Goal: Task Accomplishment & Management: Use online tool/utility

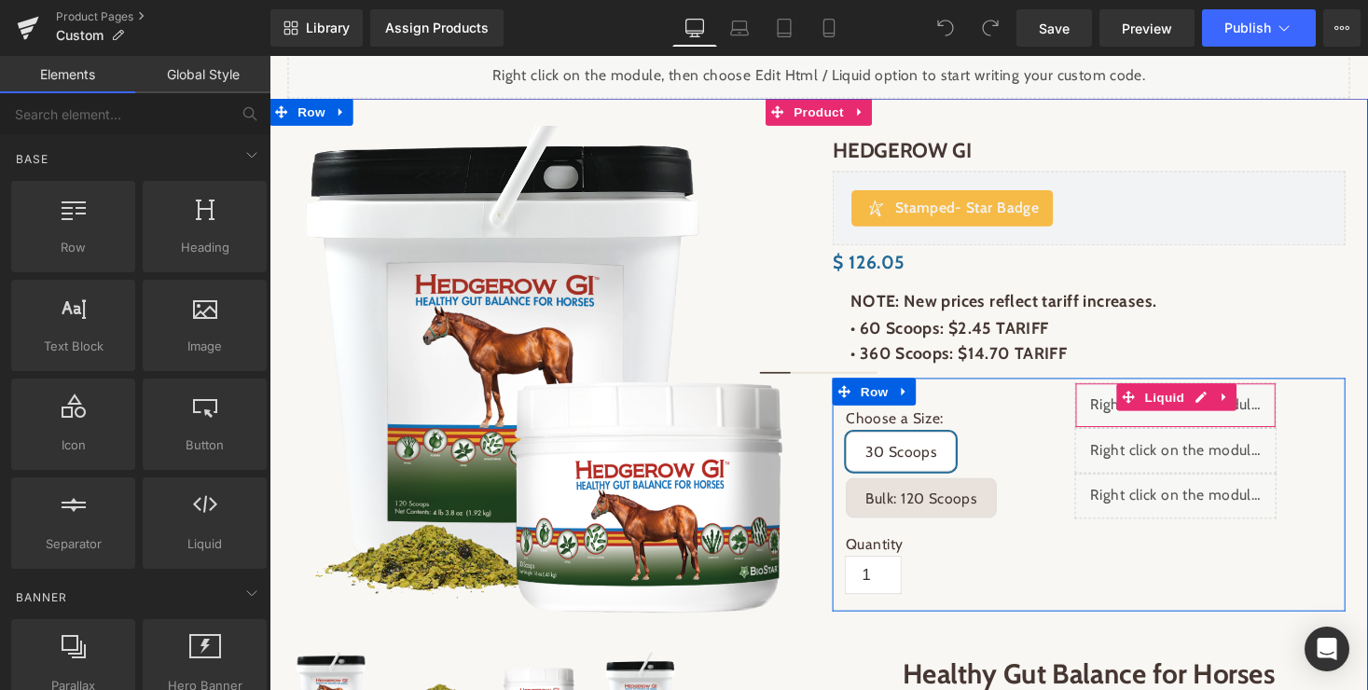
scroll to position [217, 0]
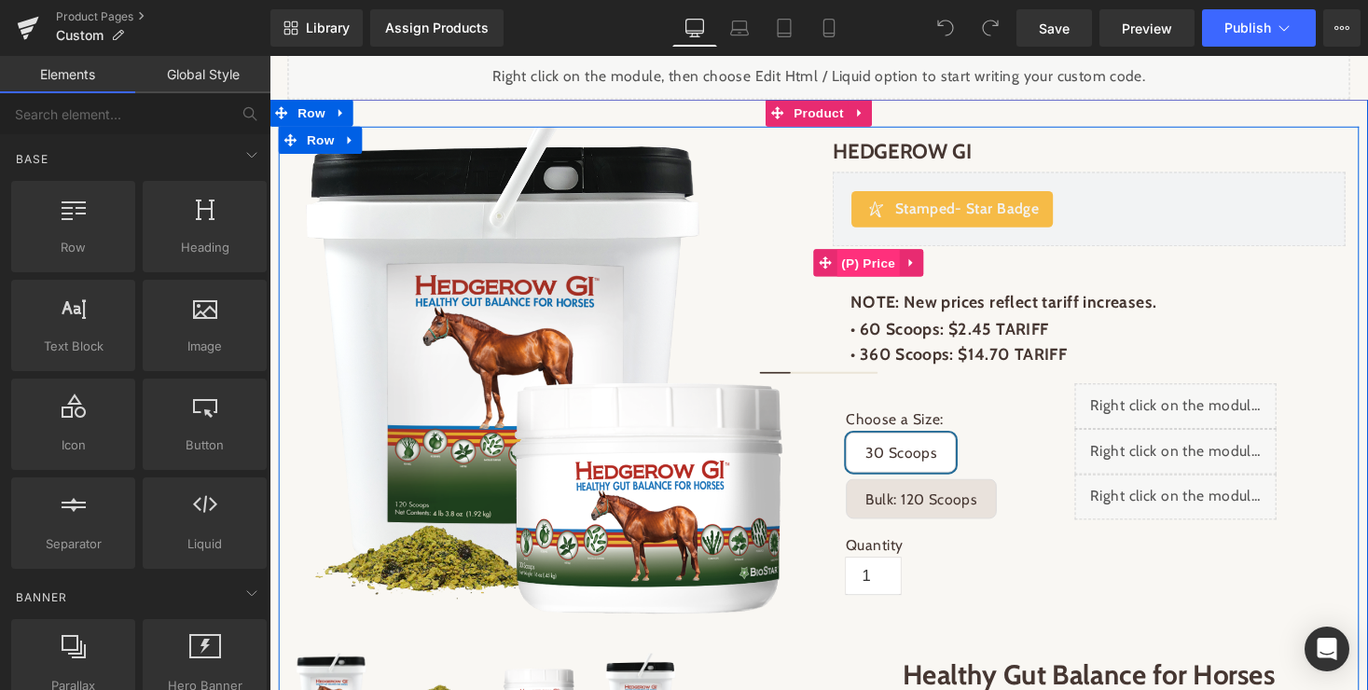
click at [882, 270] on span "(P) Price" at bounding box center [885, 269] width 65 height 28
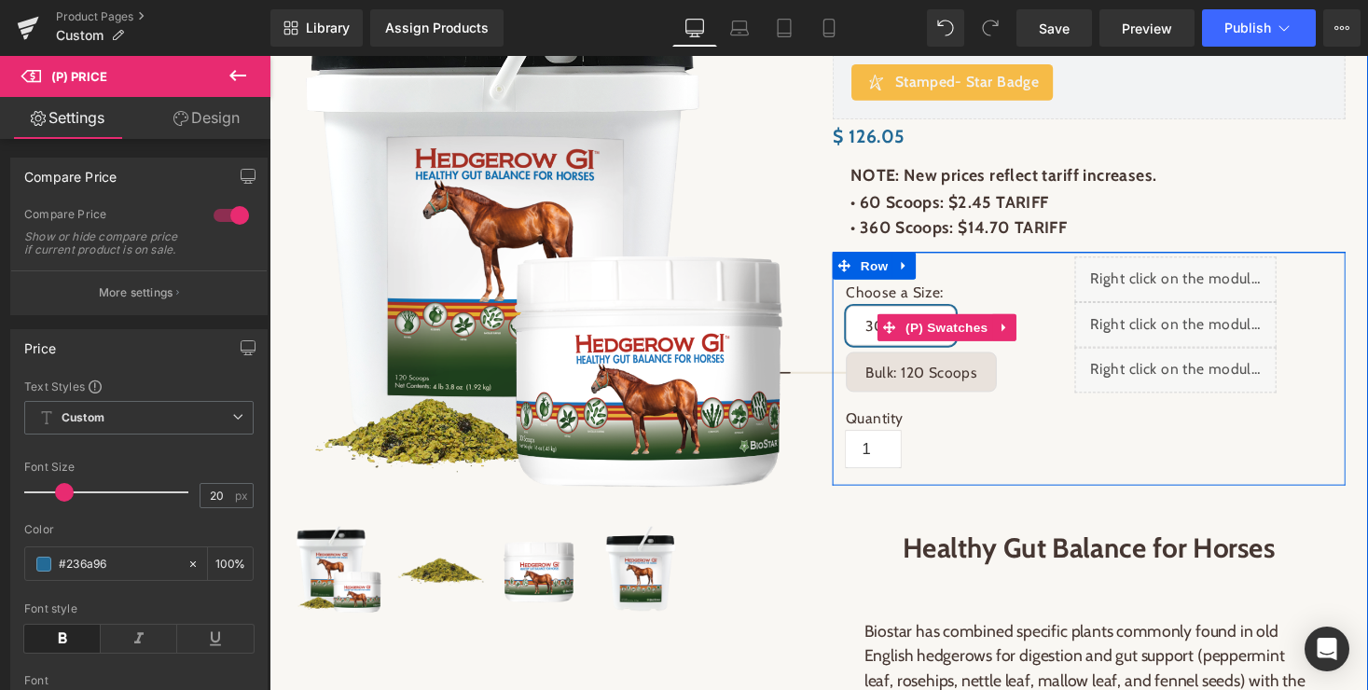
scroll to position [396, 0]
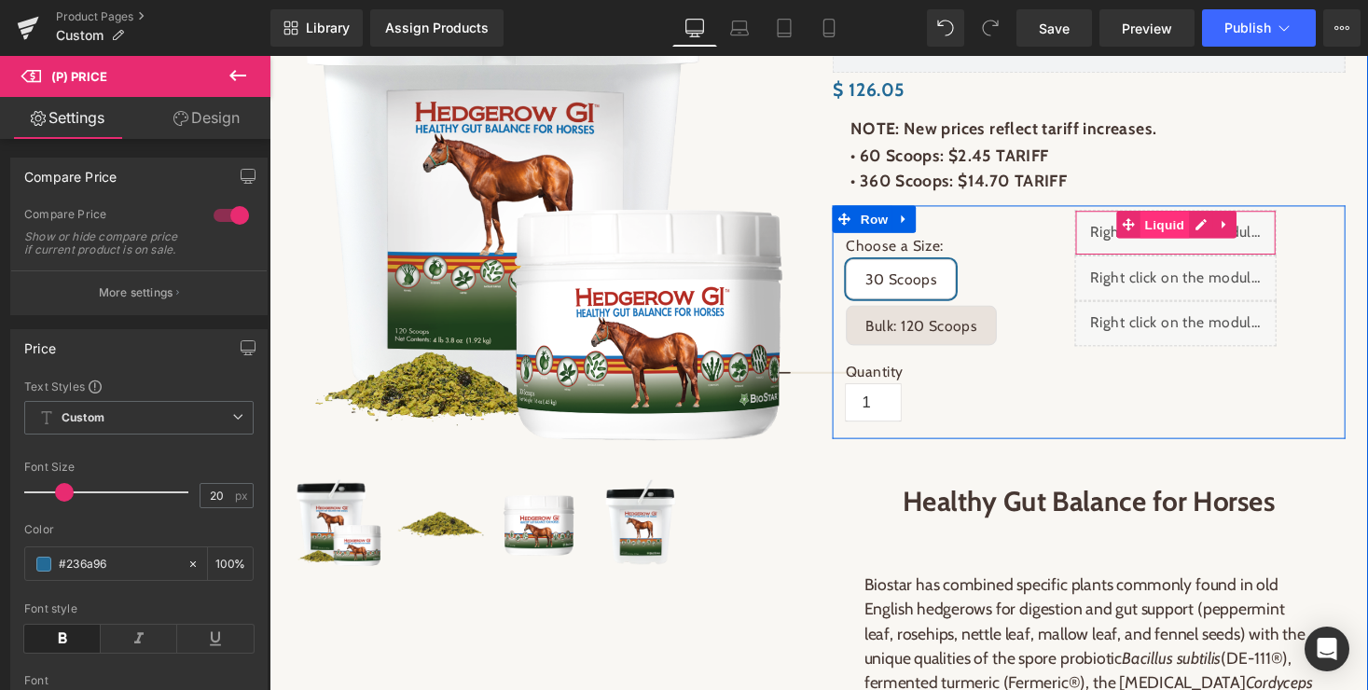
click at [1191, 235] on span "Liquid" at bounding box center [1189, 229] width 50 height 28
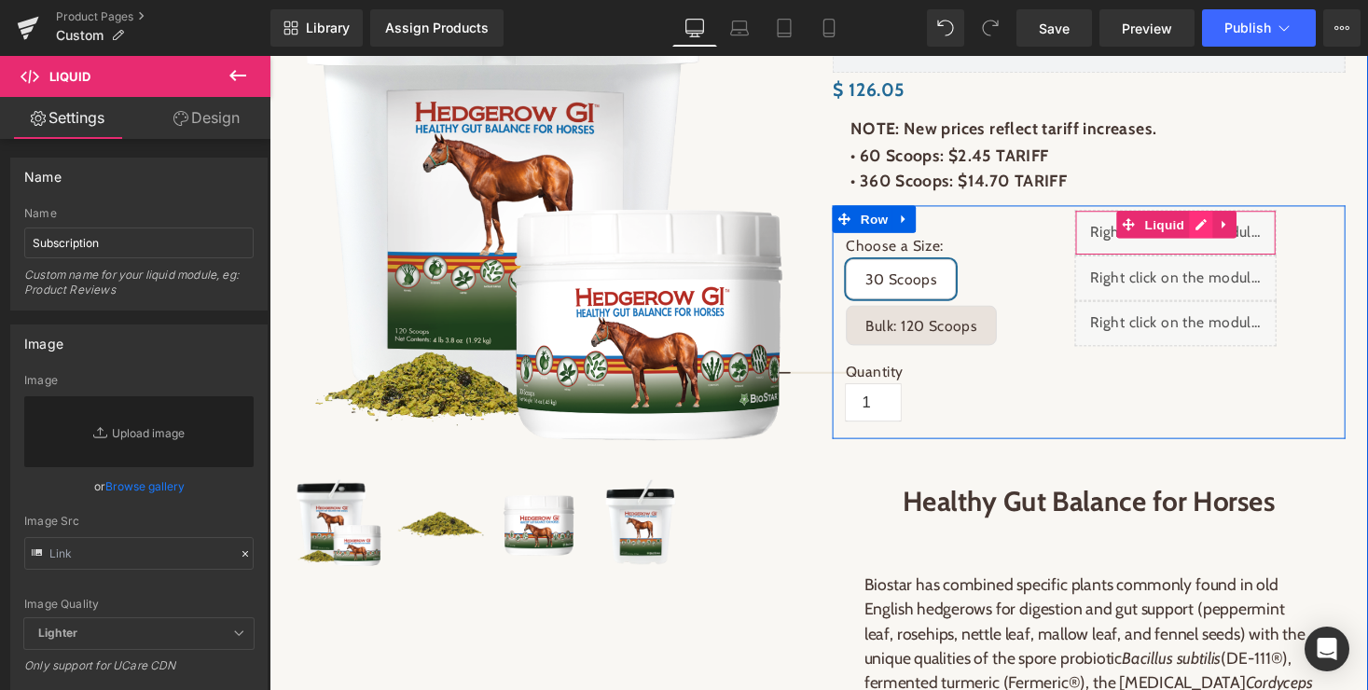
click at [1221, 226] on div "Liquid" at bounding box center [1200, 238] width 207 height 47
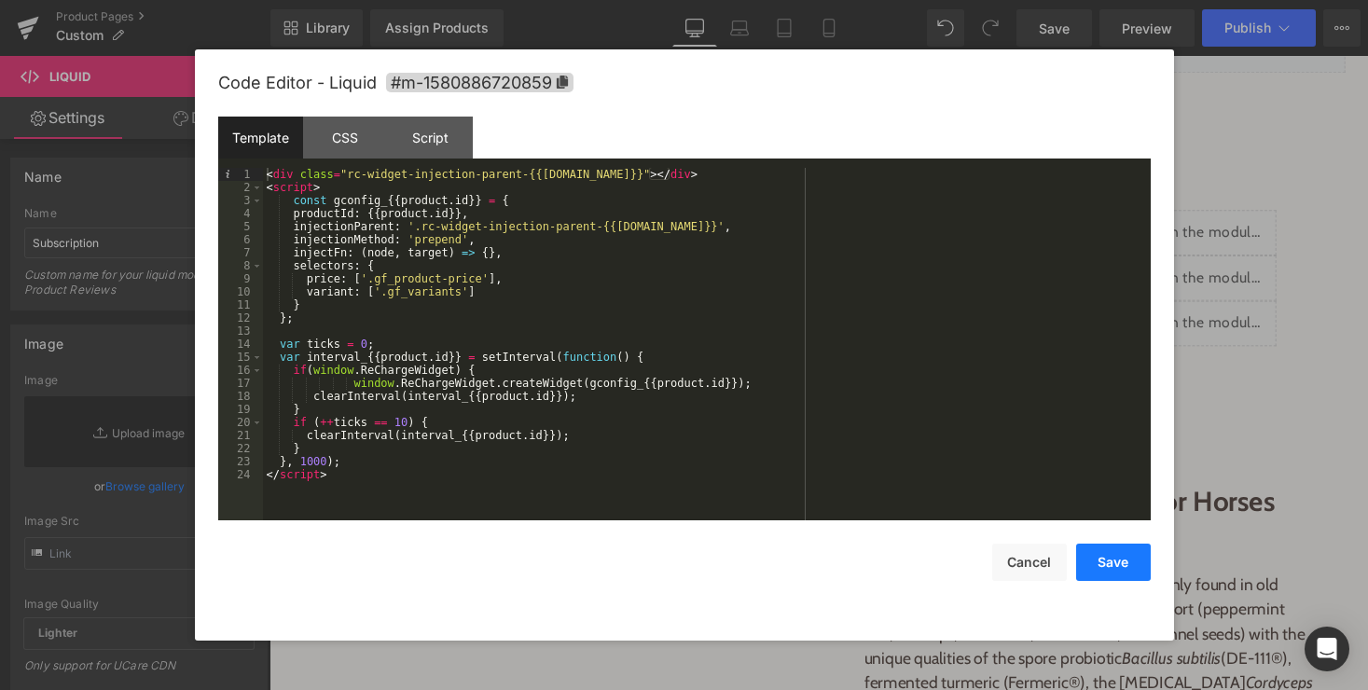
click at [1118, 560] on button "Save" at bounding box center [1113, 562] width 75 height 37
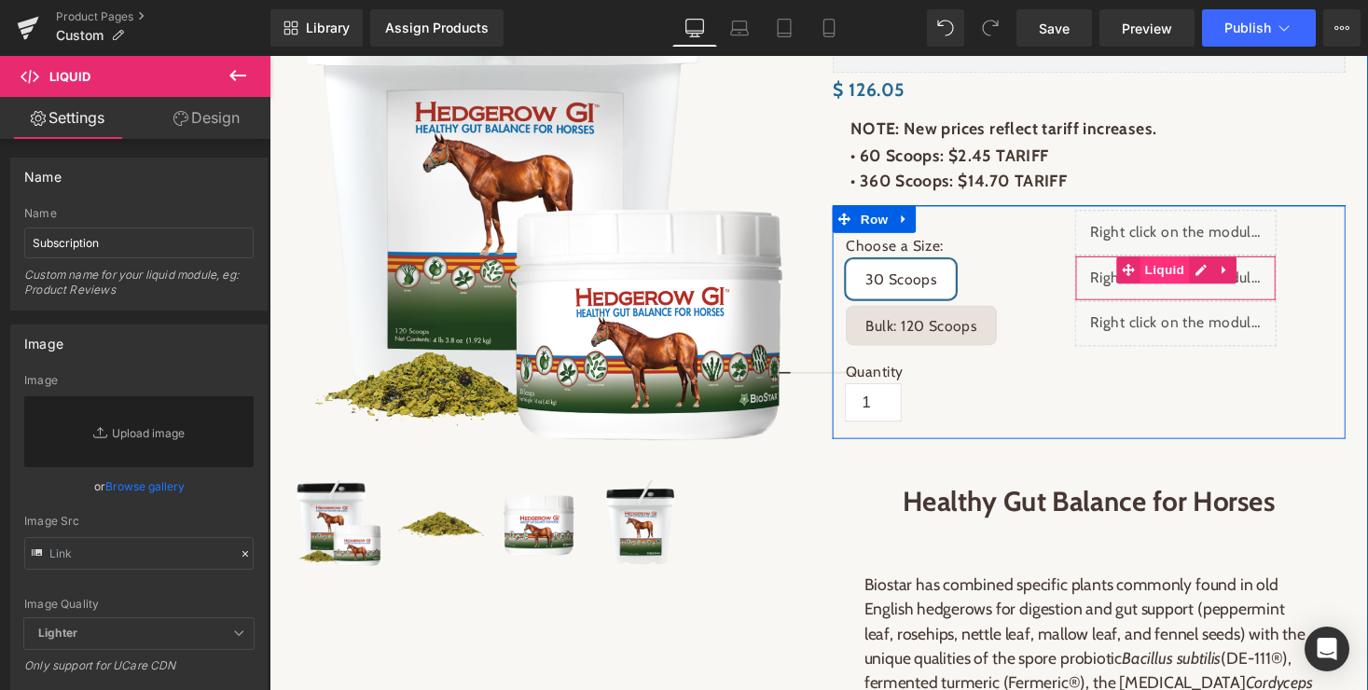
click at [1192, 284] on span "Liquid" at bounding box center [1189, 276] width 50 height 28
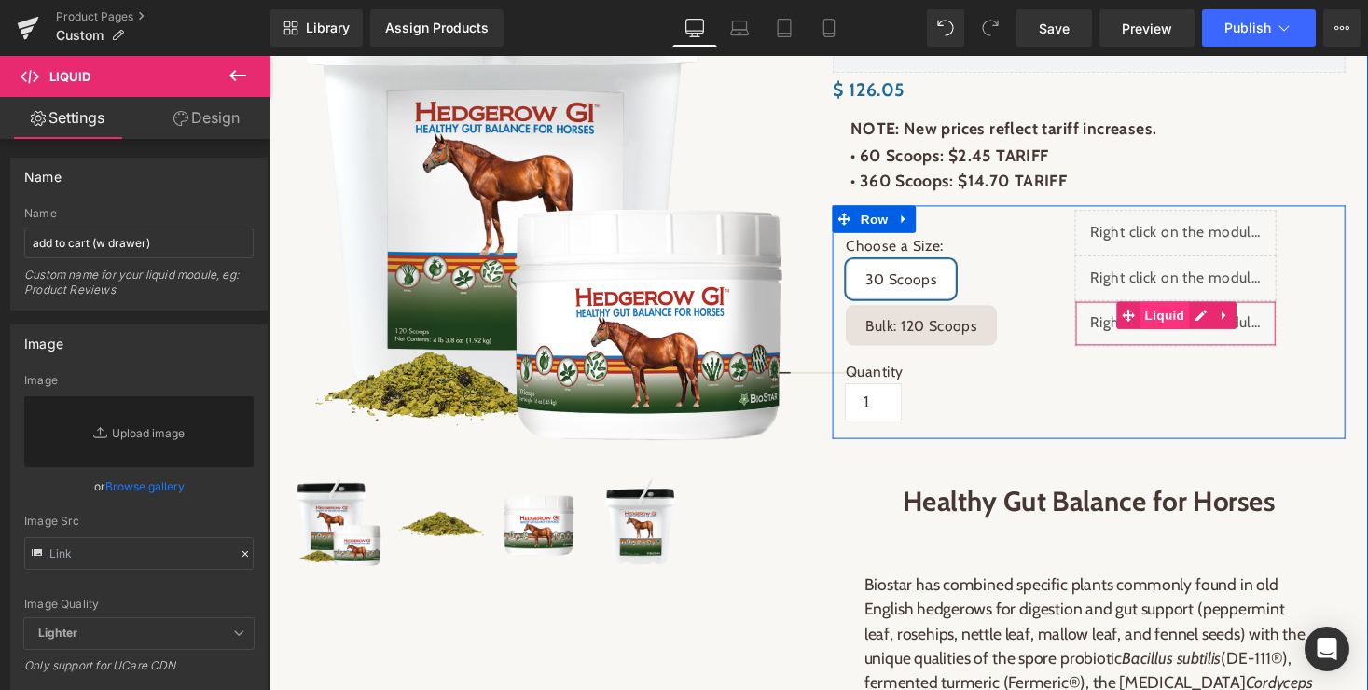
click at [1195, 319] on span "Liquid" at bounding box center [1189, 323] width 50 height 28
click at [1227, 326] on div "Liquid" at bounding box center [1200, 331] width 207 height 47
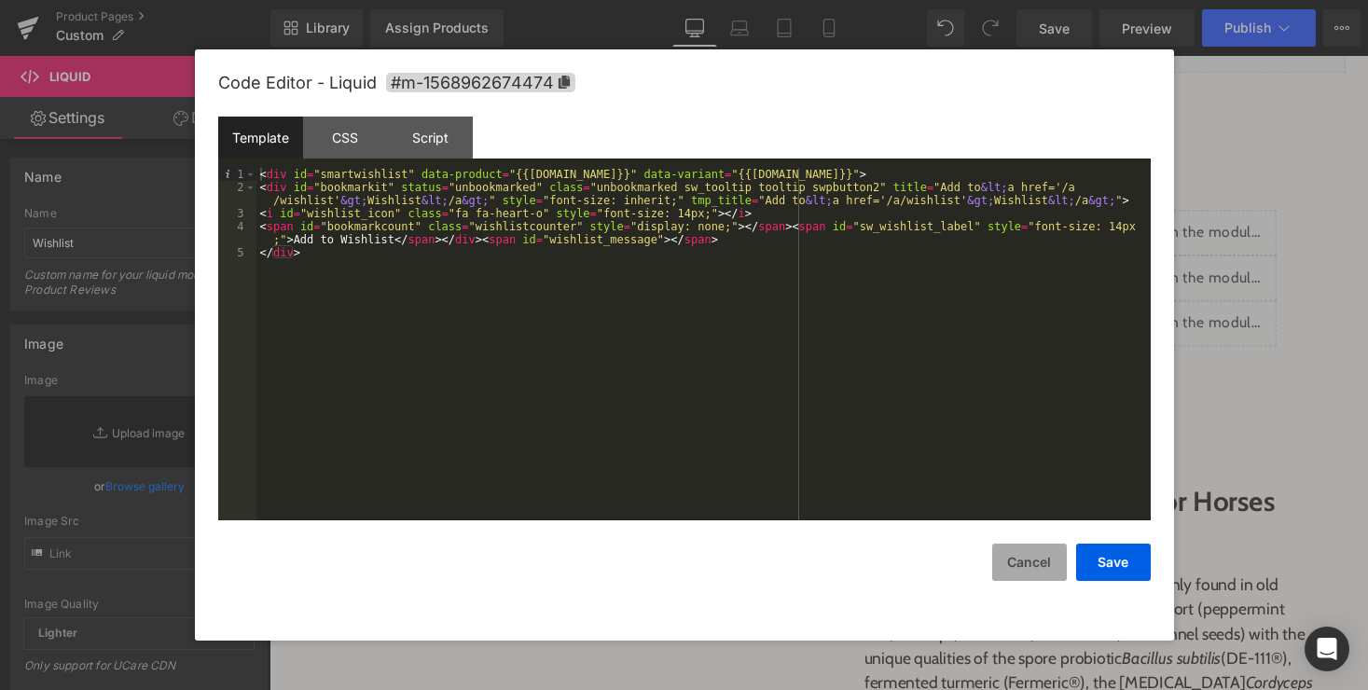
click at [1025, 560] on button "Cancel" at bounding box center [1030, 562] width 75 height 37
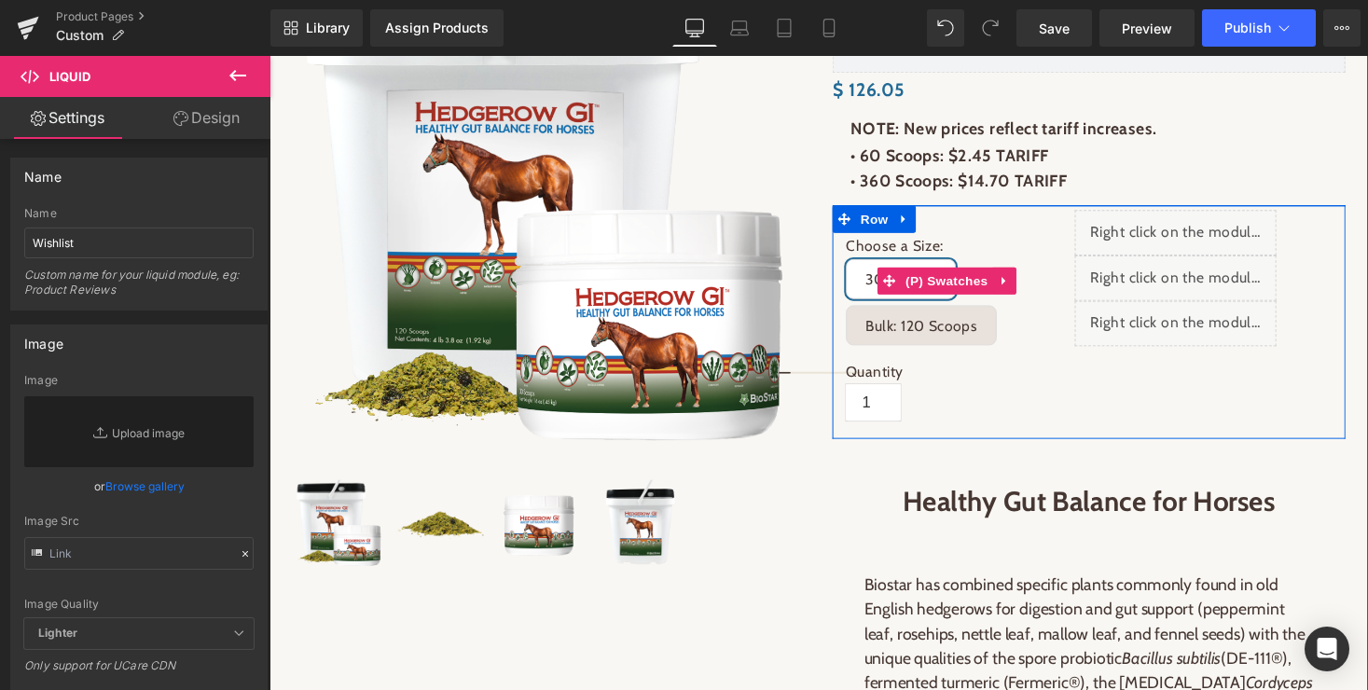
click at [951, 333] on span "Bulk: 120 Scoops" at bounding box center [940, 332] width 116 height 39
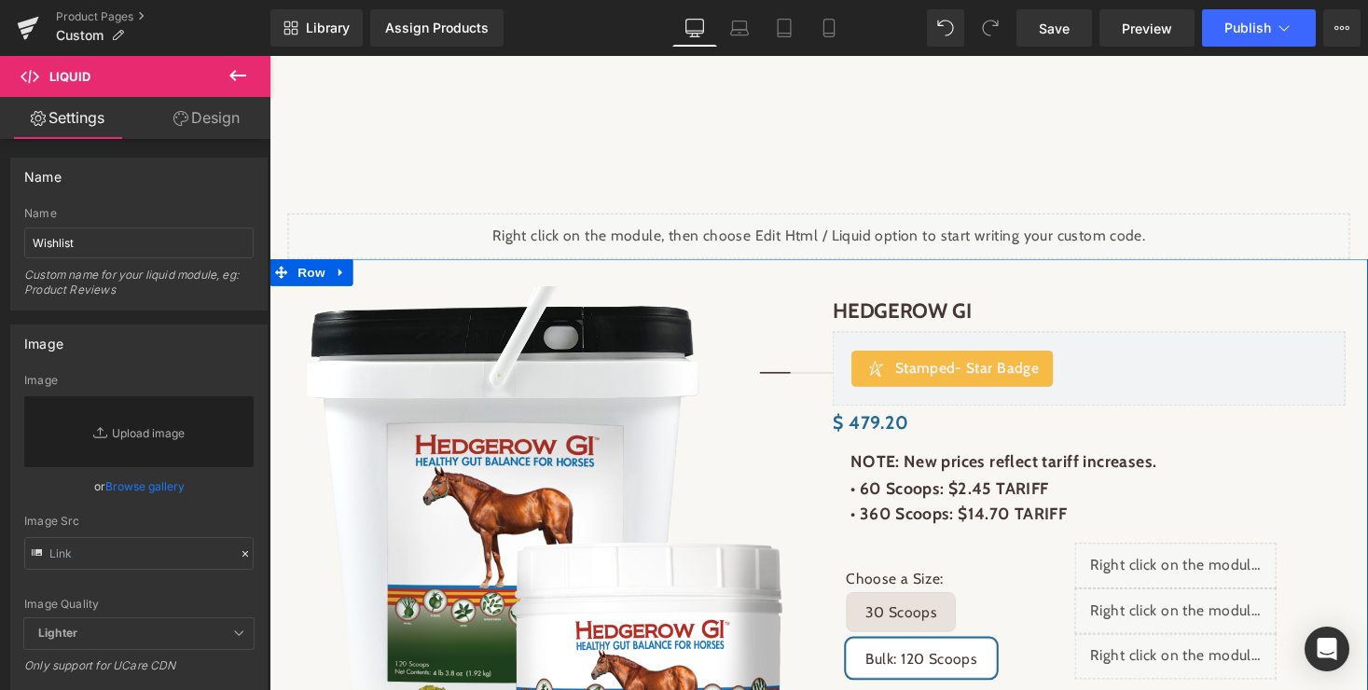
scroll to position [0, 0]
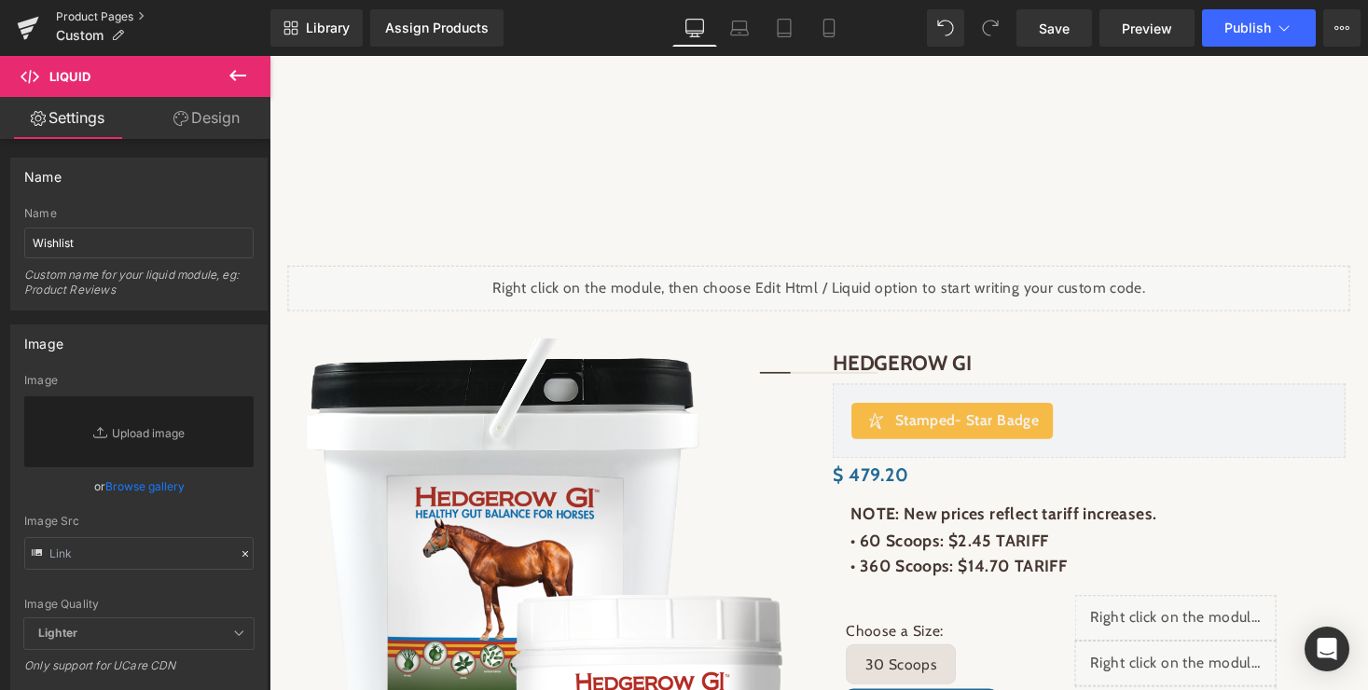
click at [90, 19] on link "Product Pages" at bounding box center [163, 16] width 215 height 15
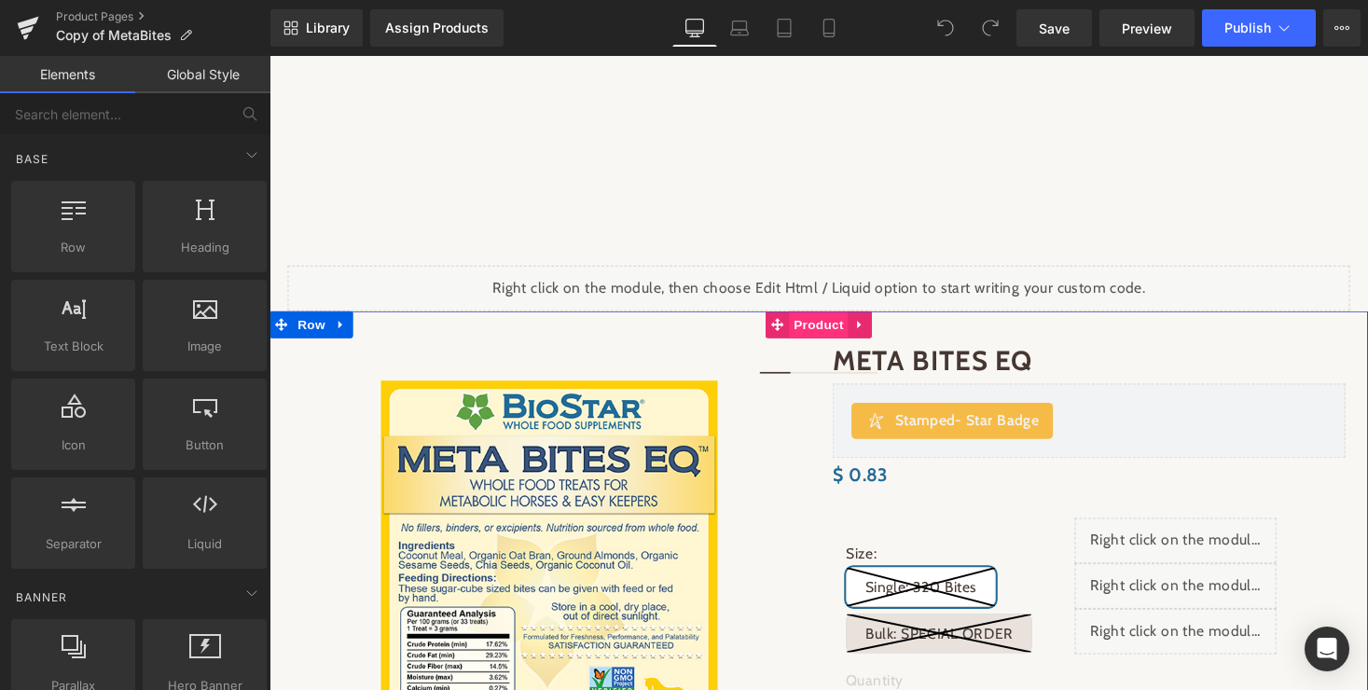
click at [830, 329] on span "Product" at bounding box center [834, 332] width 61 height 28
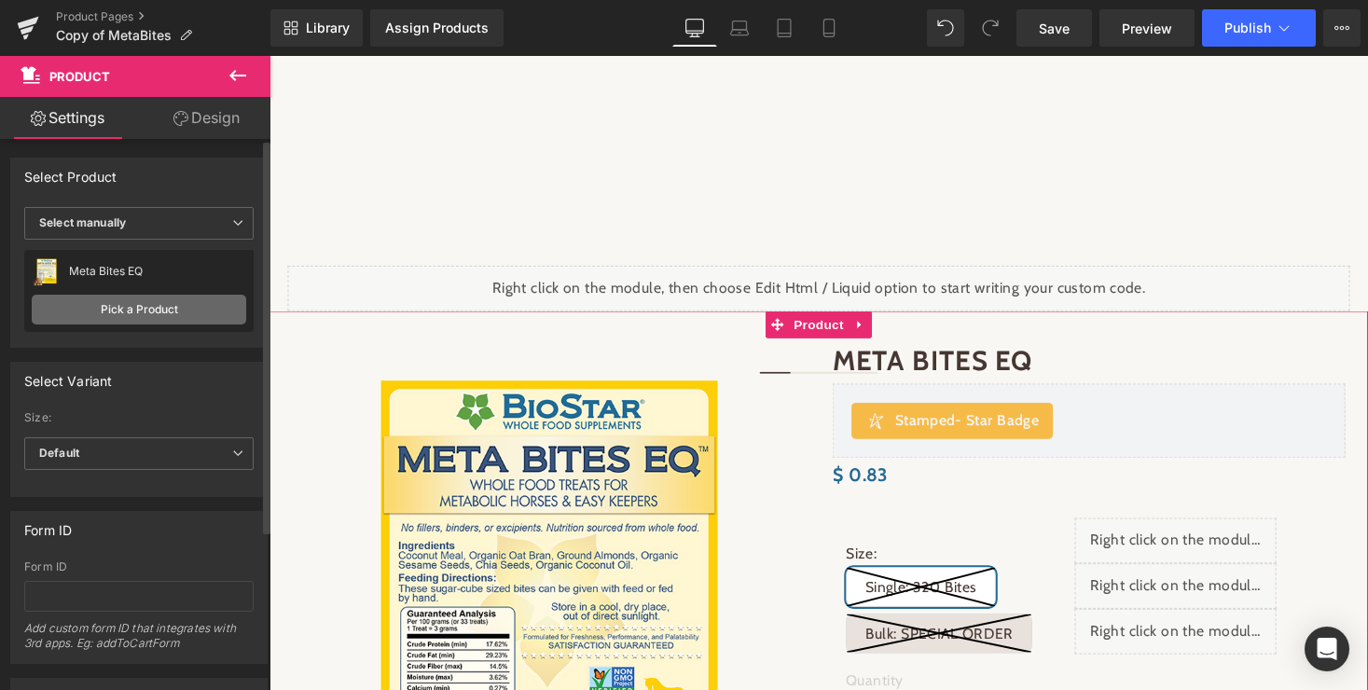
click at [152, 311] on link "Pick a Product" at bounding box center [139, 310] width 215 height 30
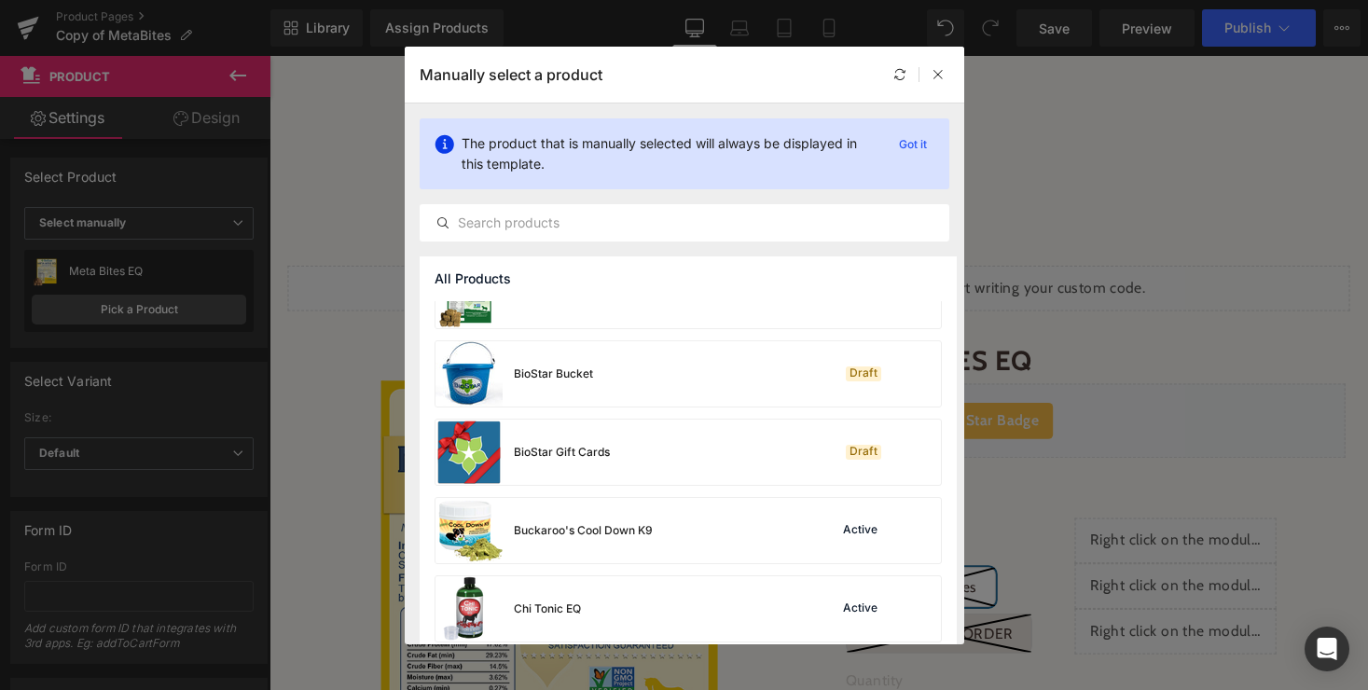
scroll to position [492, 0]
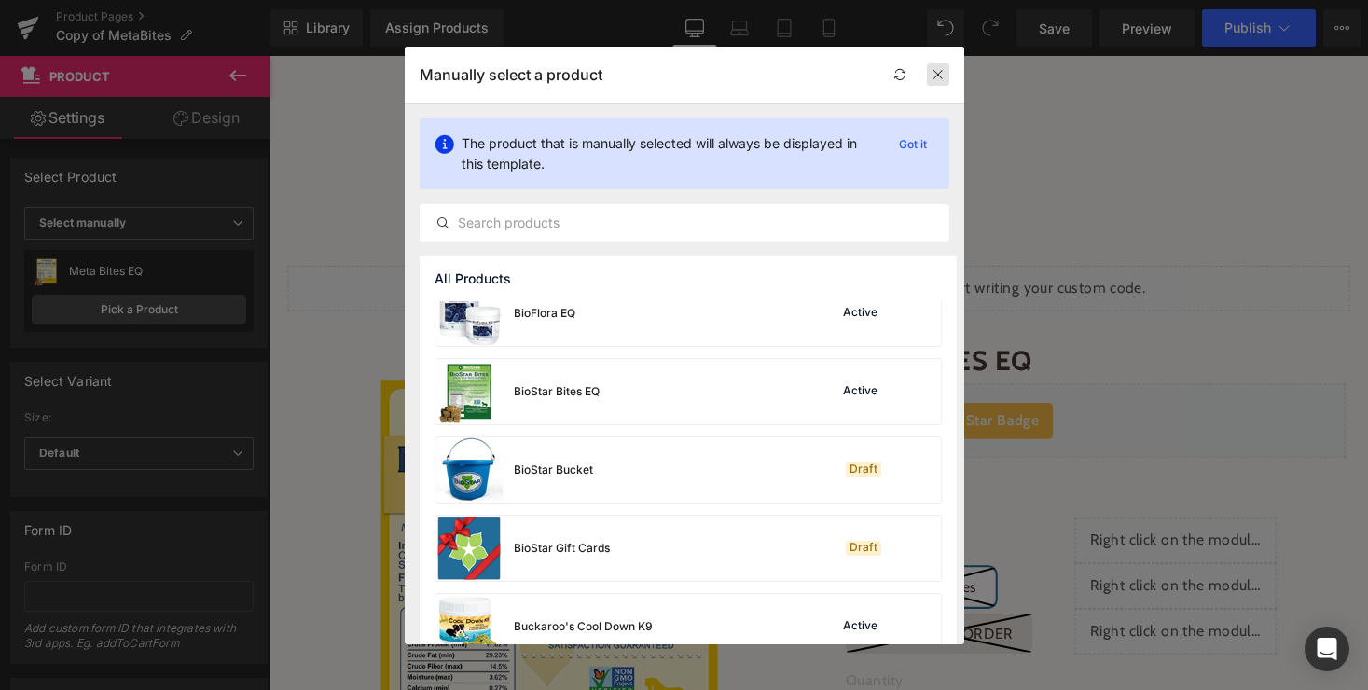
click at [936, 77] on icon at bounding box center [938, 74] width 13 height 13
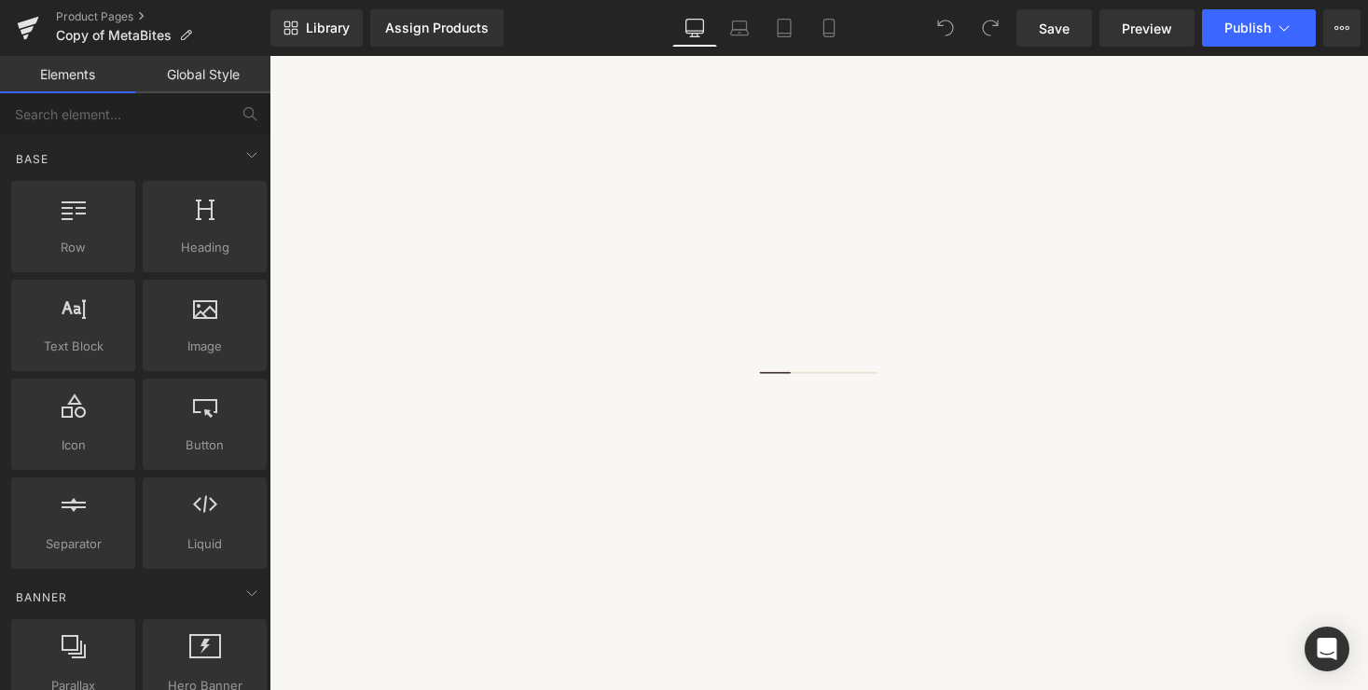
click at [270, 56] on span "Product" at bounding box center [270, 56] width 0 height 0
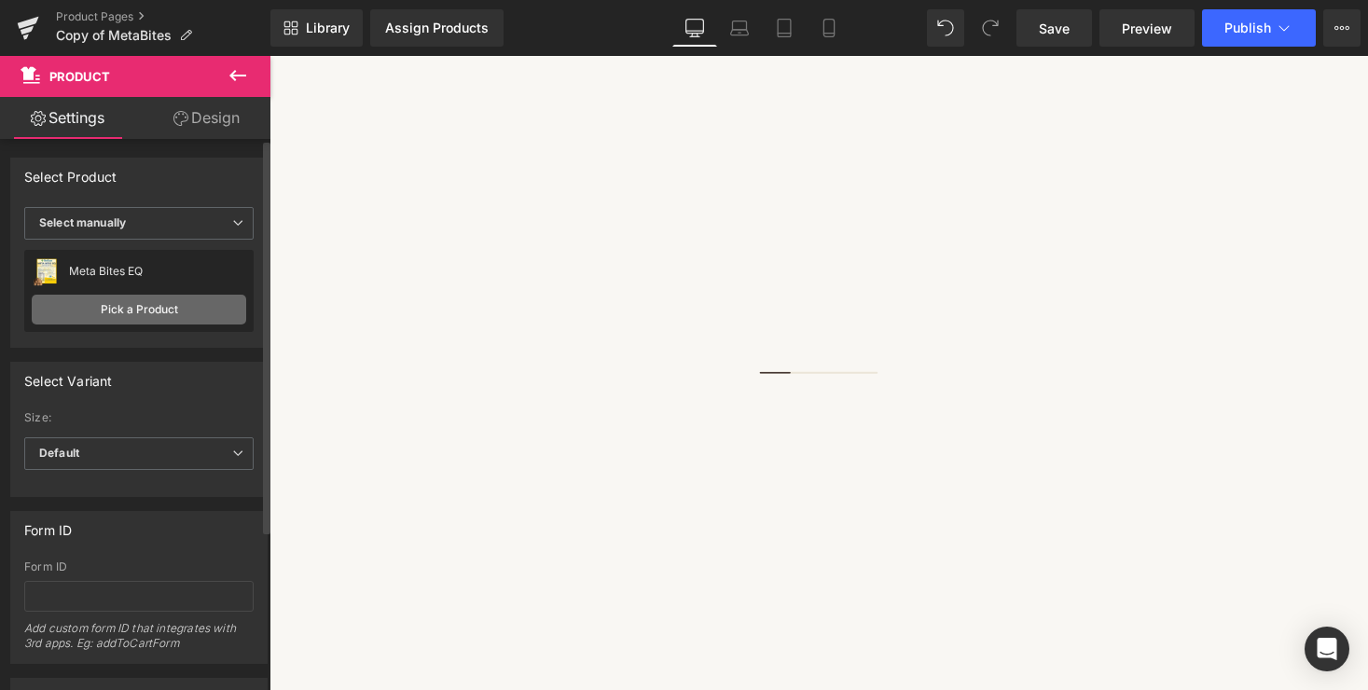
click at [146, 312] on link "Pick a Product" at bounding box center [139, 310] width 215 height 30
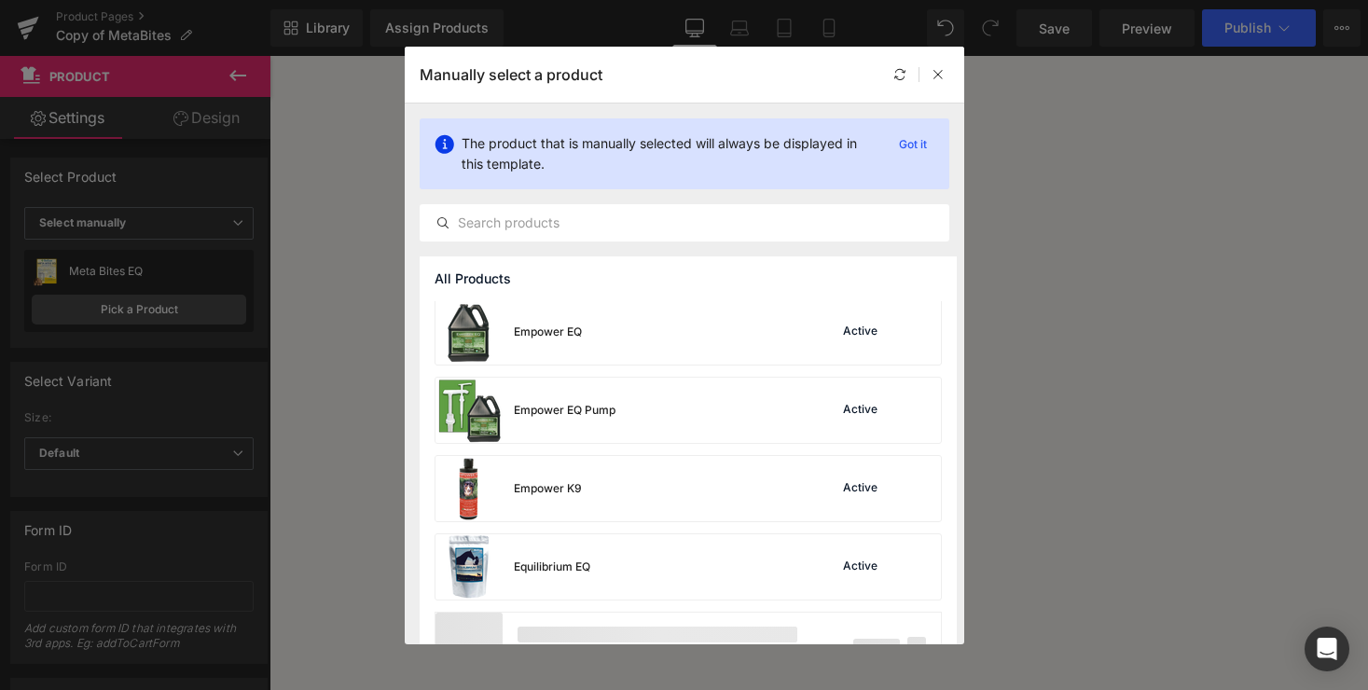
scroll to position [1386, 0]
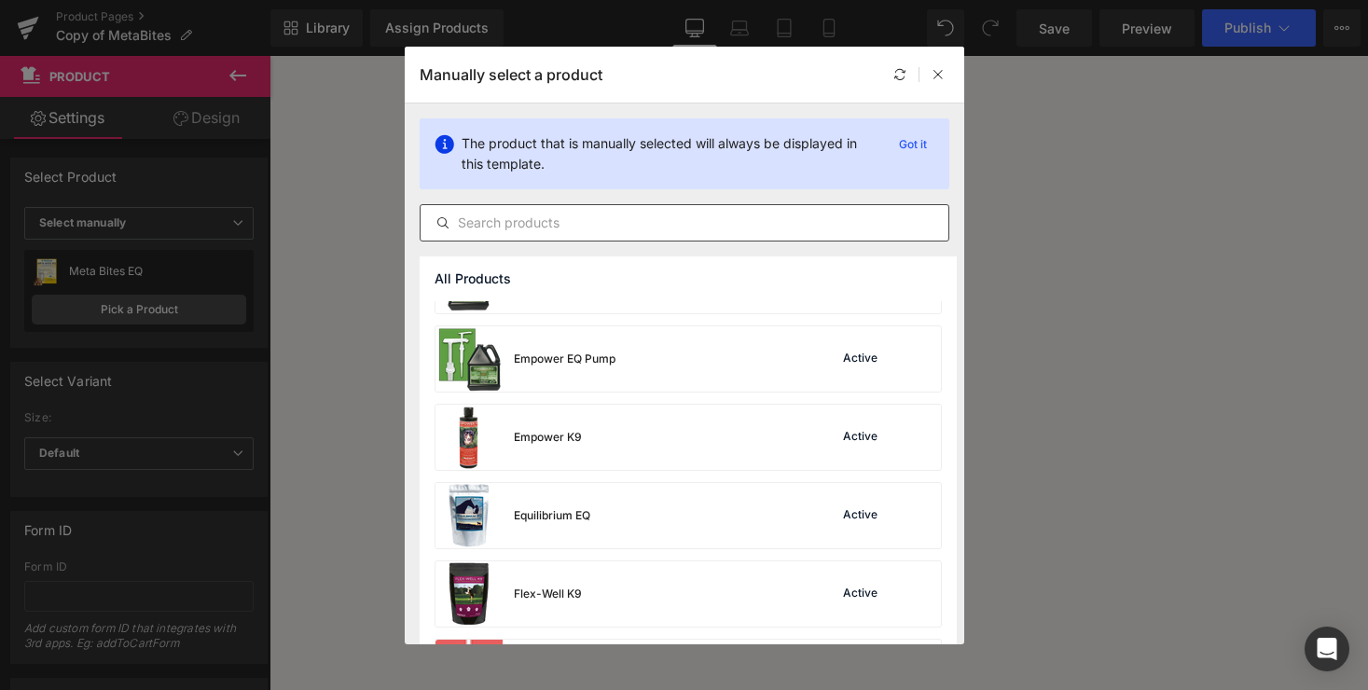
click at [662, 216] on input "text" at bounding box center [685, 223] width 528 height 22
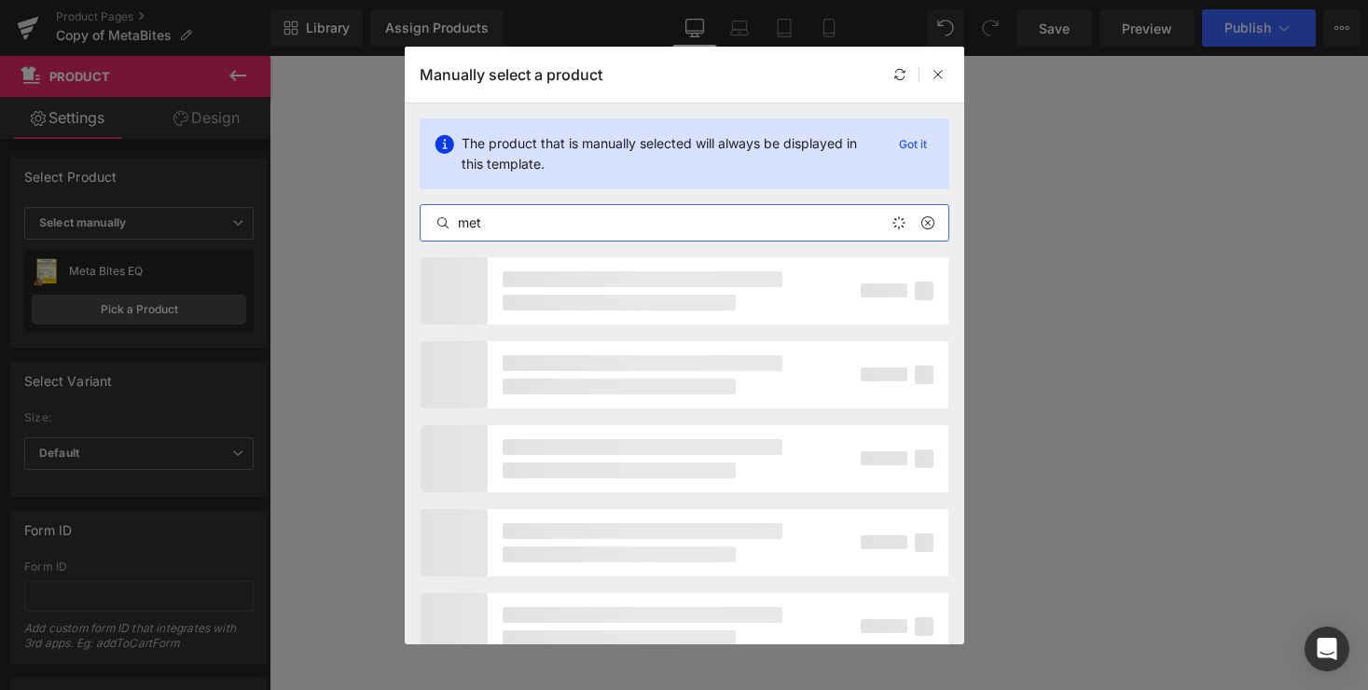
type input "meta"
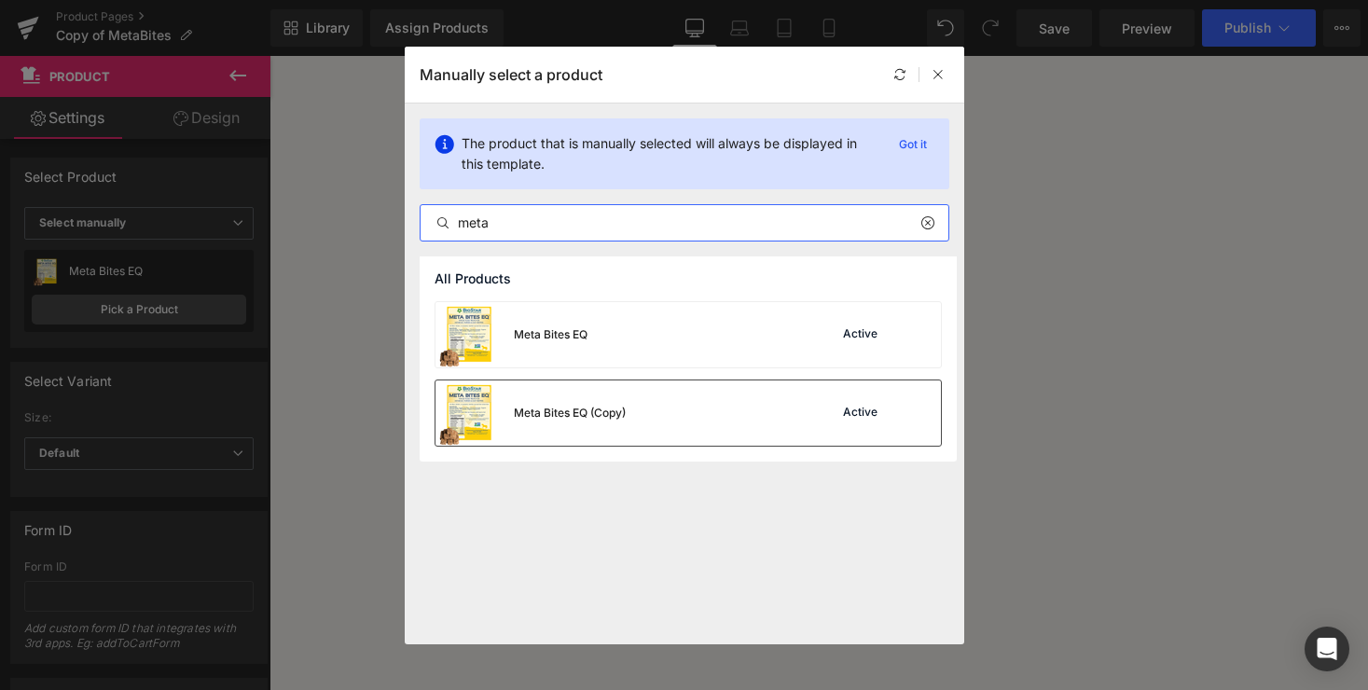
click at [699, 421] on div "Meta Bites EQ (Copy) Active" at bounding box center [689, 413] width 506 height 65
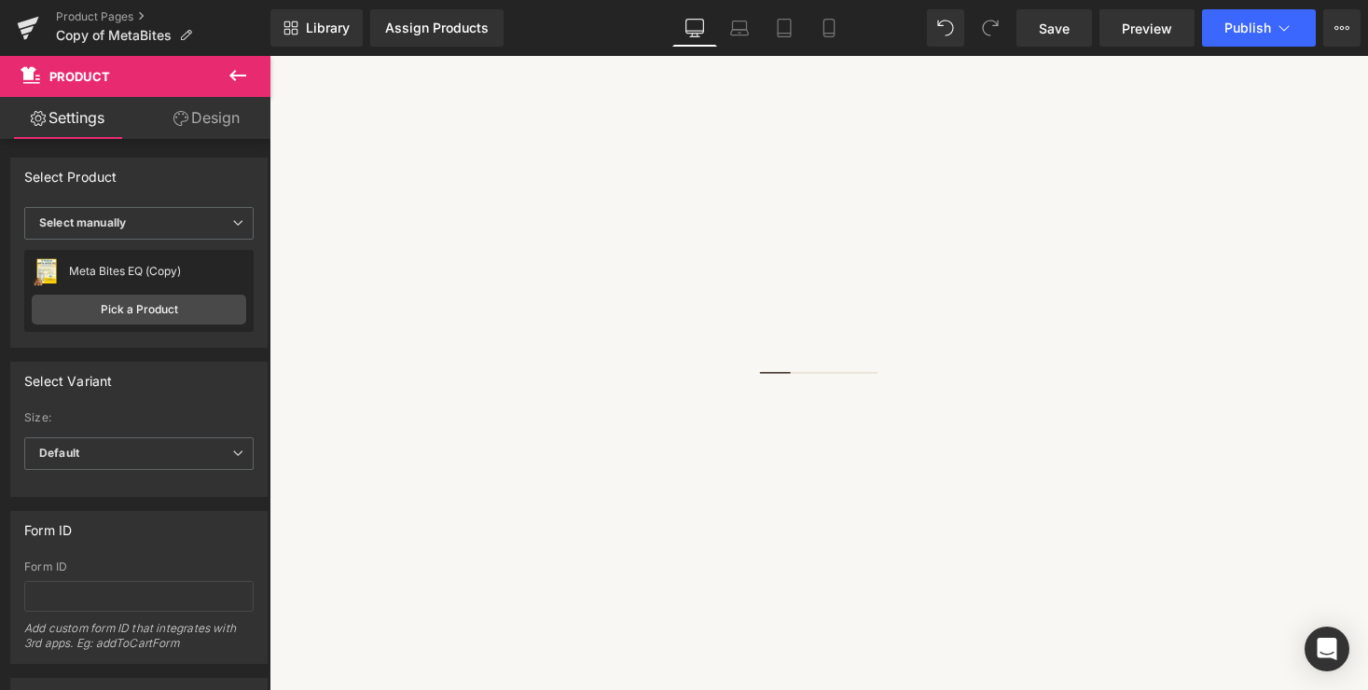
scroll to position [0, 0]
click at [270, 56] on span "Product" at bounding box center [270, 56] width 0 height 0
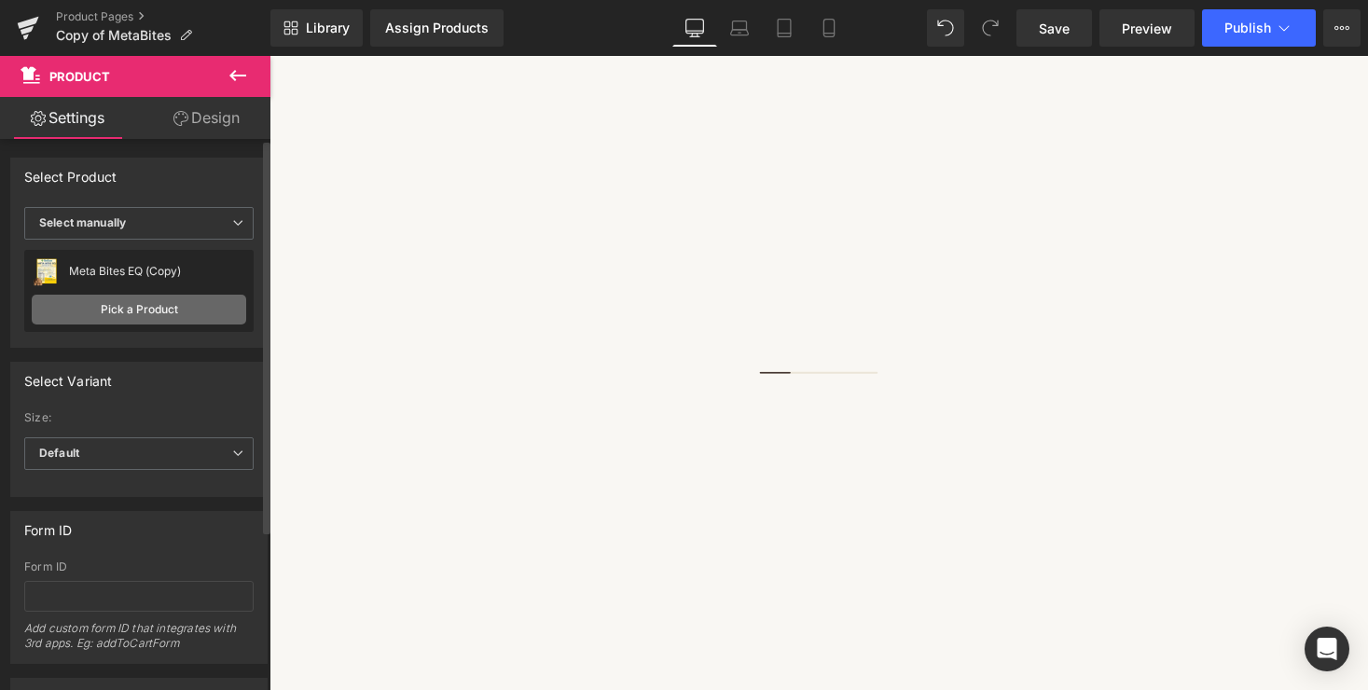
click at [141, 315] on link "Pick a Product" at bounding box center [139, 310] width 215 height 30
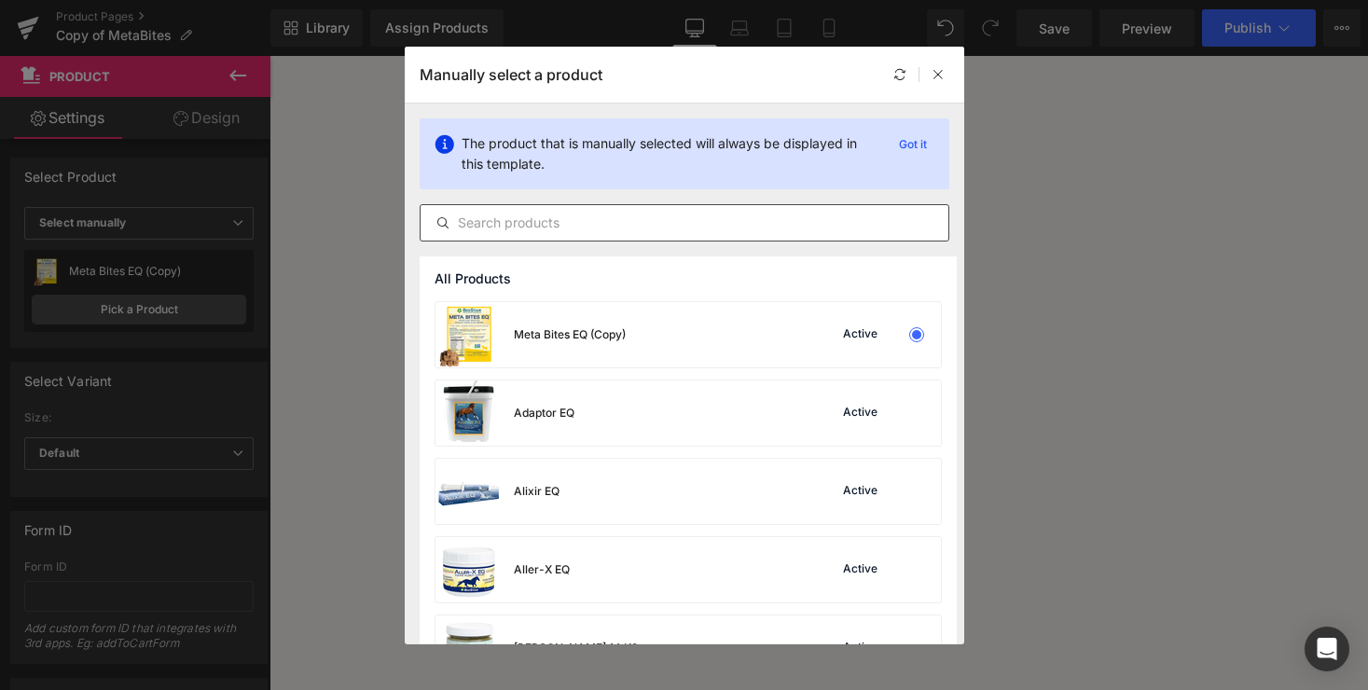
click at [662, 216] on input "text" at bounding box center [685, 223] width 528 height 22
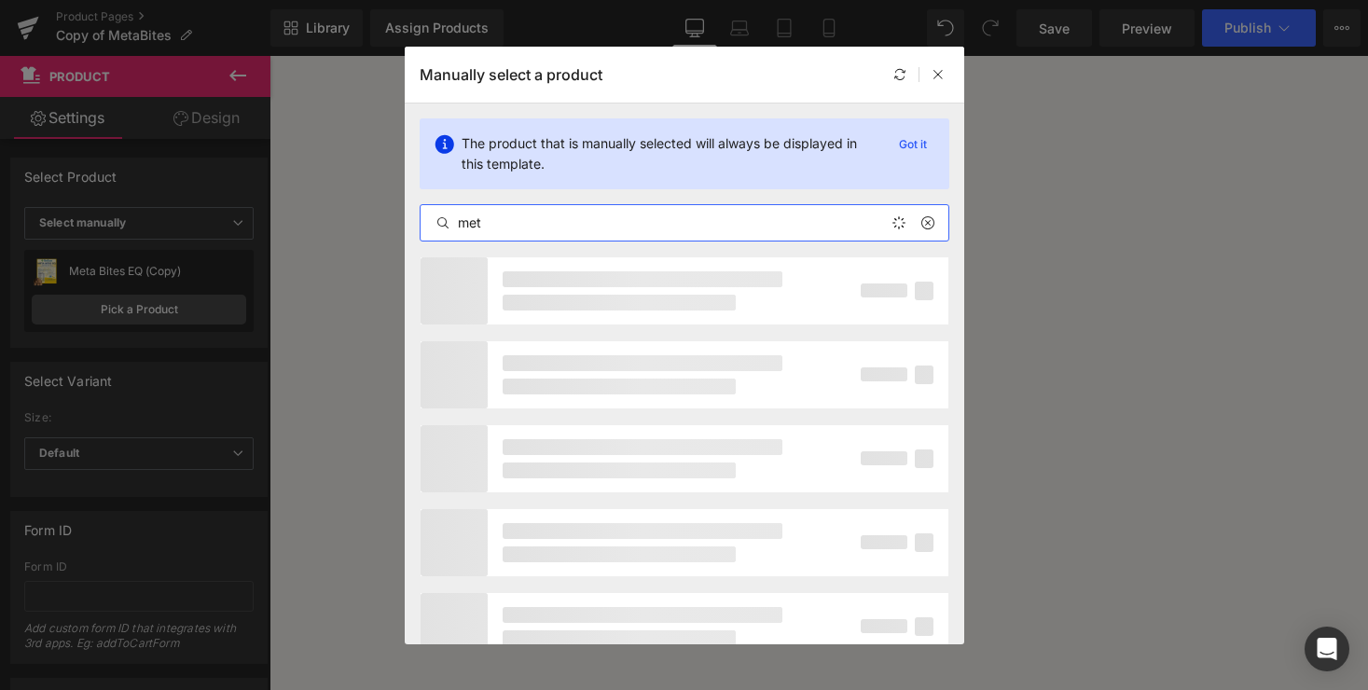
type input "meta"
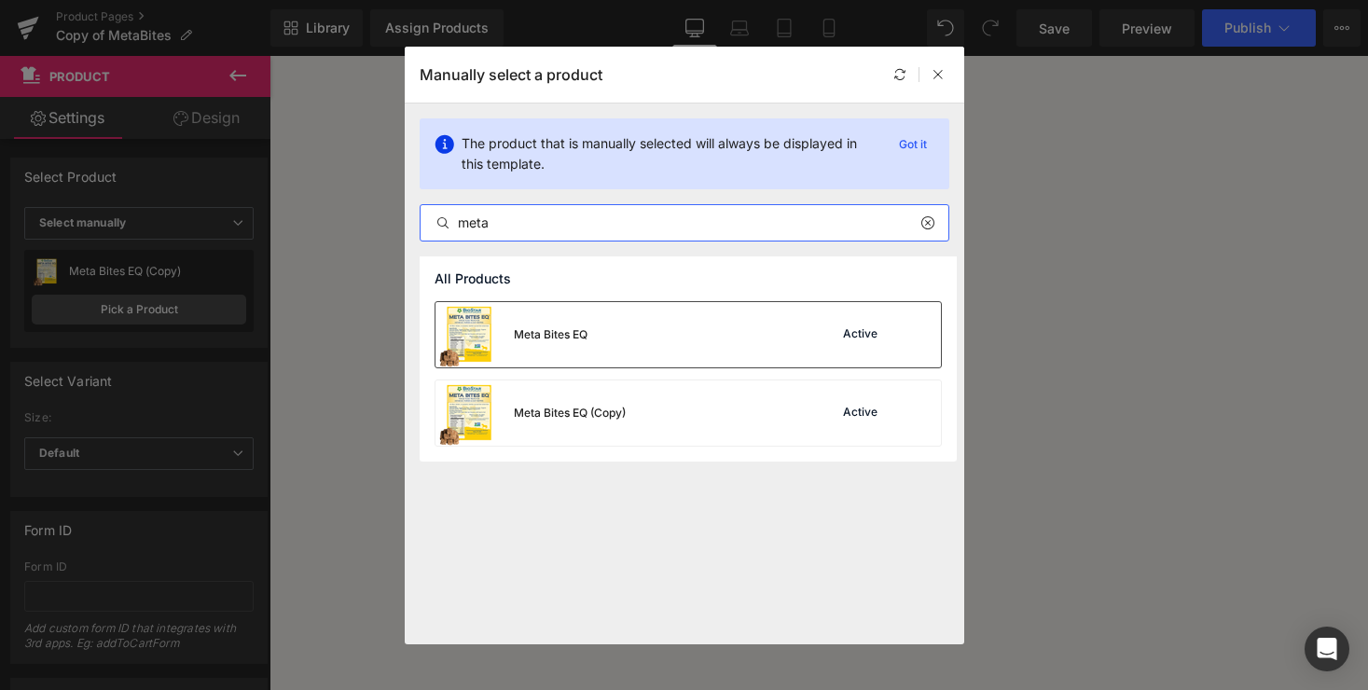
click at [664, 329] on div "Meta Bites EQ Active" at bounding box center [689, 334] width 506 height 65
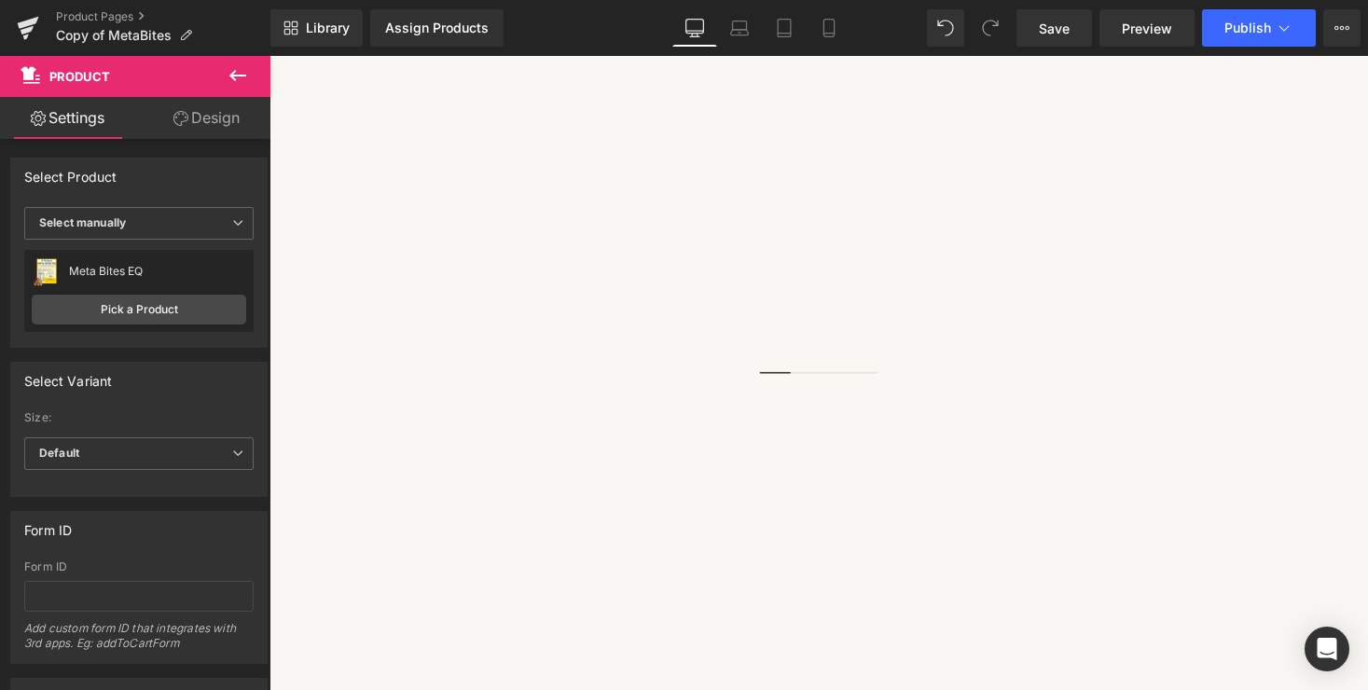
scroll to position [741, 0]
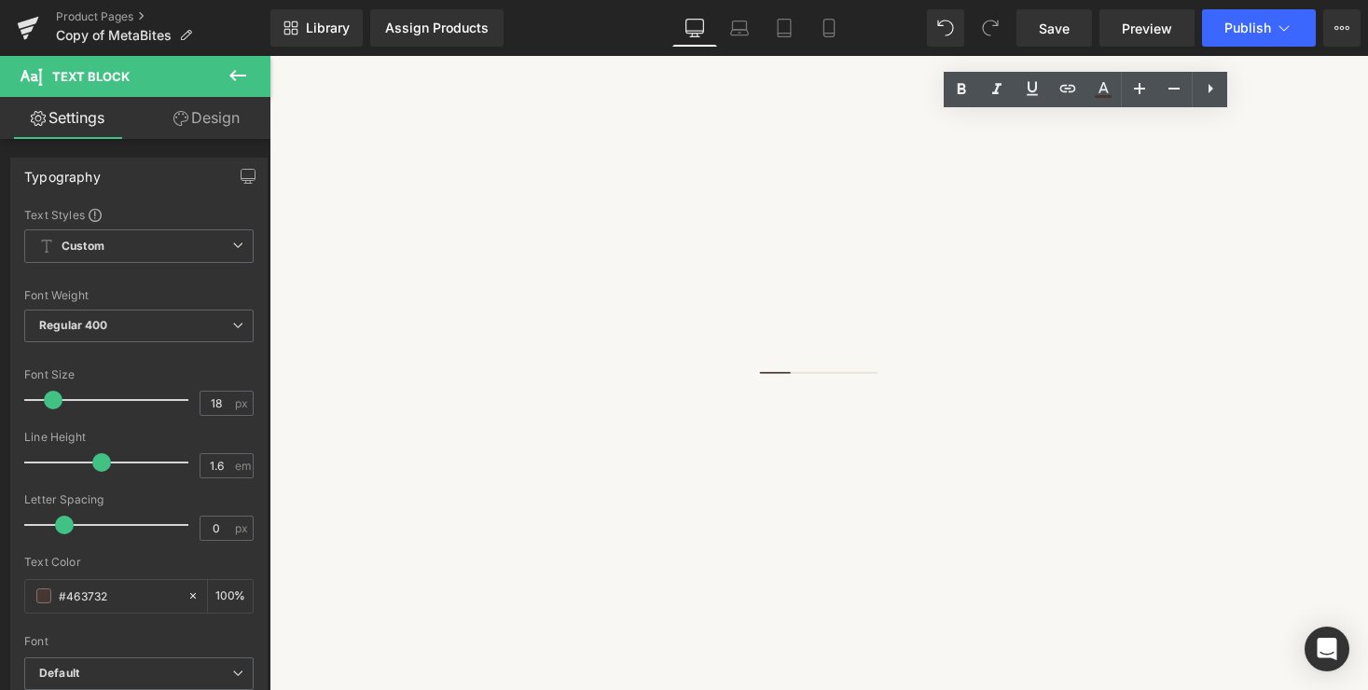
drag, startPoint x: 880, startPoint y: 155, endPoint x: 1247, endPoint y: 368, distance: 425.1
drag, startPoint x: 1093, startPoint y: 448, endPoint x: 866, endPoint y: 160, distance: 367.3
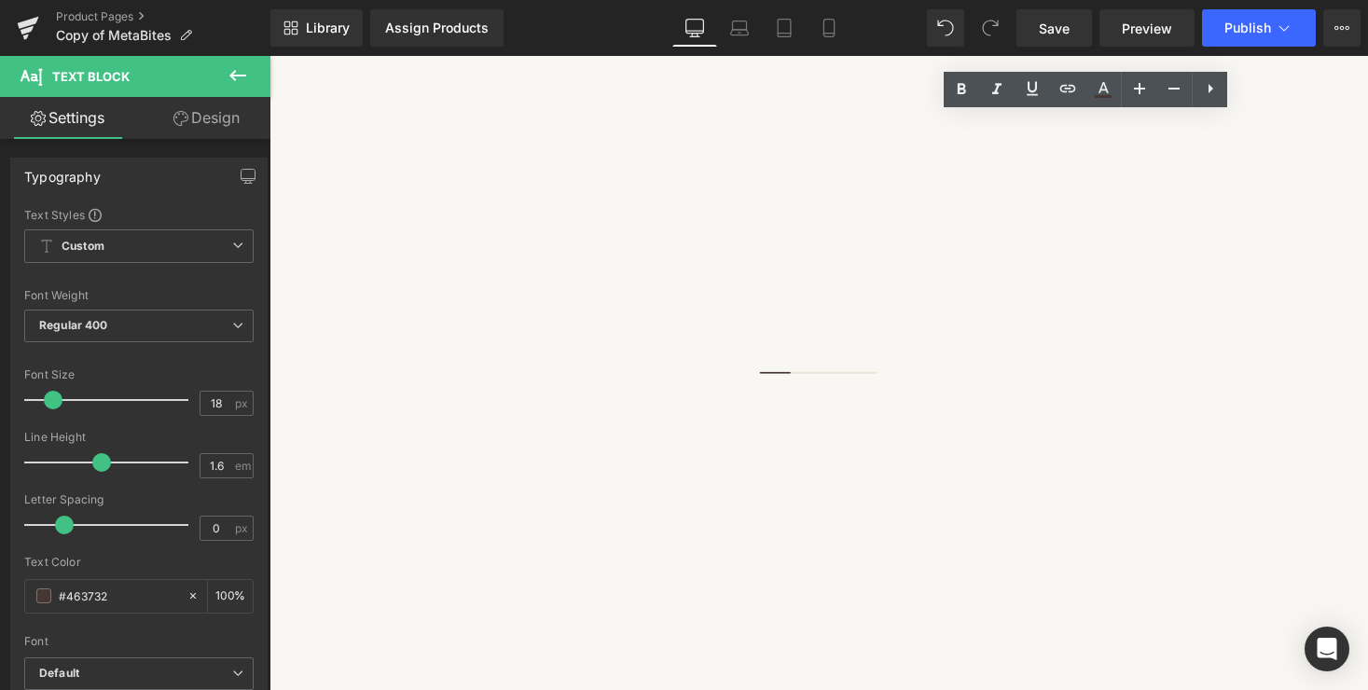
copy div "Meta Bites™ are whole food treats, formulated to nutritionally support horses w…"
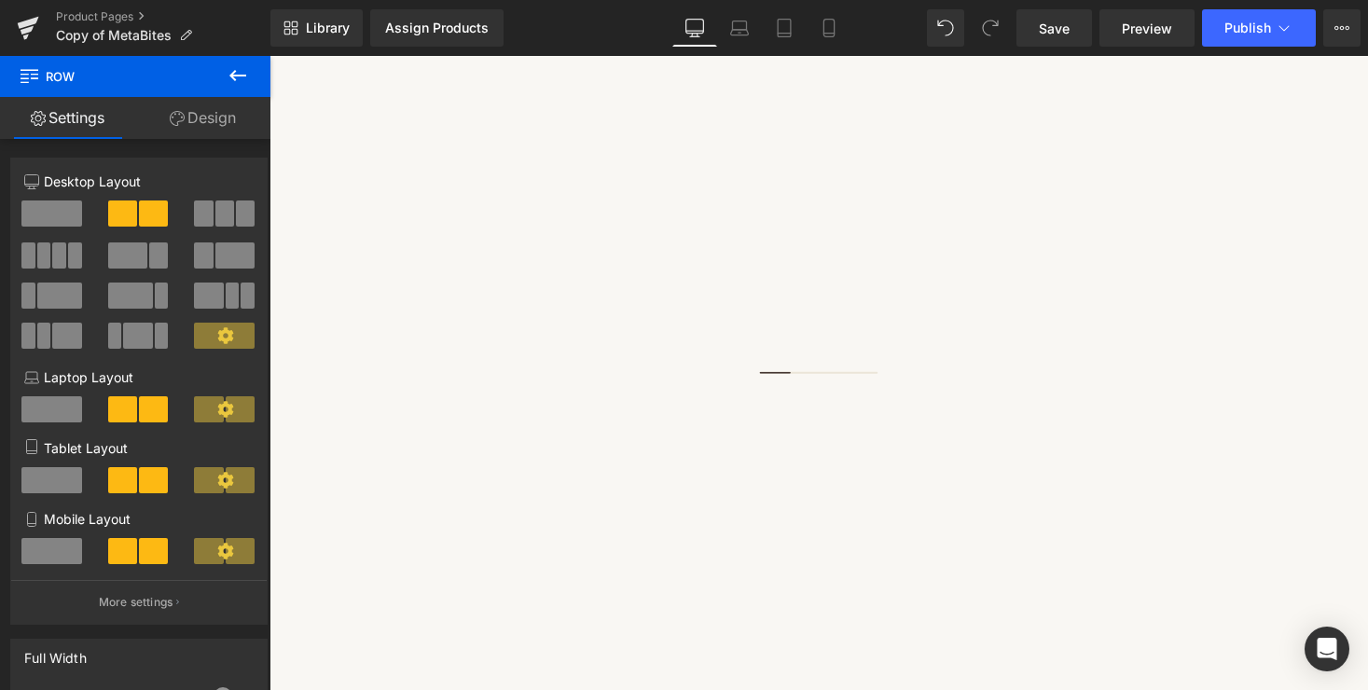
scroll to position [0, 0]
click at [106, 16] on link "Product Pages" at bounding box center [163, 16] width 215 height 15
click at [1055, 33] on span "Save" at bounding box center [1054, 29] width 31 height 20
click at [270, 56] on span "Product" at bounding box center [270, 56] width 0 height 0
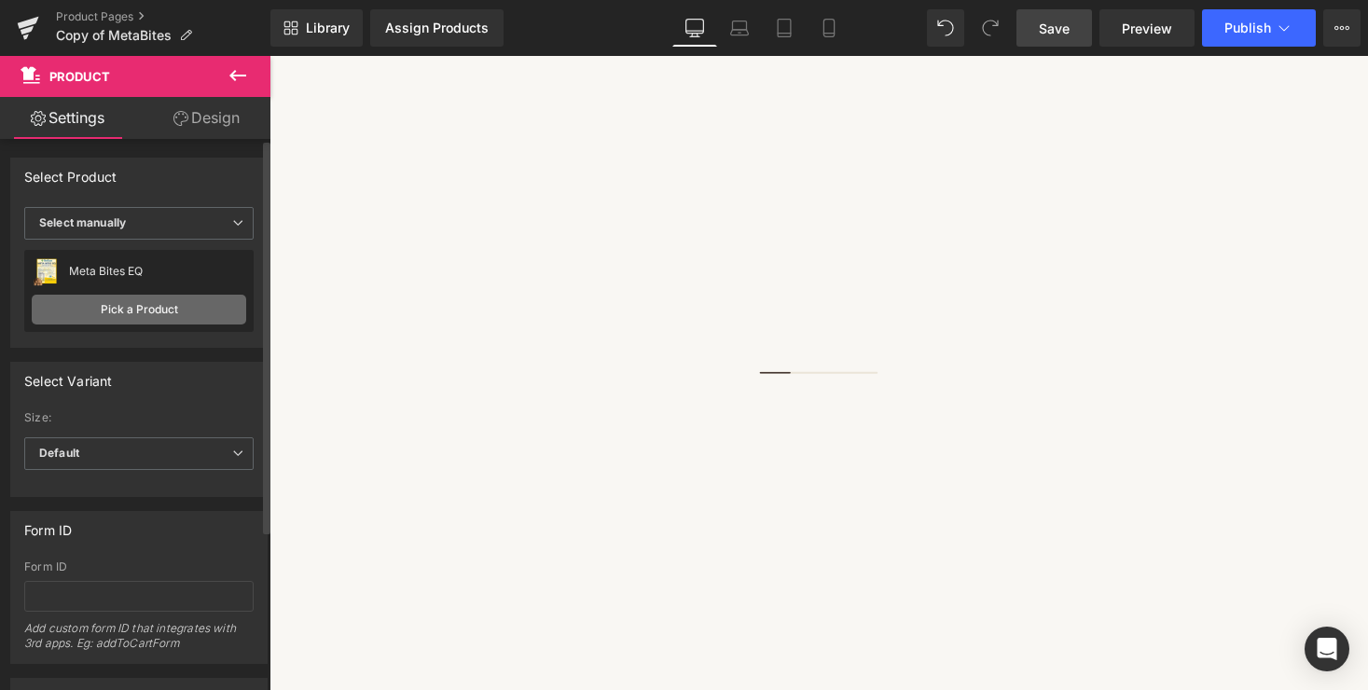
click at [144, 308] on link "Pick a Product" at bounding box center [139, 310] width 215 height 30
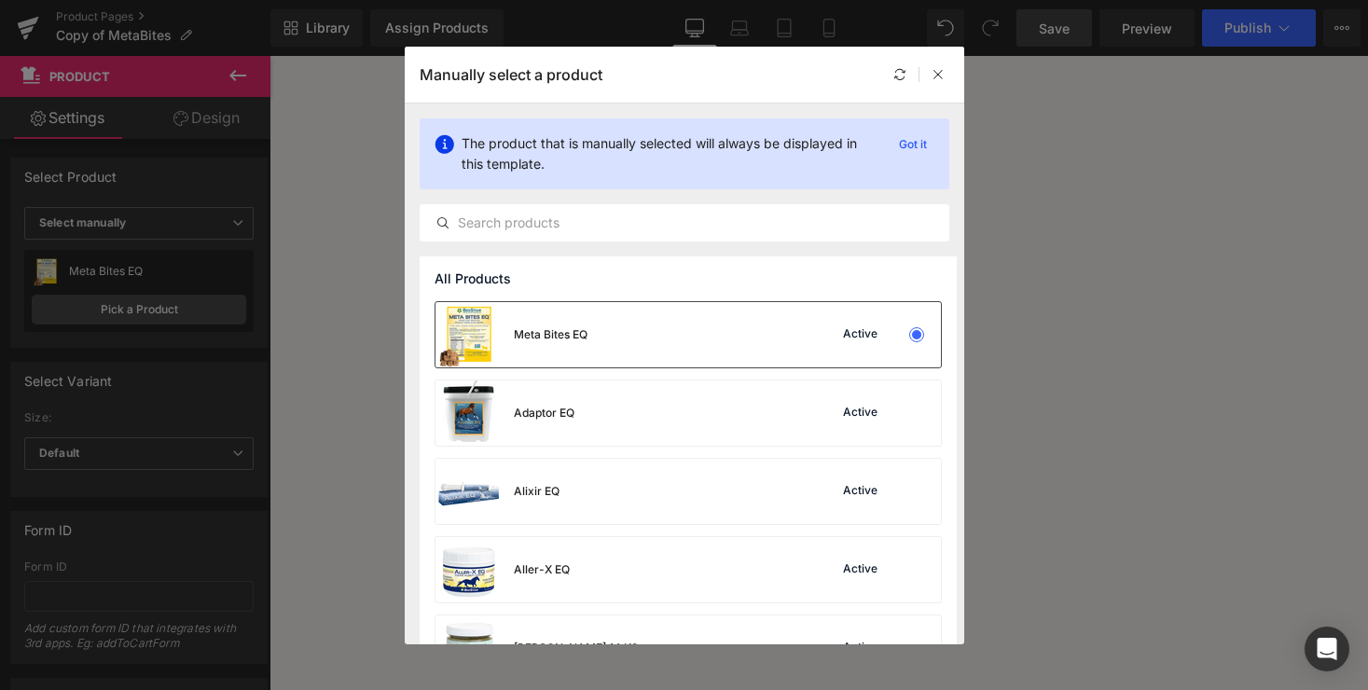
click at [623, 347] on div "Meta Bites EQ Active" at bounding box center [689, 334] width 506 height 65
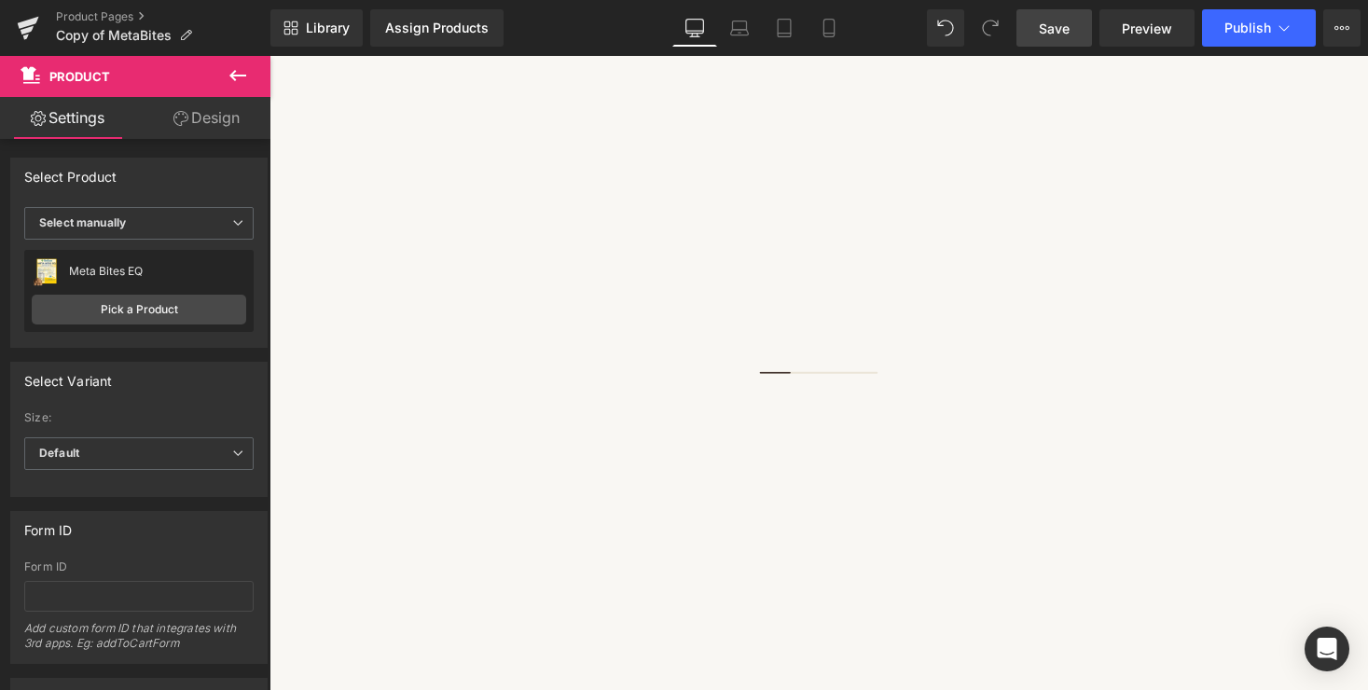
click at [1058, 30] on span "Save" at bounding box center [1054, 29] width 31 height 20
click at [270, 56] on span "Product" at bounding box center [270, 56] width 0 height 0
click at [156, 271] on div "Meta Bites EQ" at bounding box center [157, 271] width 177 height 13
click at [1053, 15] on link "Save" at bounding box center [1055, 27] width 76 height 37
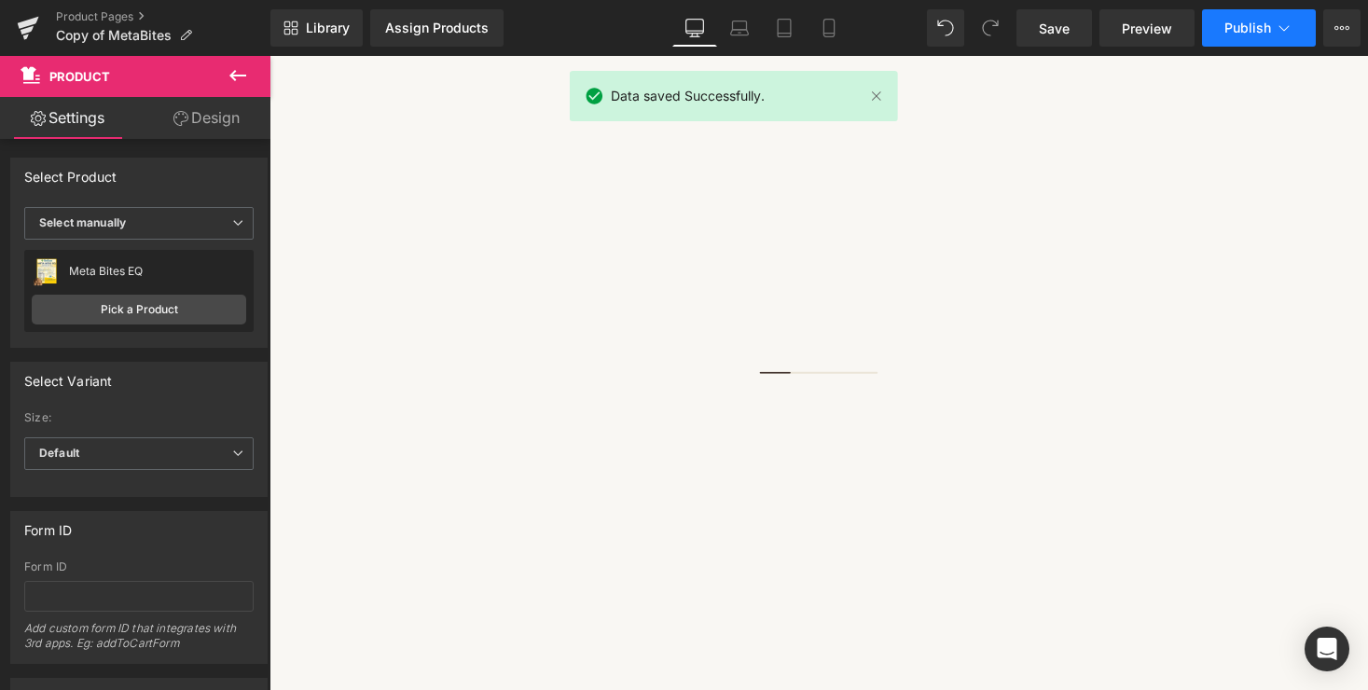
click at [1259, 22] on span "Publish" at bounding box center [1248, 28] width 47 height 15
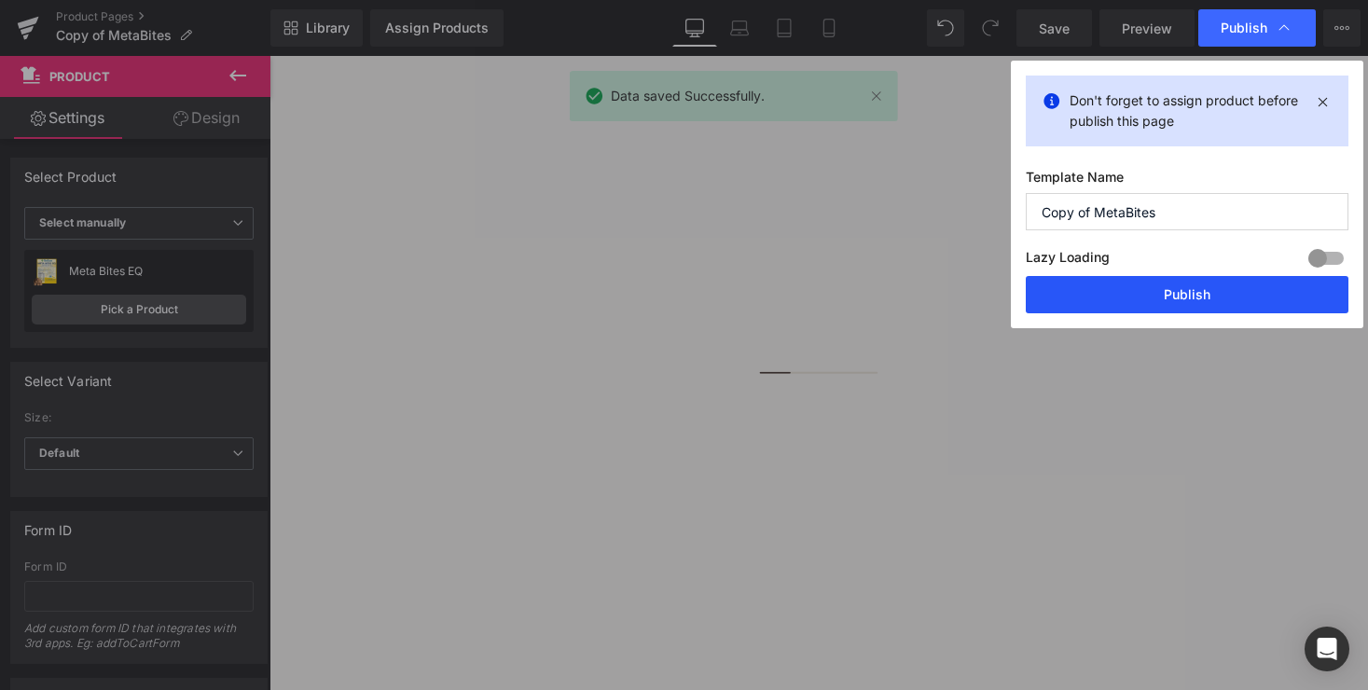
click at [1200, 298] on button "Publish" at bounding box center [1187, 294] width 323 height 37
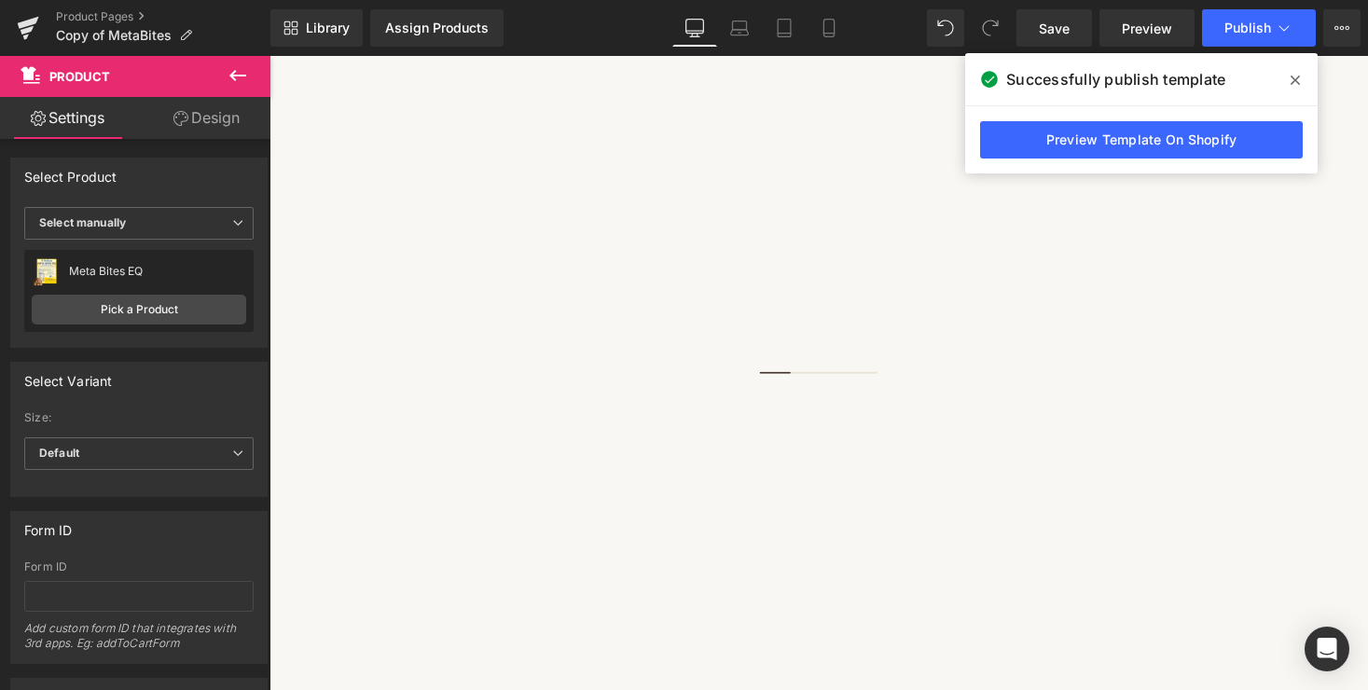
scroll to position [546, 0]
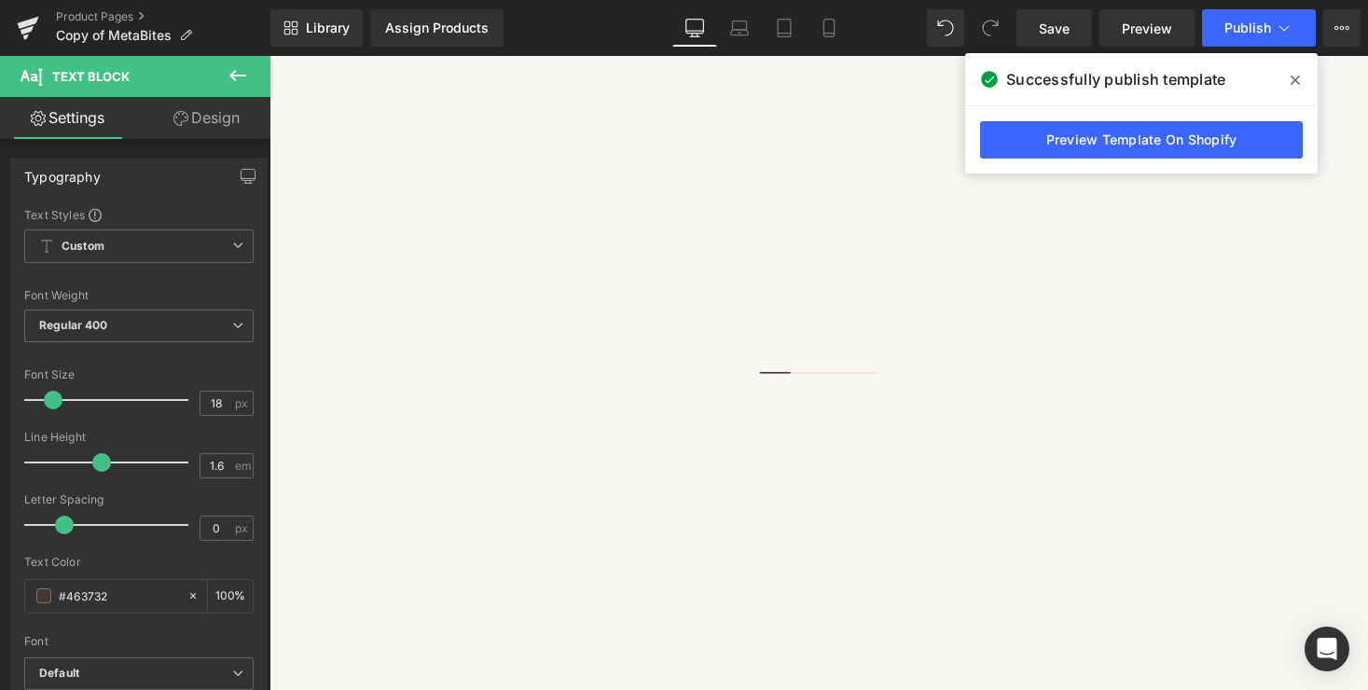
drag, startPoint x: 1139, startPoint y: 501, endPoint x: 970, endPoint y: 501, distance: 168.8
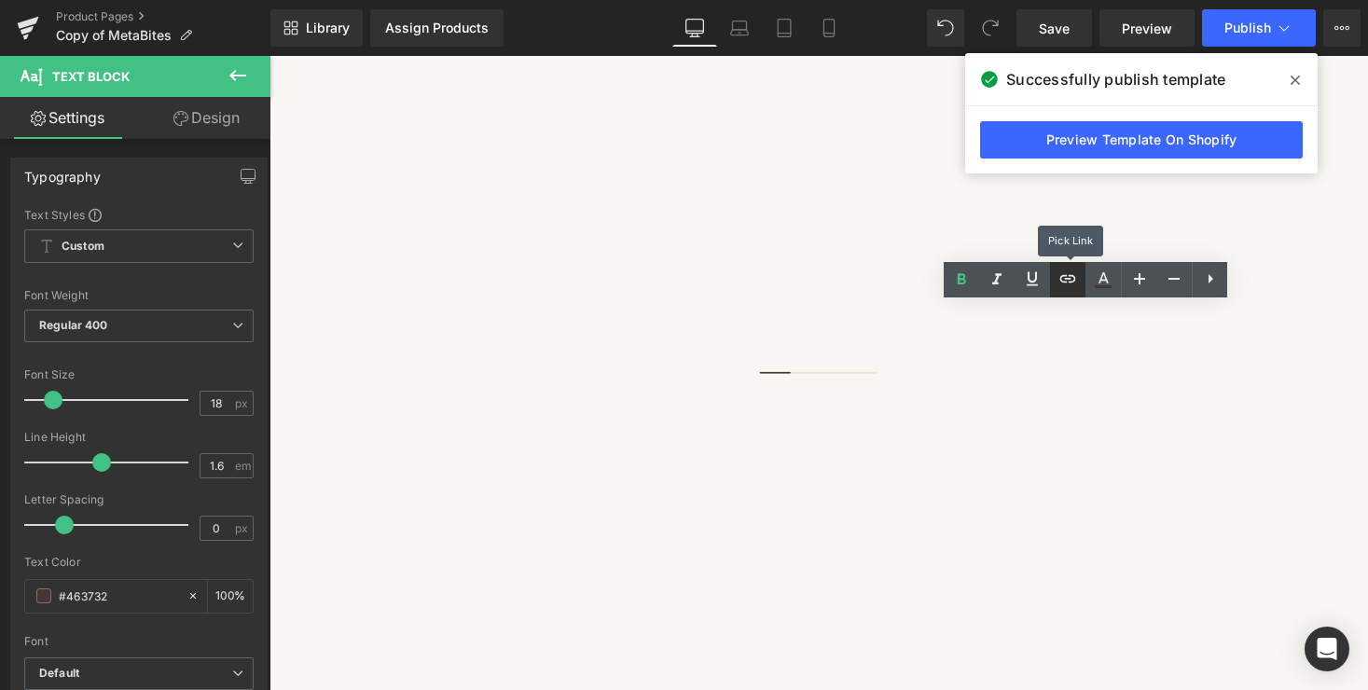
click at [1076, 277] on icon at bounding box center [1068, 279] width 22 height 22
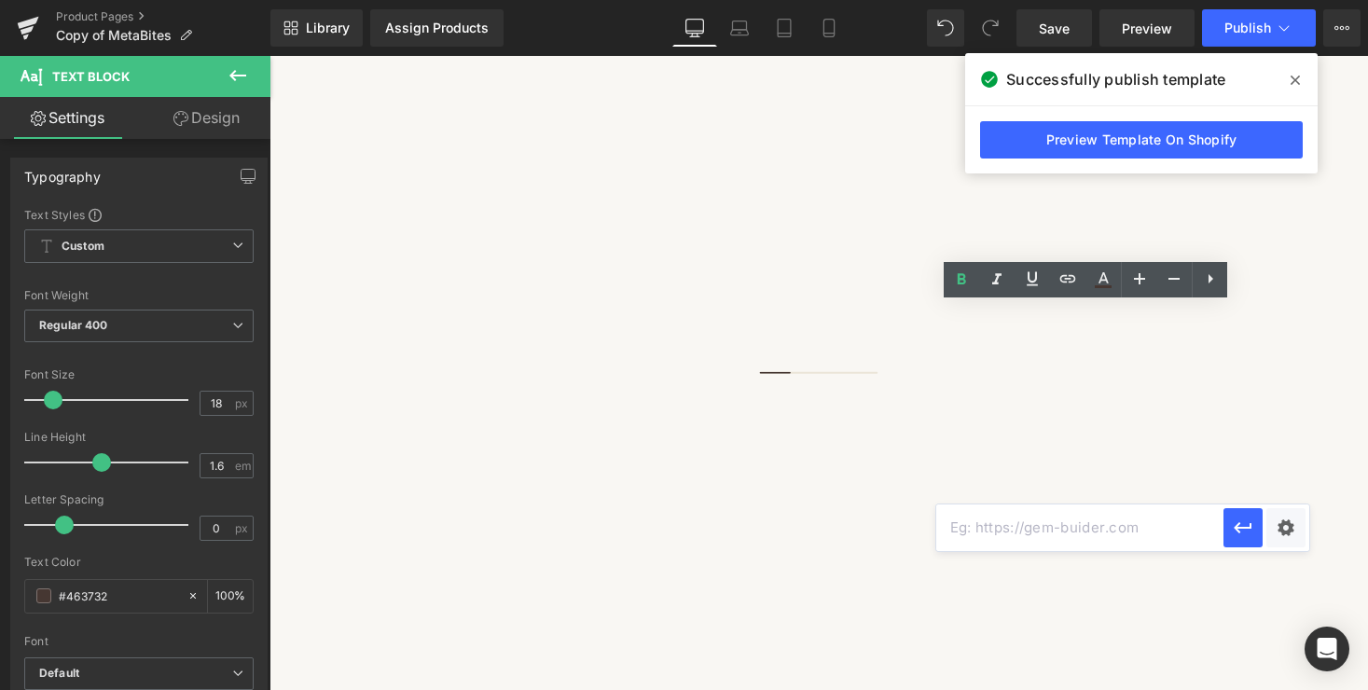
drag, startPoint x: 968, startPoint y: 501, endPoint x: 884, endPoint y: 499, distance: 84.0
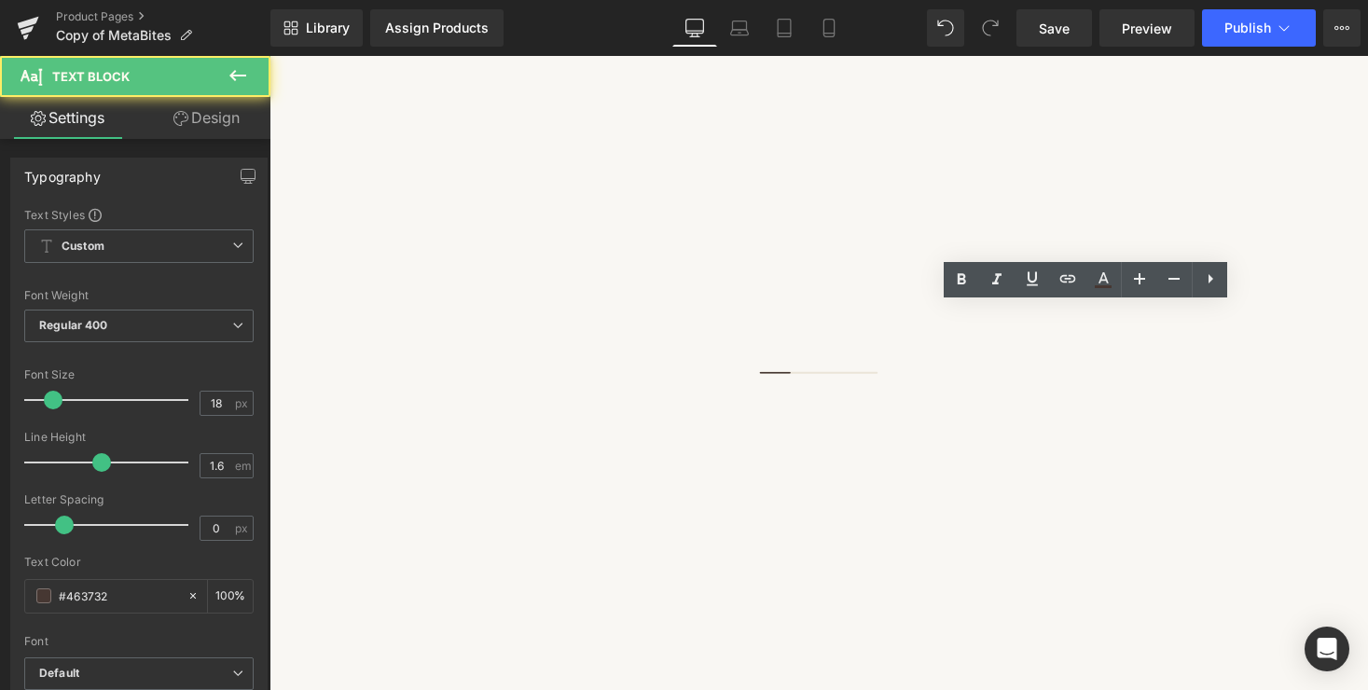
drag, startPoint x: 1255, startPoint y: 526, endPoint x: 1303, endPoint y: 526, distance: 48.5
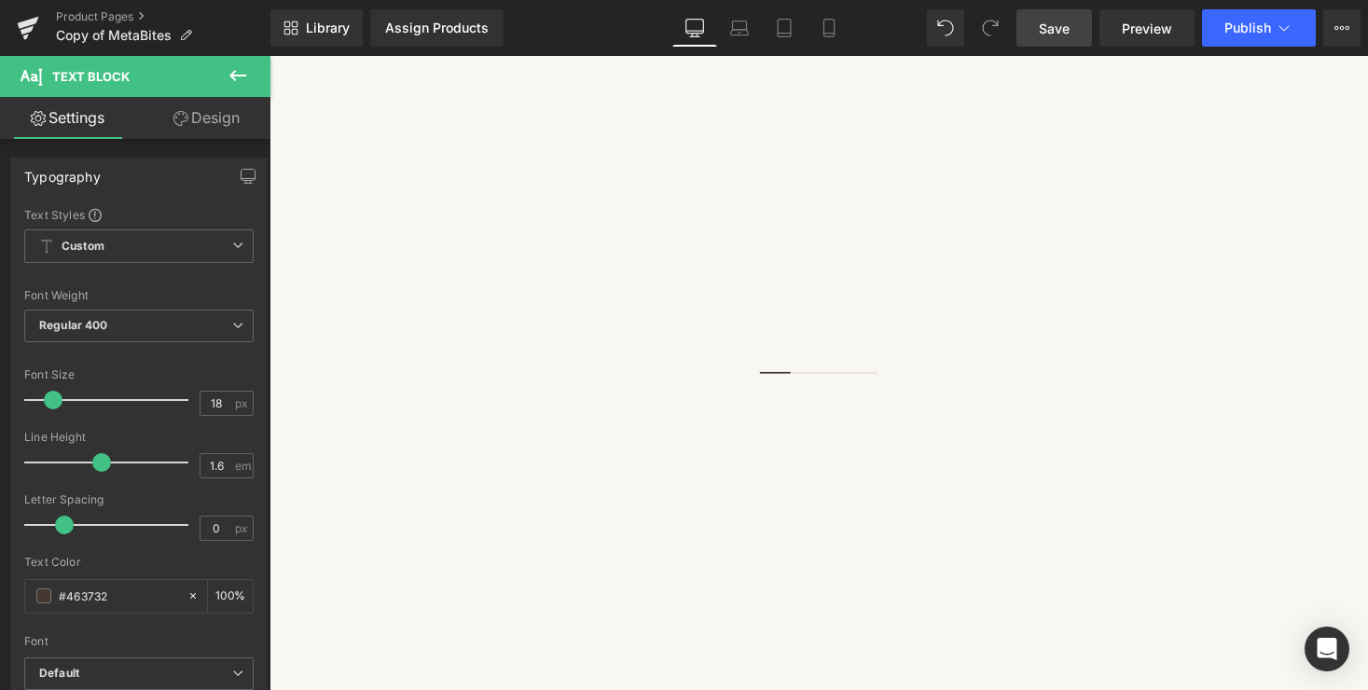
click at [1065, 30] on span "Save" at bounding box center [1054, 29] width 31 height 20
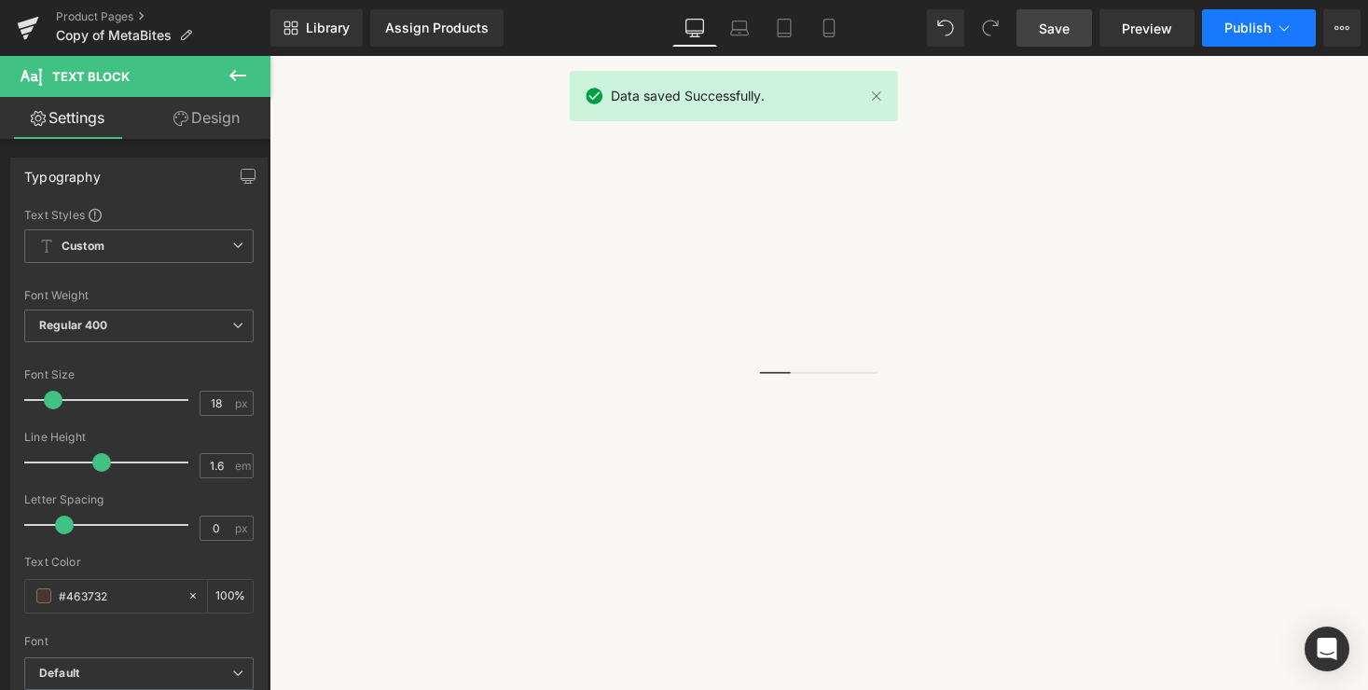
click at [1251, 26] on span "Publish" at bounding box center [1248, 28] width 47 height 15
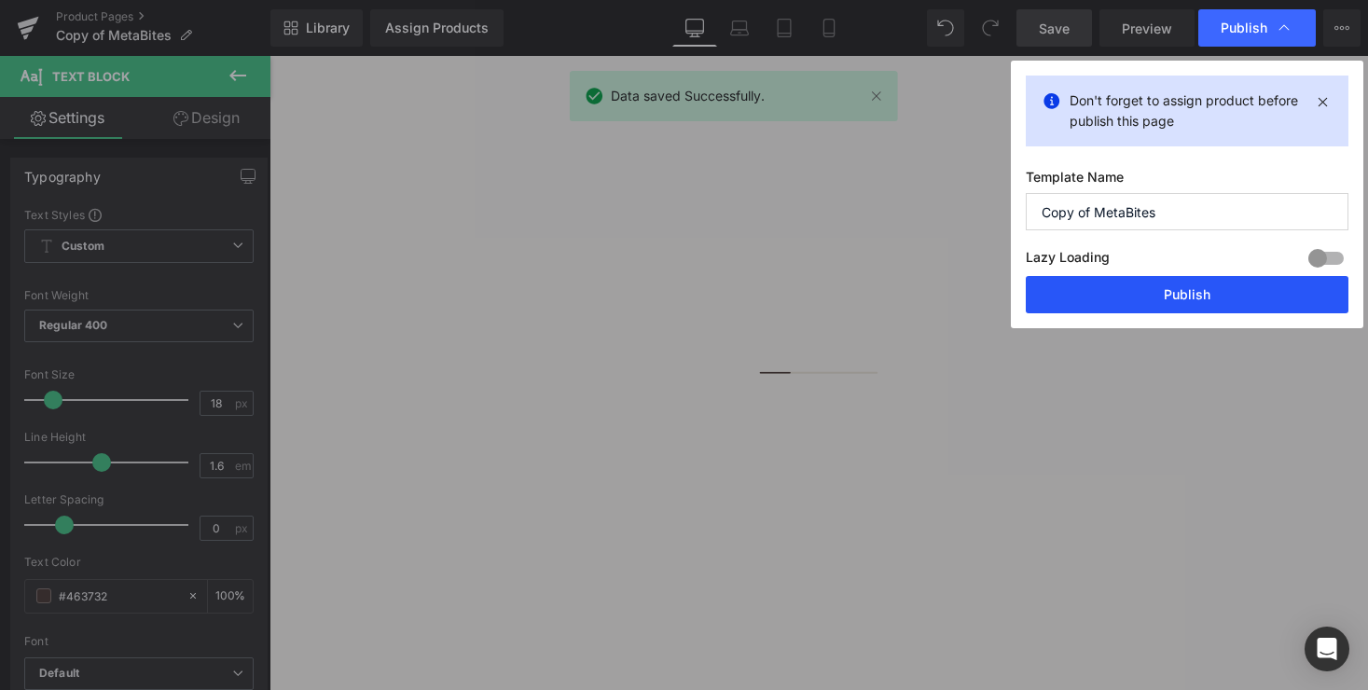
click at [1196, 289] on button "Publish" at bounding box center [1187, 294] width 323 height 37
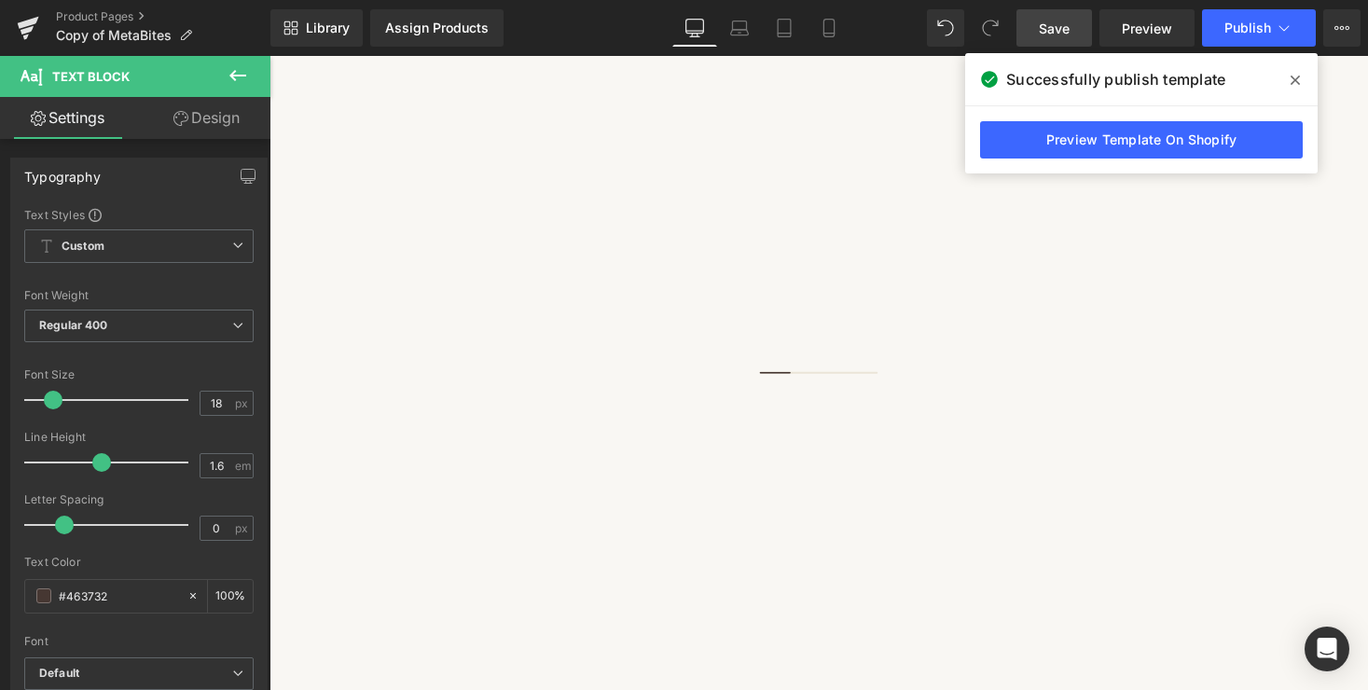
scroll to position [1238, 0]
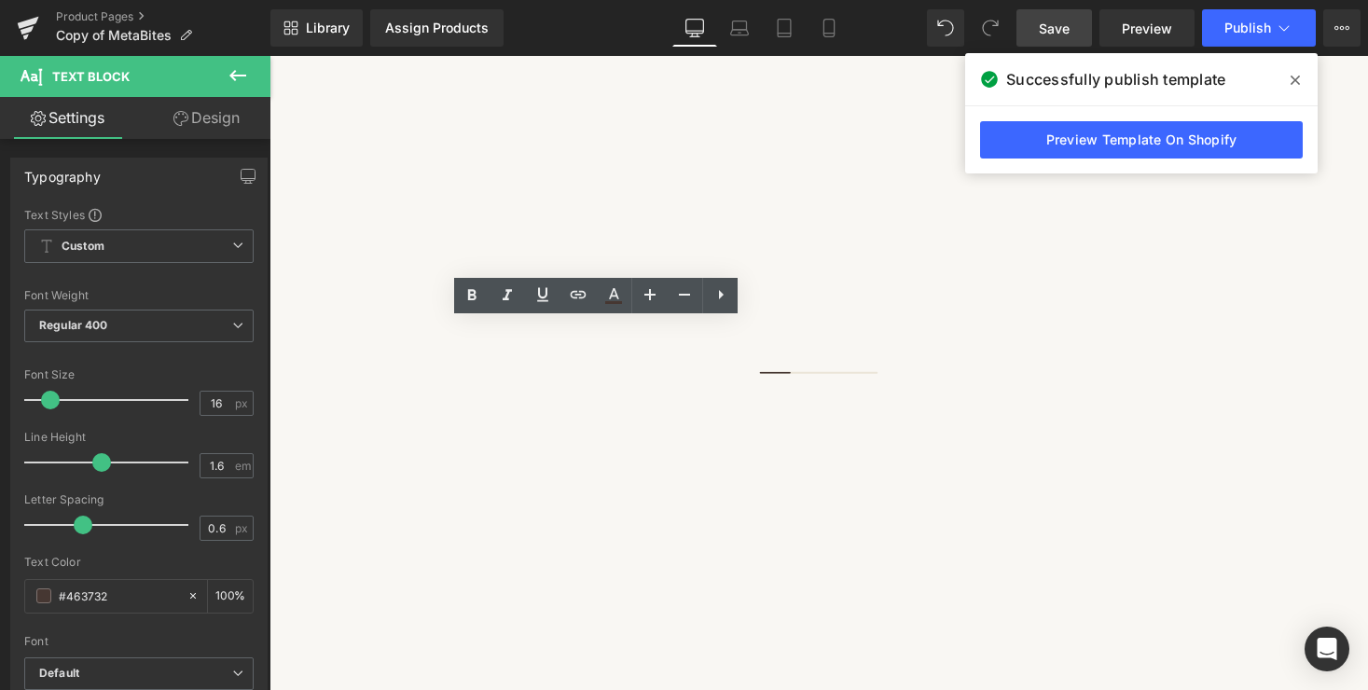
drag, startPoint x: 386, startPoint y: 461, endPoint x: 779, endPoint y: 465, distance: 392.7
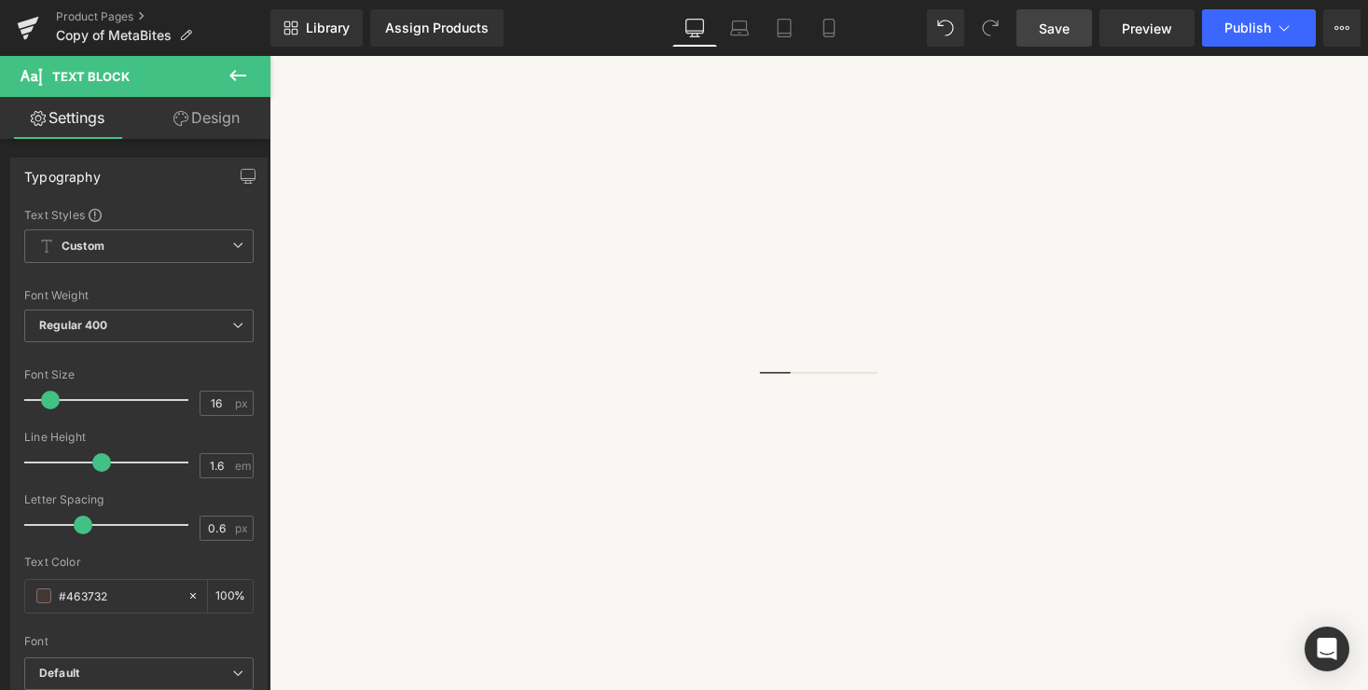
scroll to position [939, 0]
click at [188, 241] on span "Custom Setup Global Style" at bounding box center [138, 246] width 229 height 34
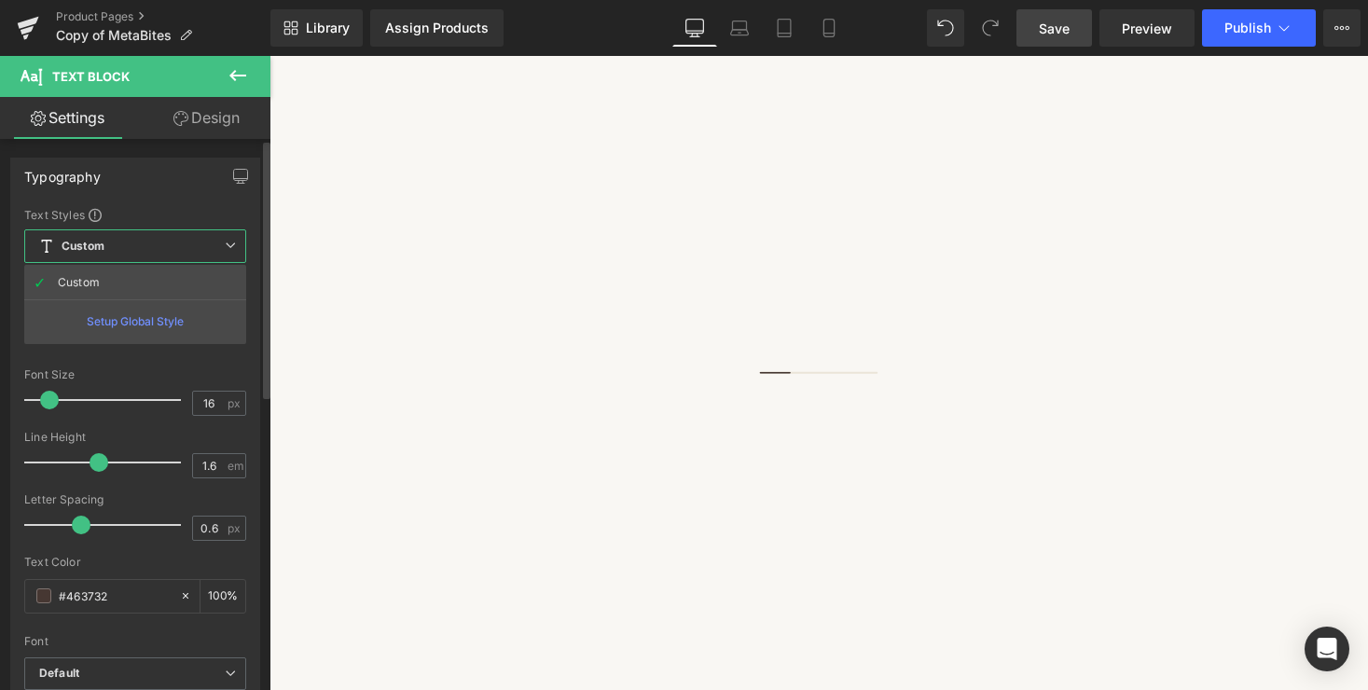
click at [115, 324] on div "Setup Global Style" at bounding box center [135, 321] width 222 height 44
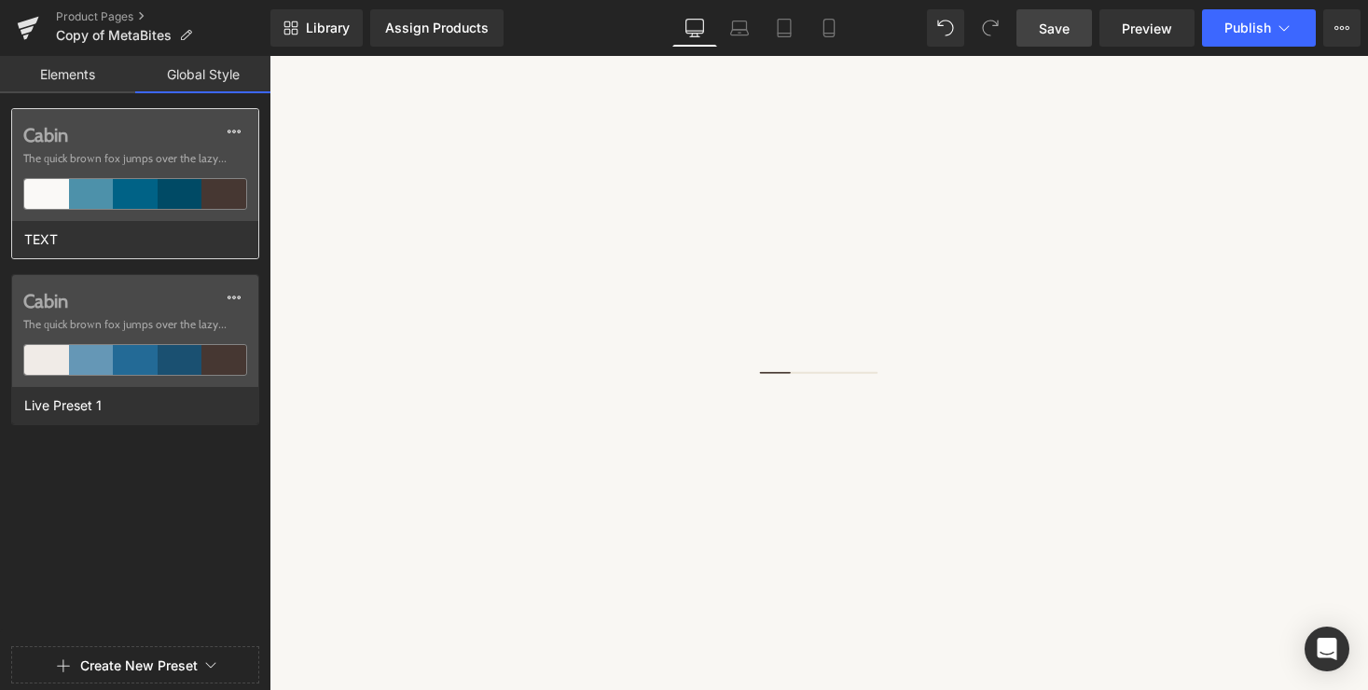
click at [69, 181] on div at bounding box center [91, 194] width 45 height 30
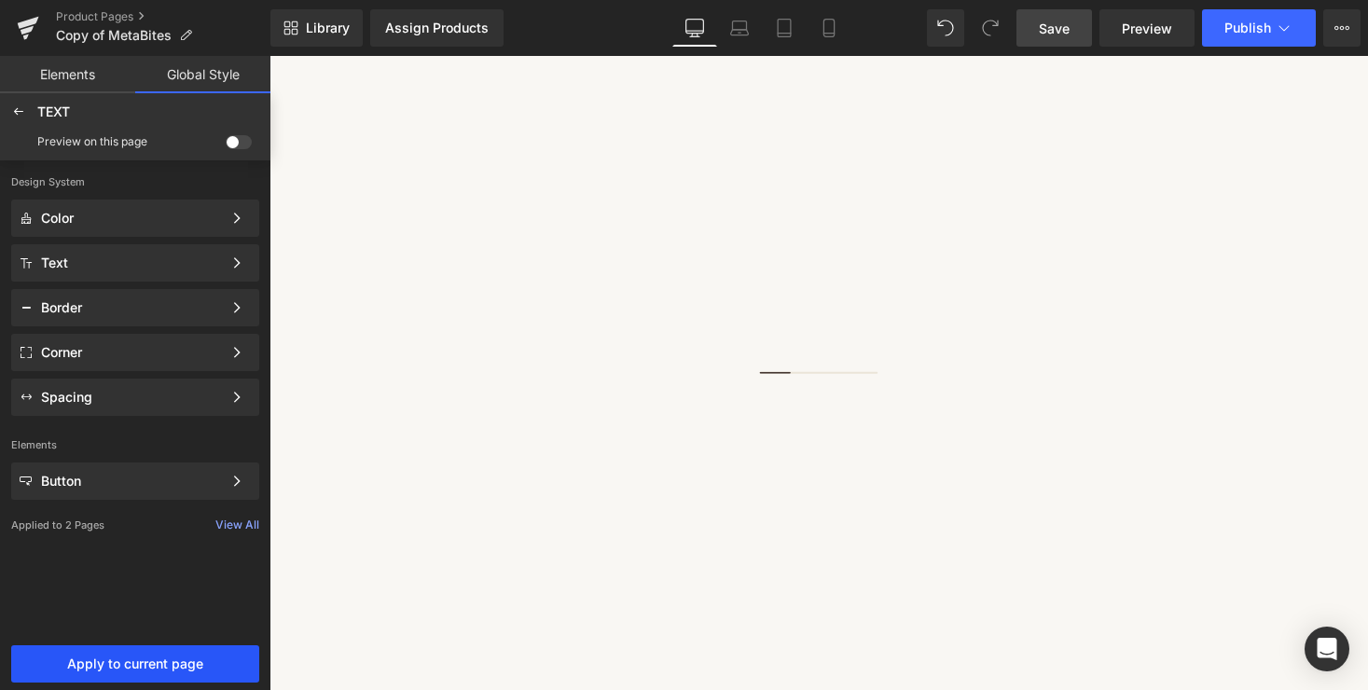
click at [174, 659] on span "Apply to current page" at bounding box center [135, 664] width 226 height 15
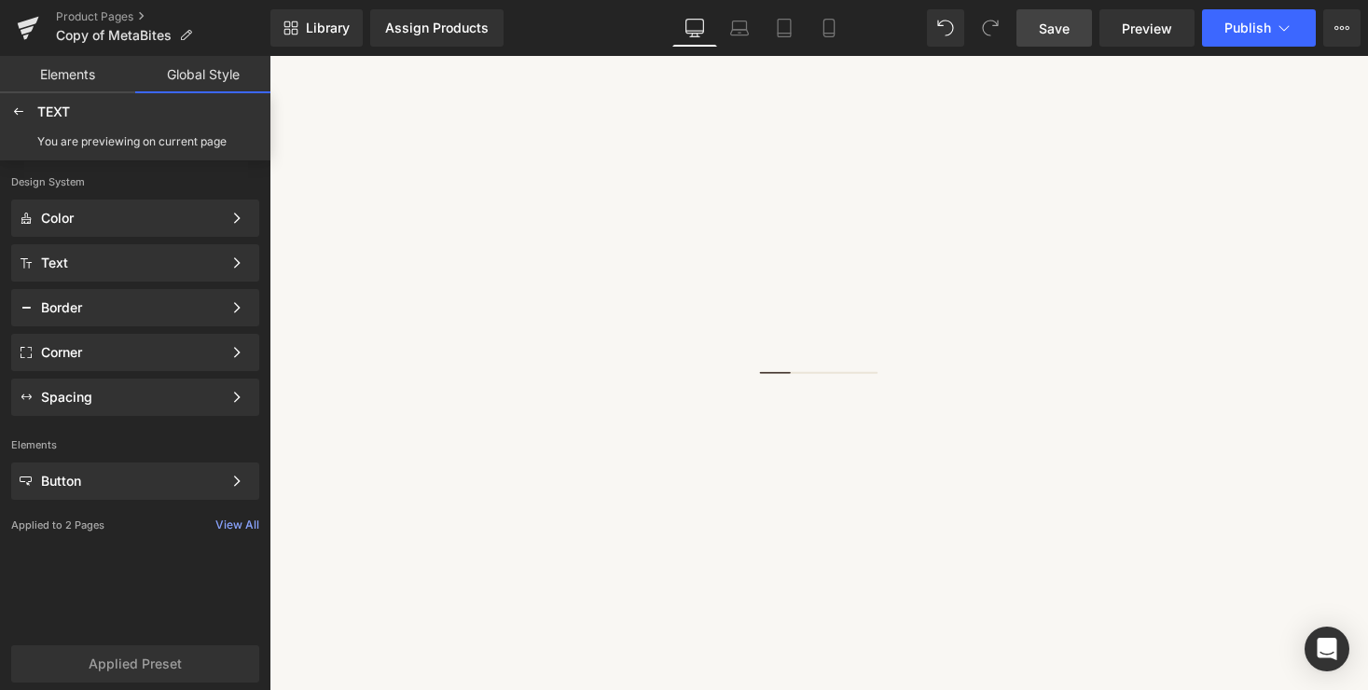
scroll to position [1189, 0]
click at [1049, 22] on span "Save" at bounding box center [1054, 29] width 31 height 20
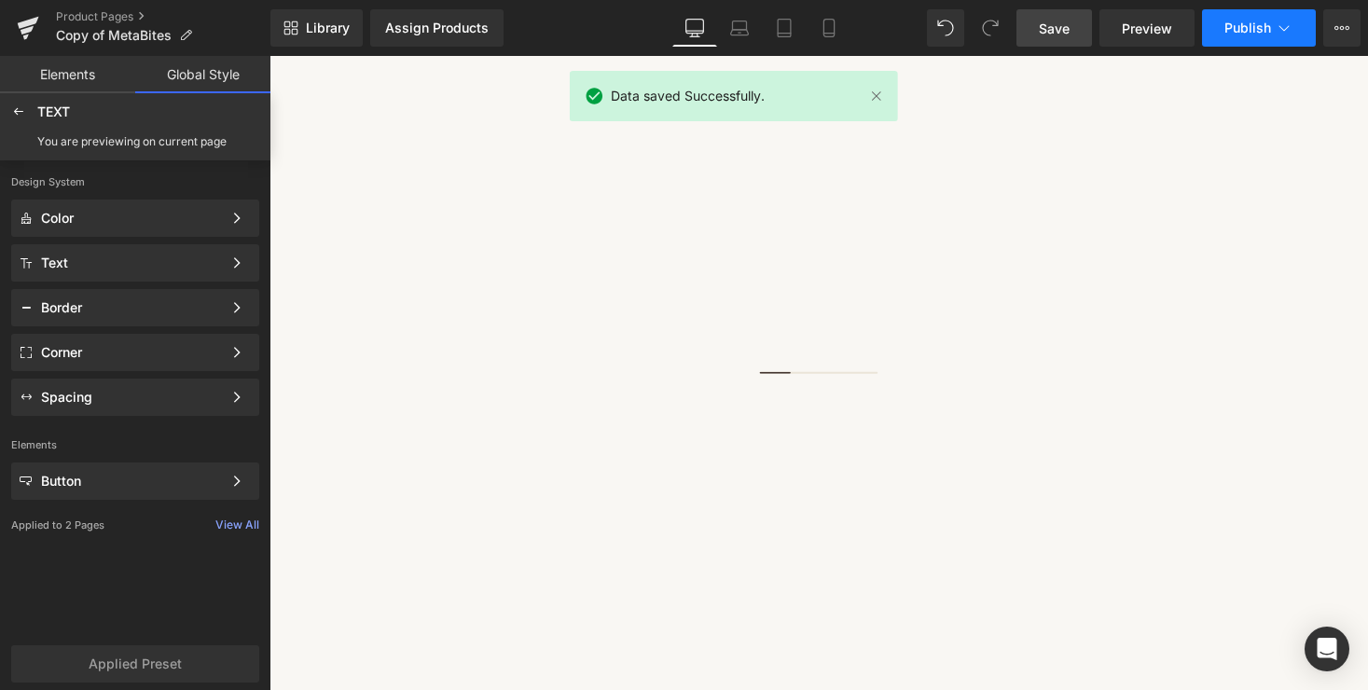
click at [1279, 32] on icon at bounding box center [1284, 28] width 19 height 19
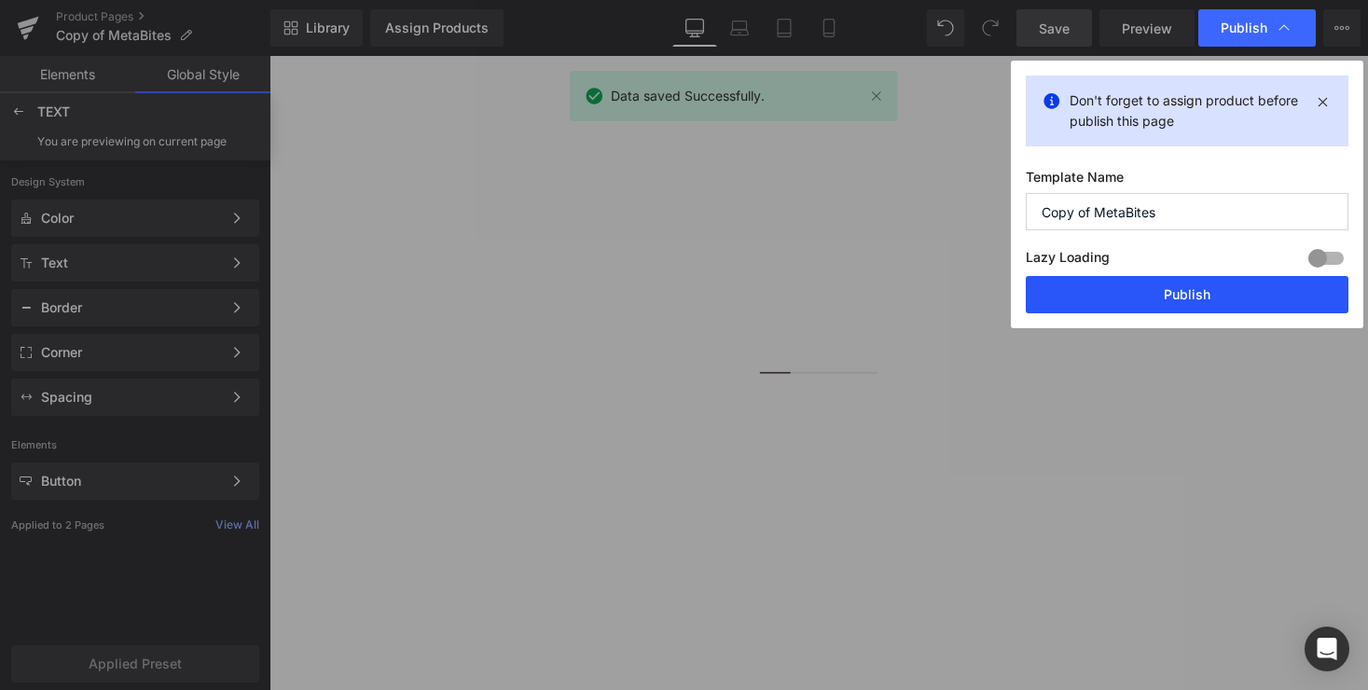
click at [1184, 291] on button "Publish" at bounding box center [1187, 294] width 323 height 37
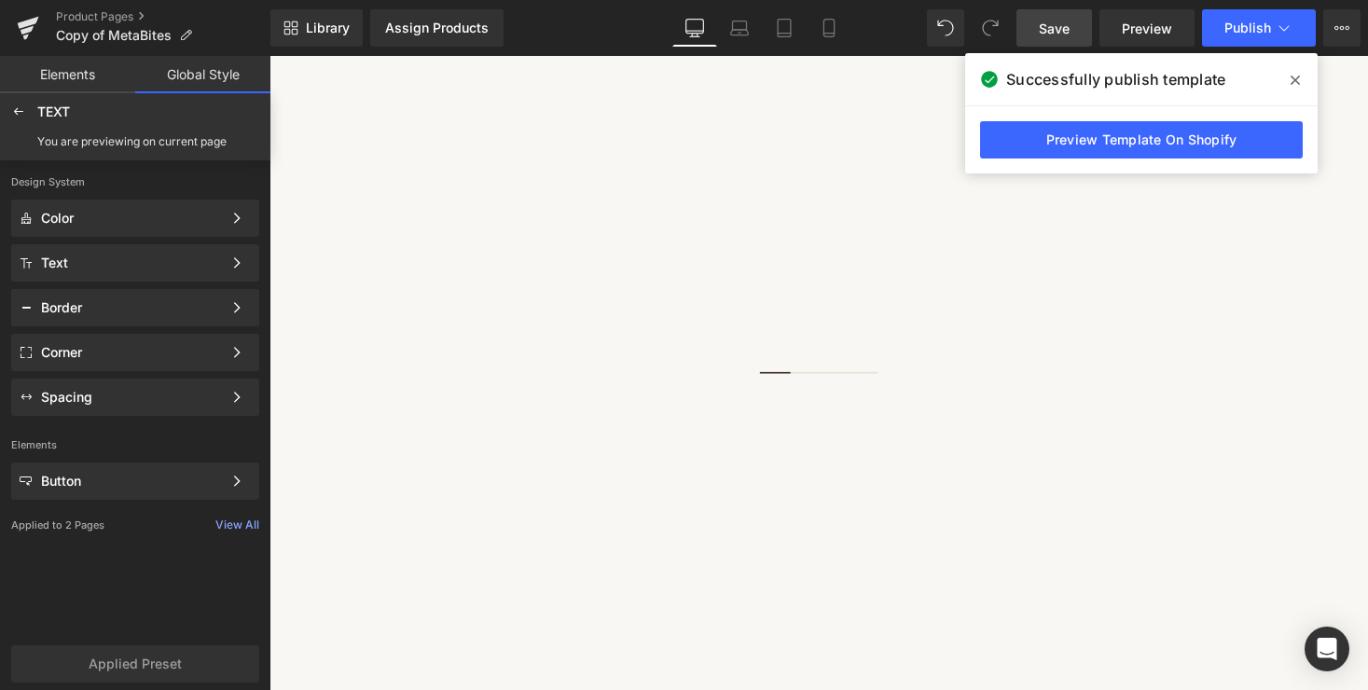
scroll to position [489, 0]
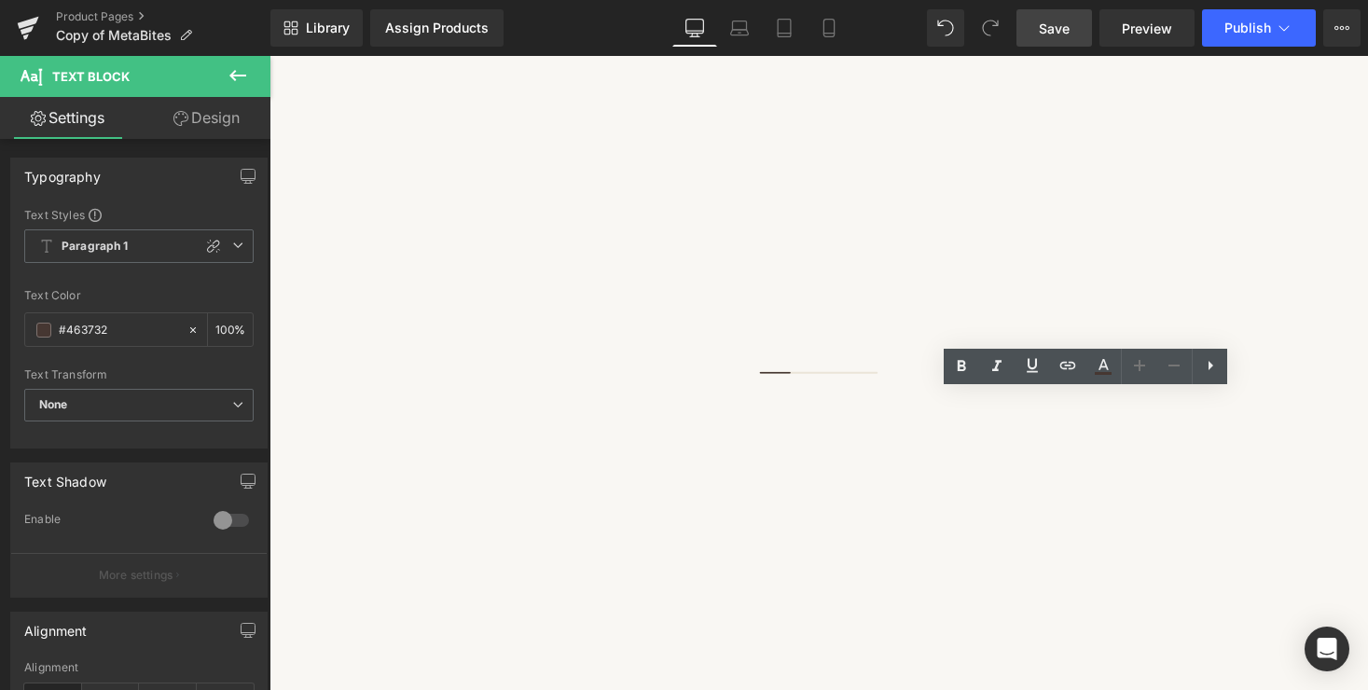
scroll to position [462, 0]
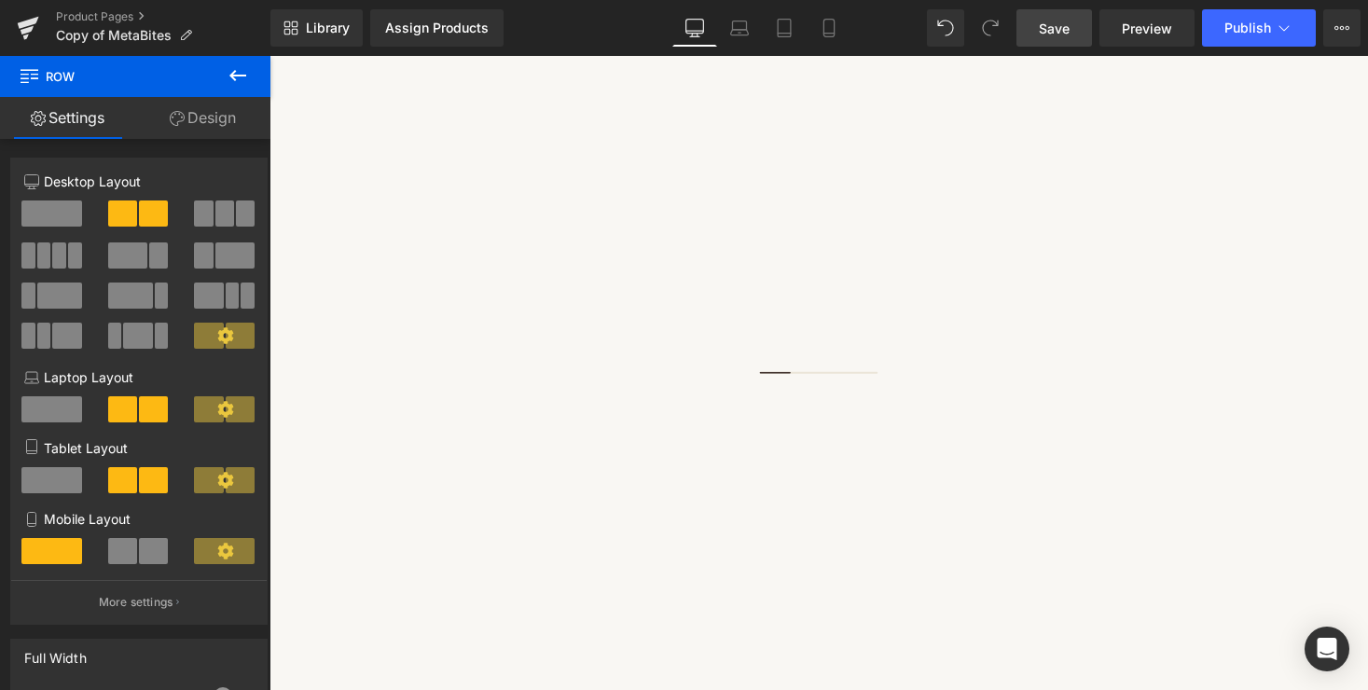
click at [1046, 30] on span "Save" at bounding box center [1054, 29] width 31 height 20
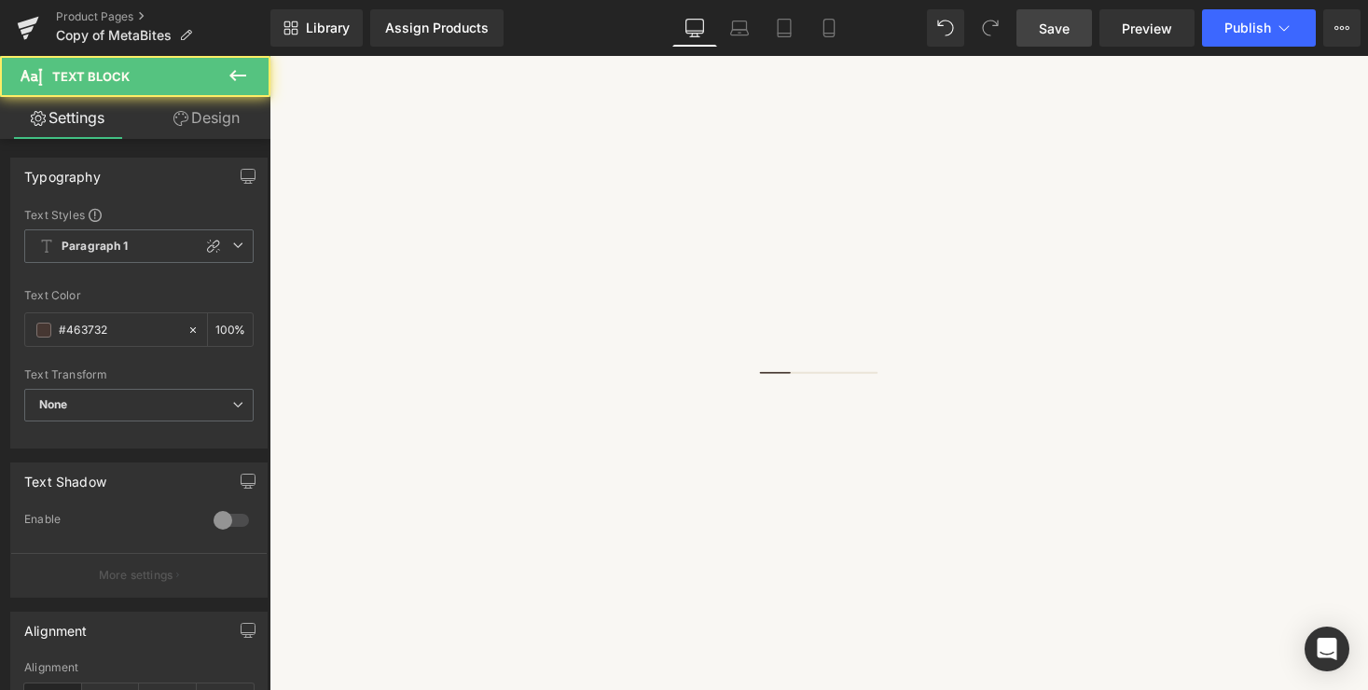
drag, startPoint x: 892, startPoint y: 460, endPoint x: 1270, endPoint y: 458, distance: 377.8
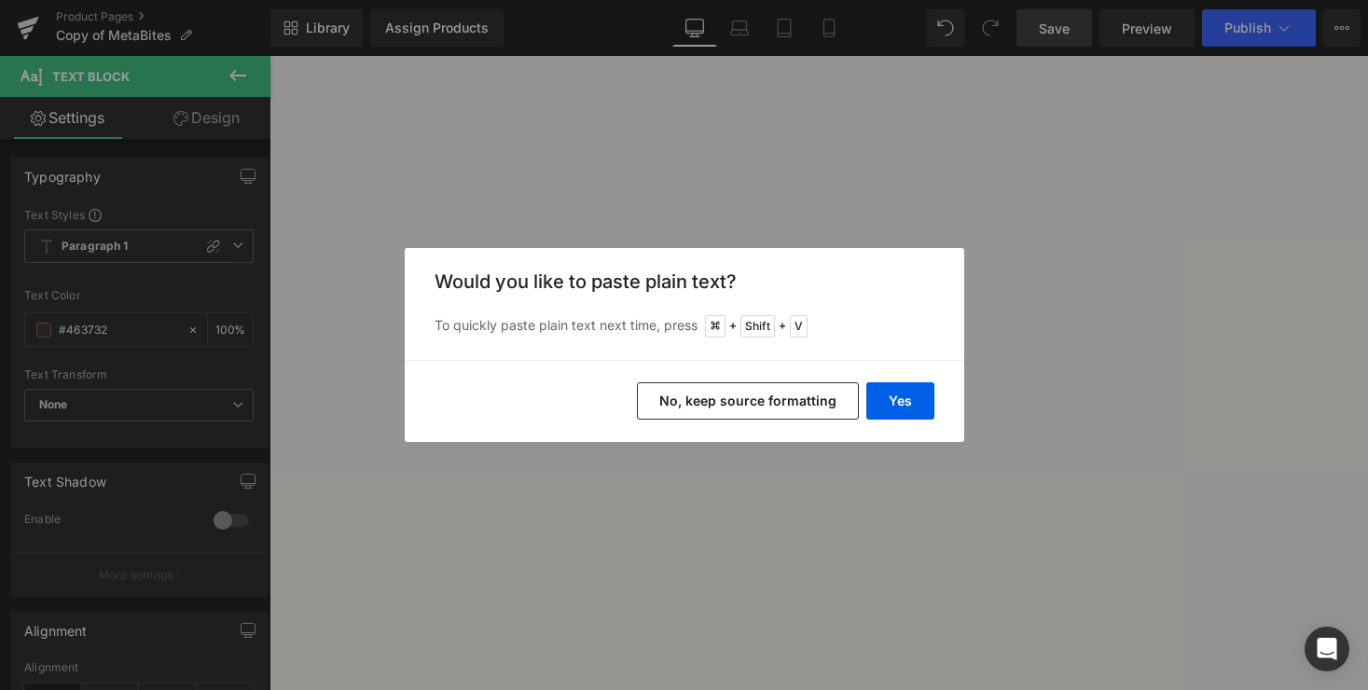
click at [791, 404] on button "No, keep source formatting" at bounding box center [748, 400] width 222 height 37
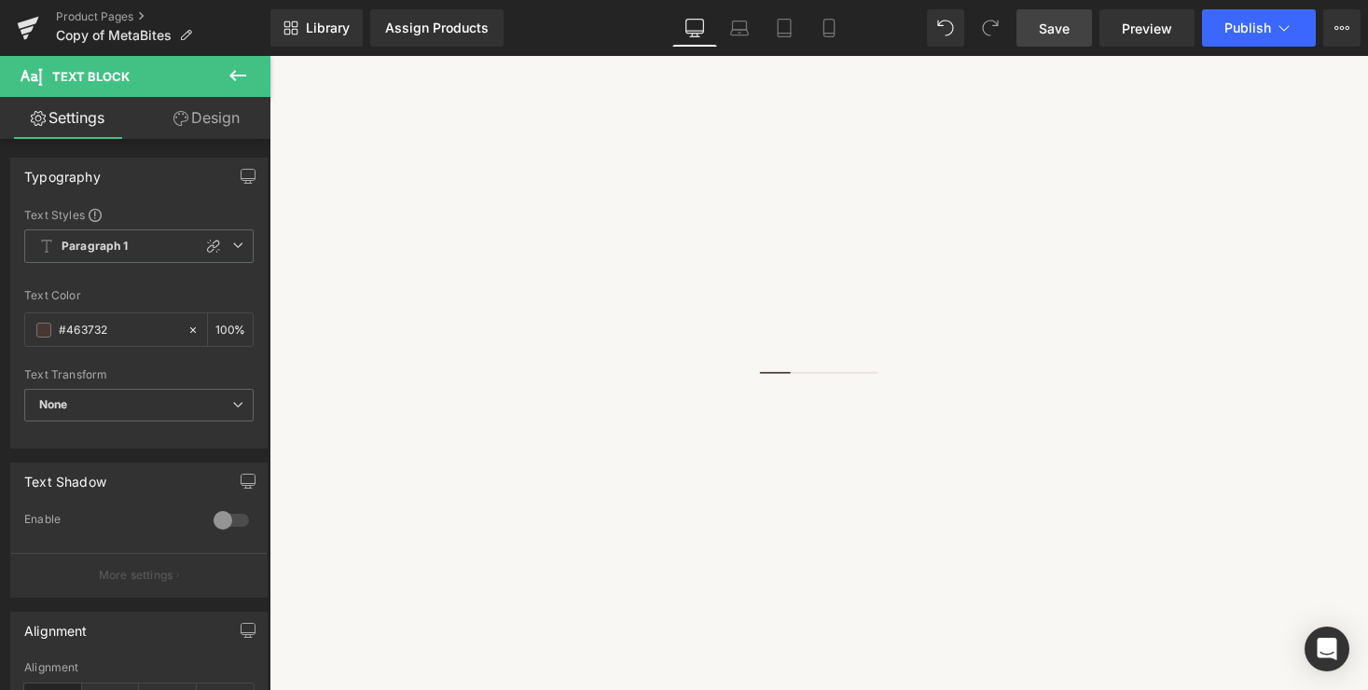
scroll to position [700, 0]
drag, startPoint x: 1230, startPoint y: 402, endPoint x: 894, endPoint y: 401, distance: 336.7
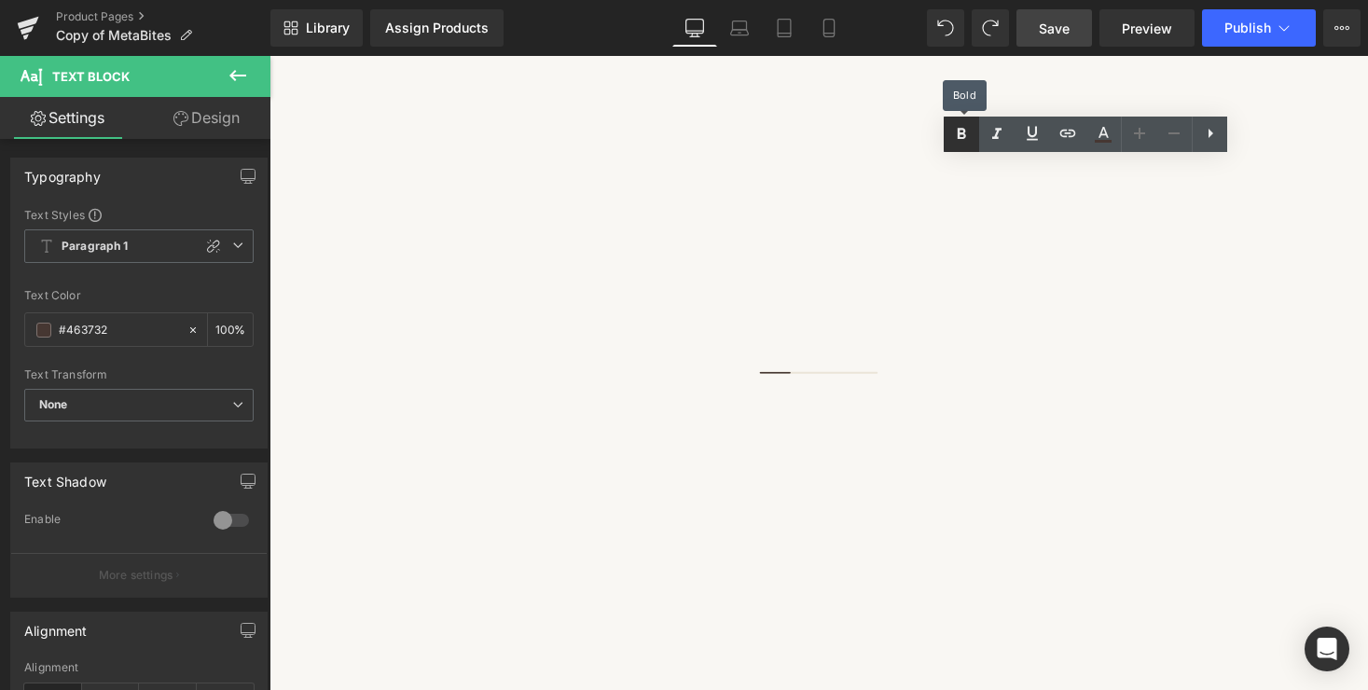
click at [955, 134] on icon at bounding box center [962, 134] width 22 height 22
click at [1104, 132] on icon at bounding box center [1103, 134] width 22 height 22
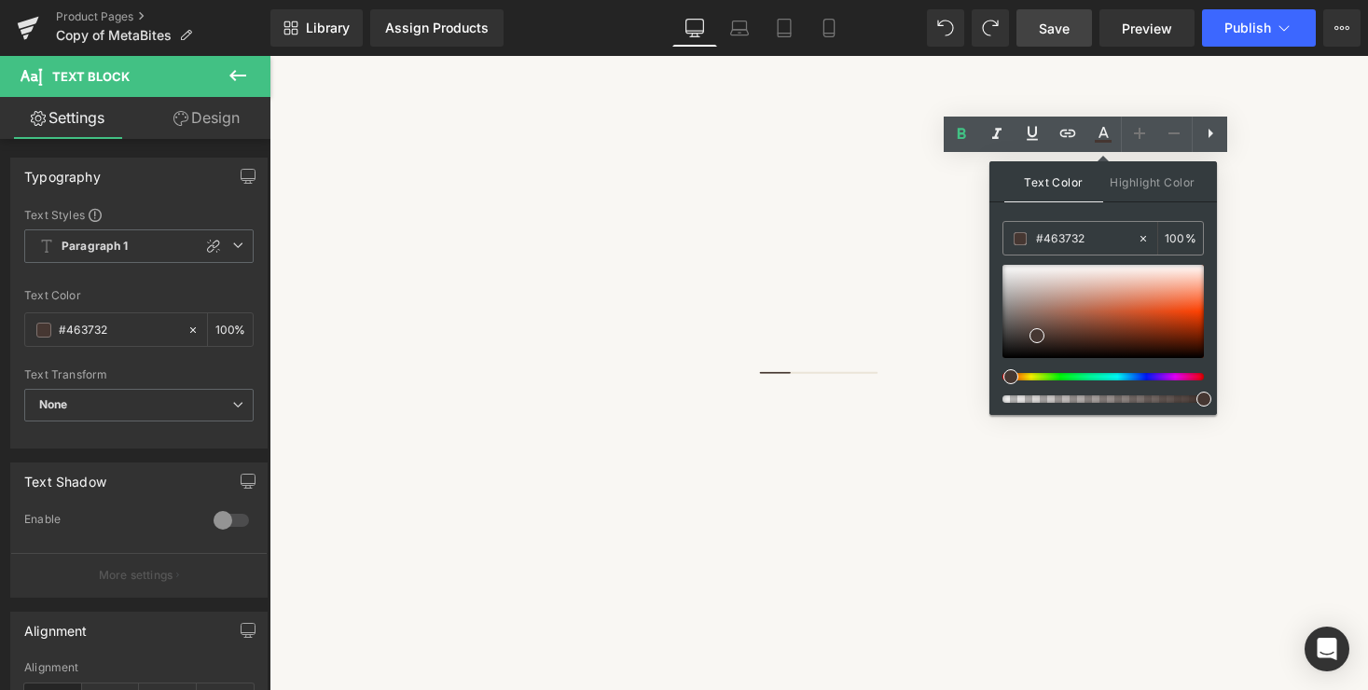
click at [1130, 380] on div at bounding box center [1095, 376] width 201 height 7
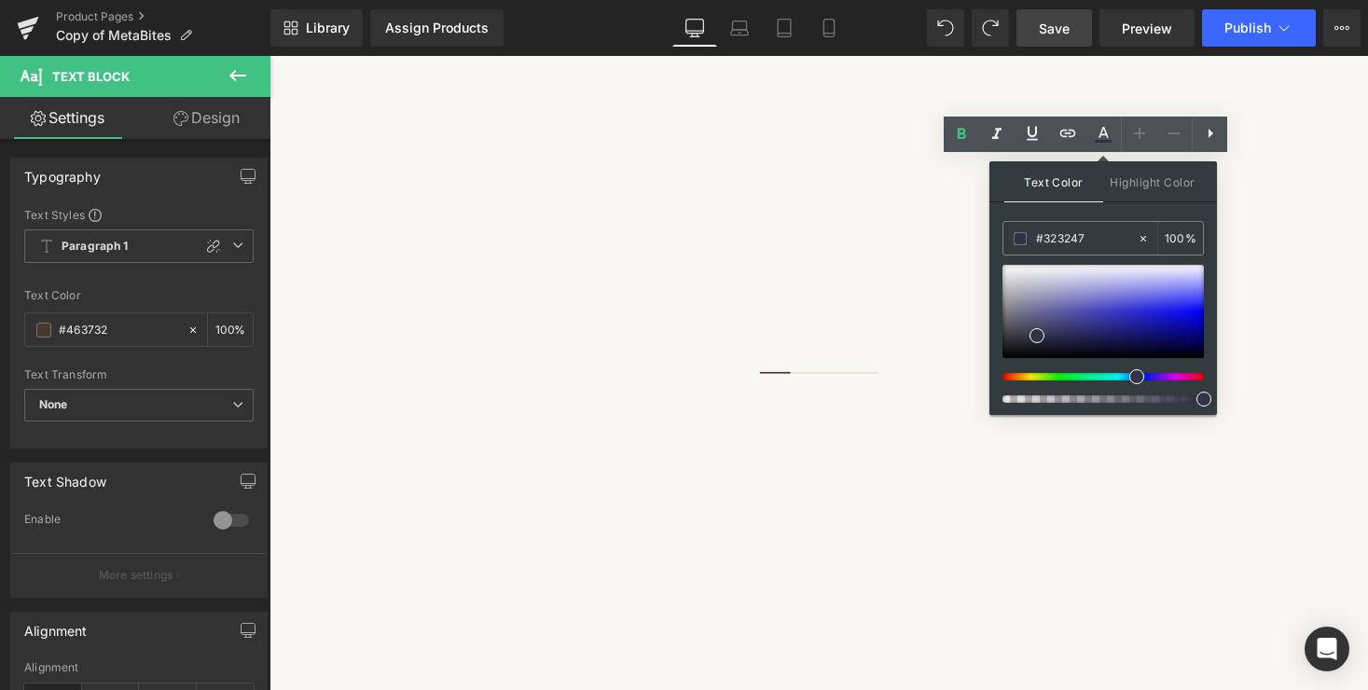
click at [1071, 178] on span "Text Color" at bounding box center [1054, 181] width 99 height 41
click at [1126, 376] on div at bounding box center [1095, 376] width 201 height 7
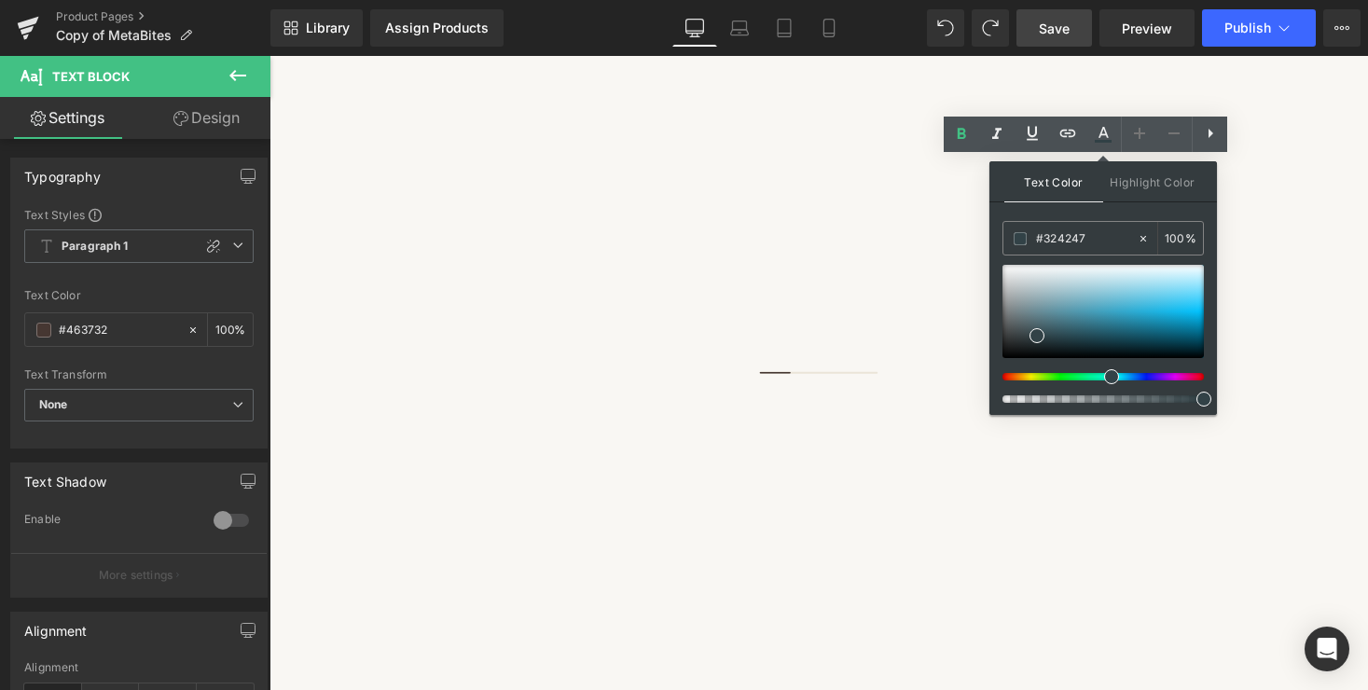
drag, startPoint x: 1136, startPoint y: 380, endPoint x: 1106, endPoint y: 381, distance: 29.9
click at [1106, 381] on span at bounding box center [1111, 376] width 15 height 15
click at [1133, 321] on div at bounding box center [1103, 311] width 201 height 93
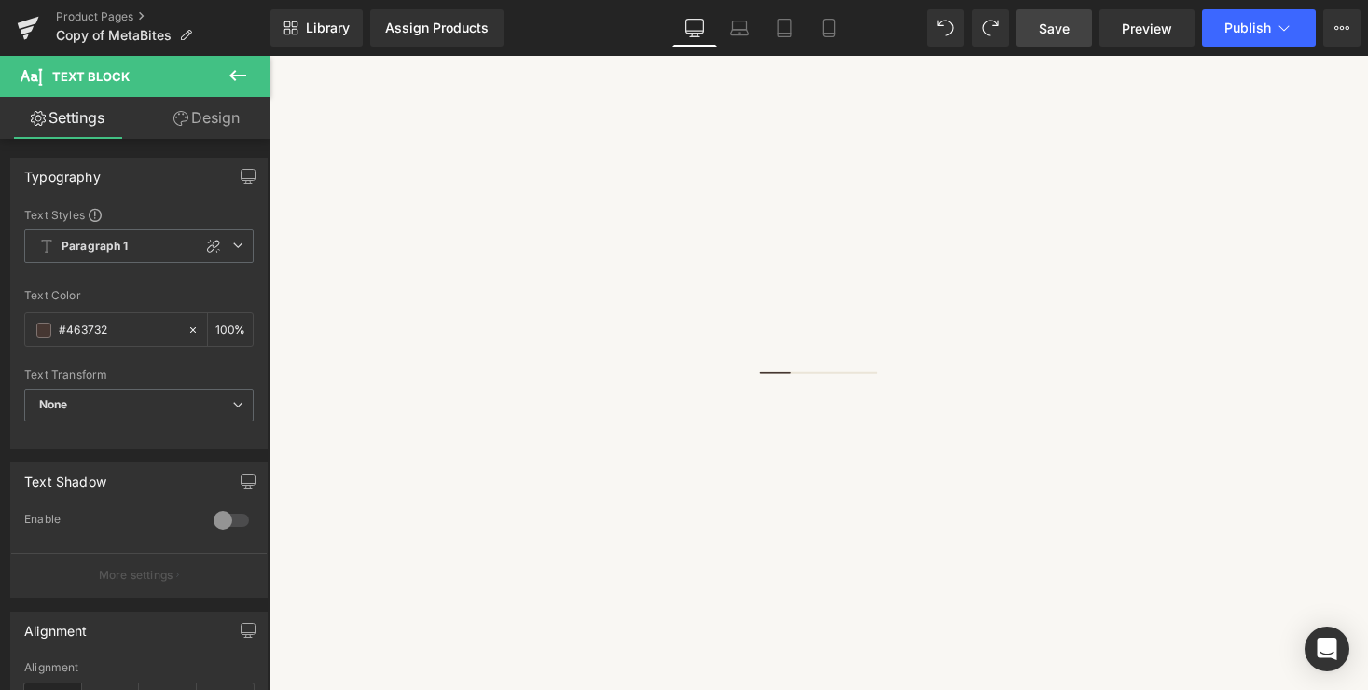
drag, startPoint x: 895, startPoint y: 402, endPoint x: 1236, endPoint y: 397, distance: 340.5
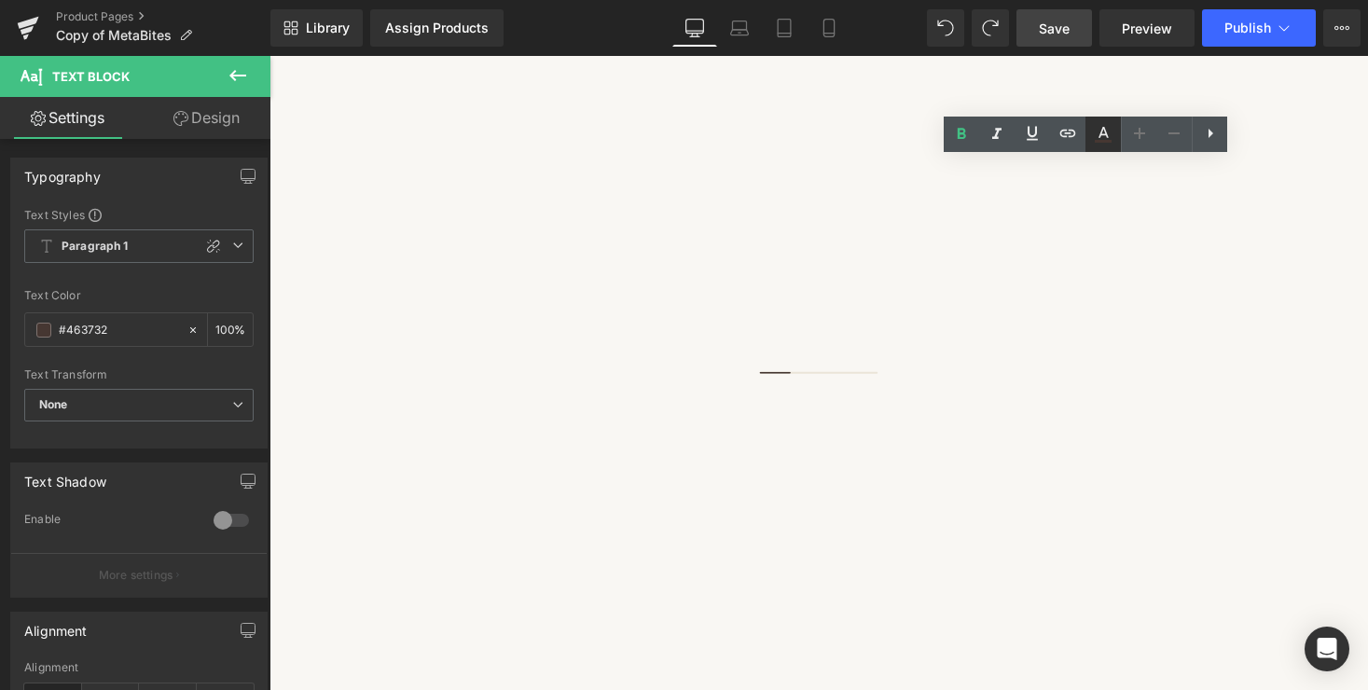
click at [1104, 132] on icon at bounding box center [1103, 134] width 22 height 22
type input "#463732"
type input "100"
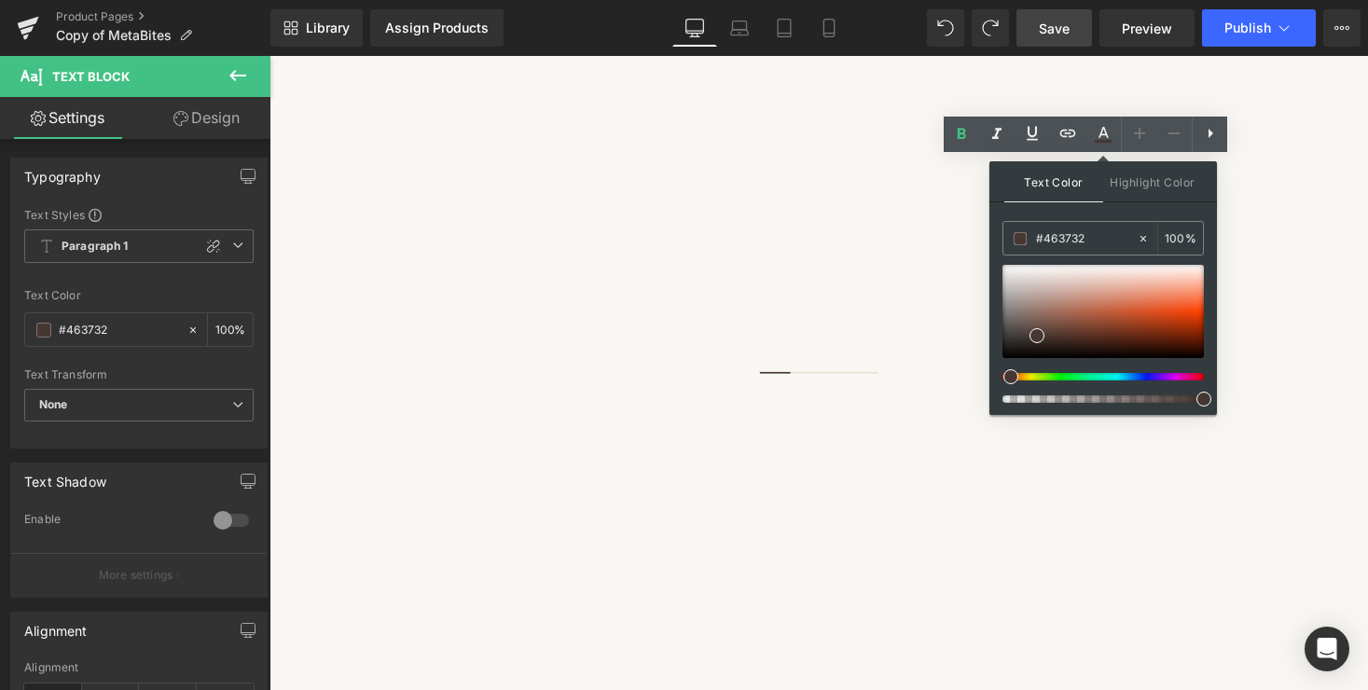
click at [1139, 376] on div at bounding box center [1095, 376] width 201 height 7
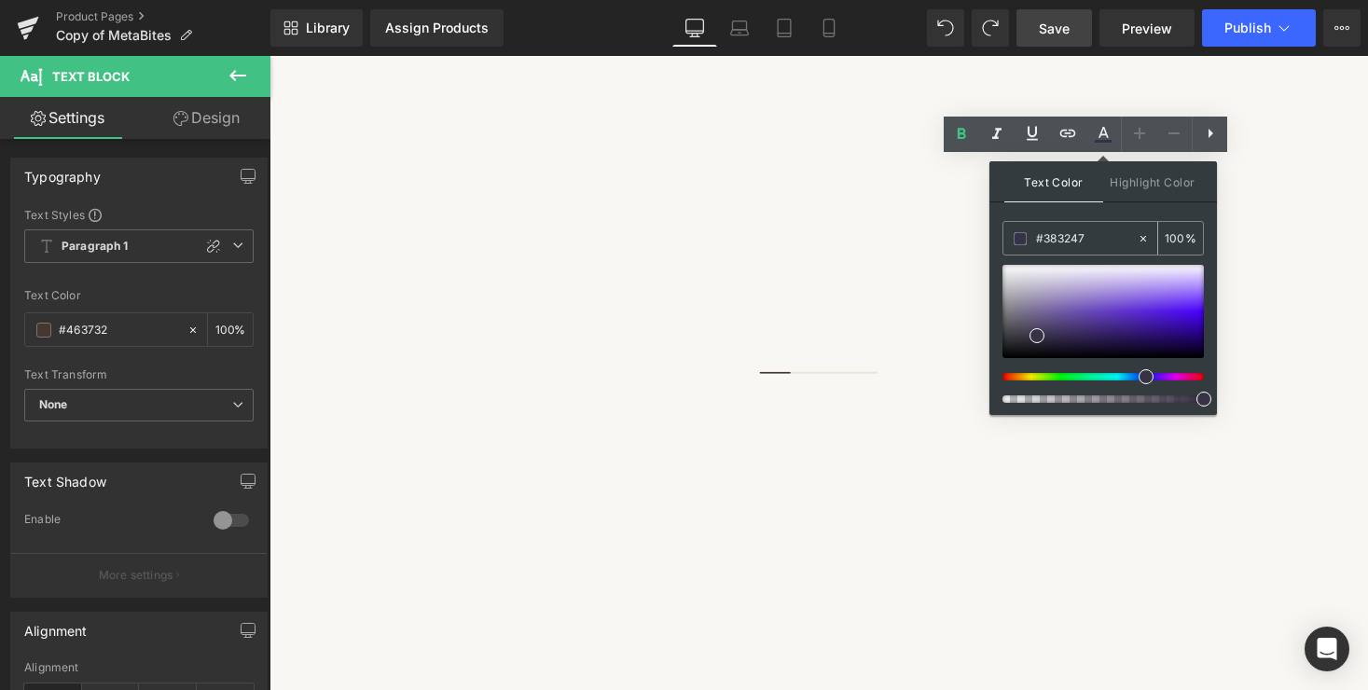
click at [1025, 240] on span at bounding box center [1020, 238] width 13 height 13
click at [1115, 382] on div at bounding box center [1103, 334] width 201 height 138
click at [1127, 378] on div at bounding box center [1095, 376] width 201 height 7
click at [1131, 320] on div at bounding box center [1103, 311] width 201 height 93
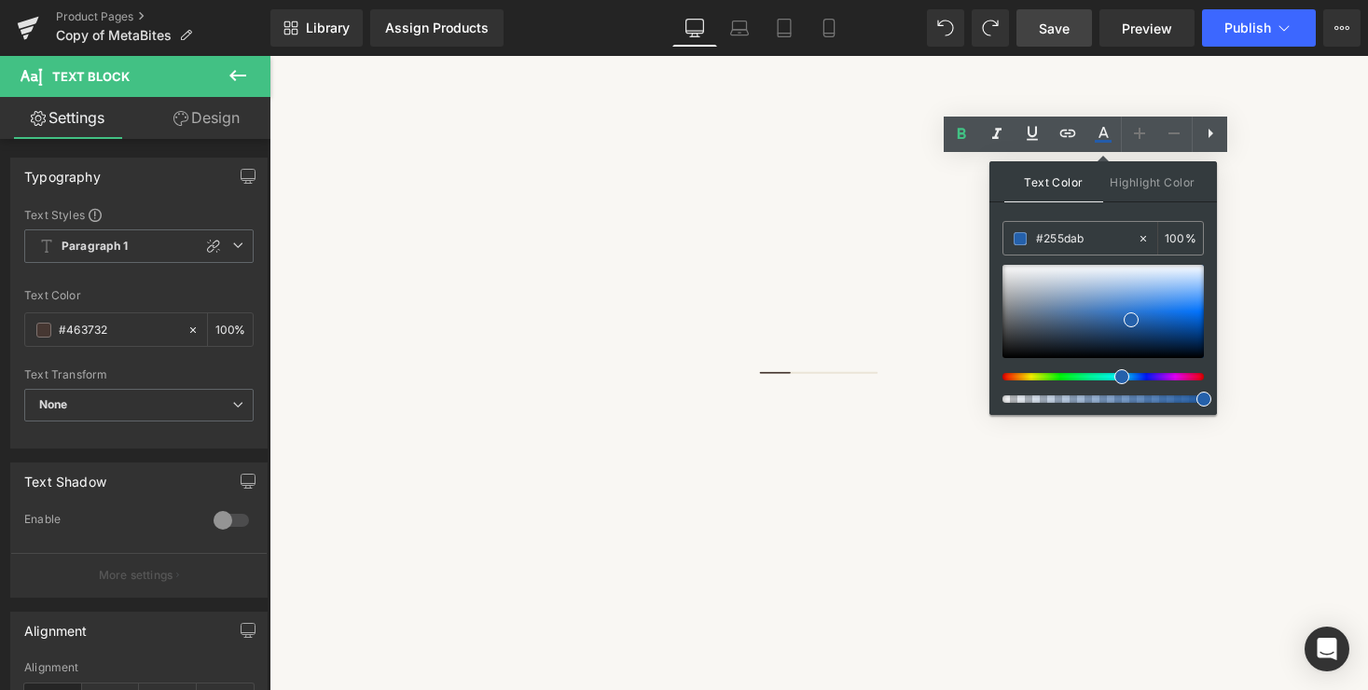
drag, startPoint x: 1134, startPoint y: 379, endPoint x: 1116, endPoint y: 379, distance: 18.7
click at [1116, 379] on span at bounding box center [1122, 376] width 15 height 15
click at [1115, 378] on span at bounding box center [1120, 376] width 15 height 15
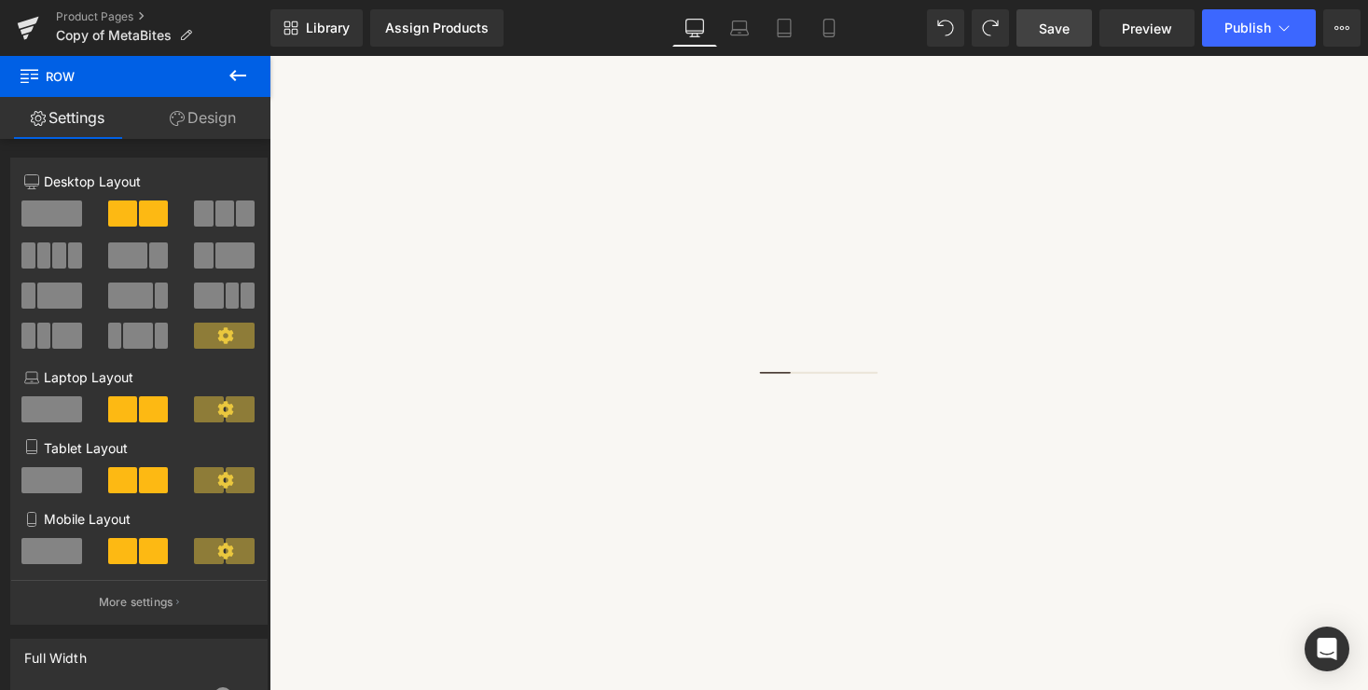
scroll to position [758, 0]
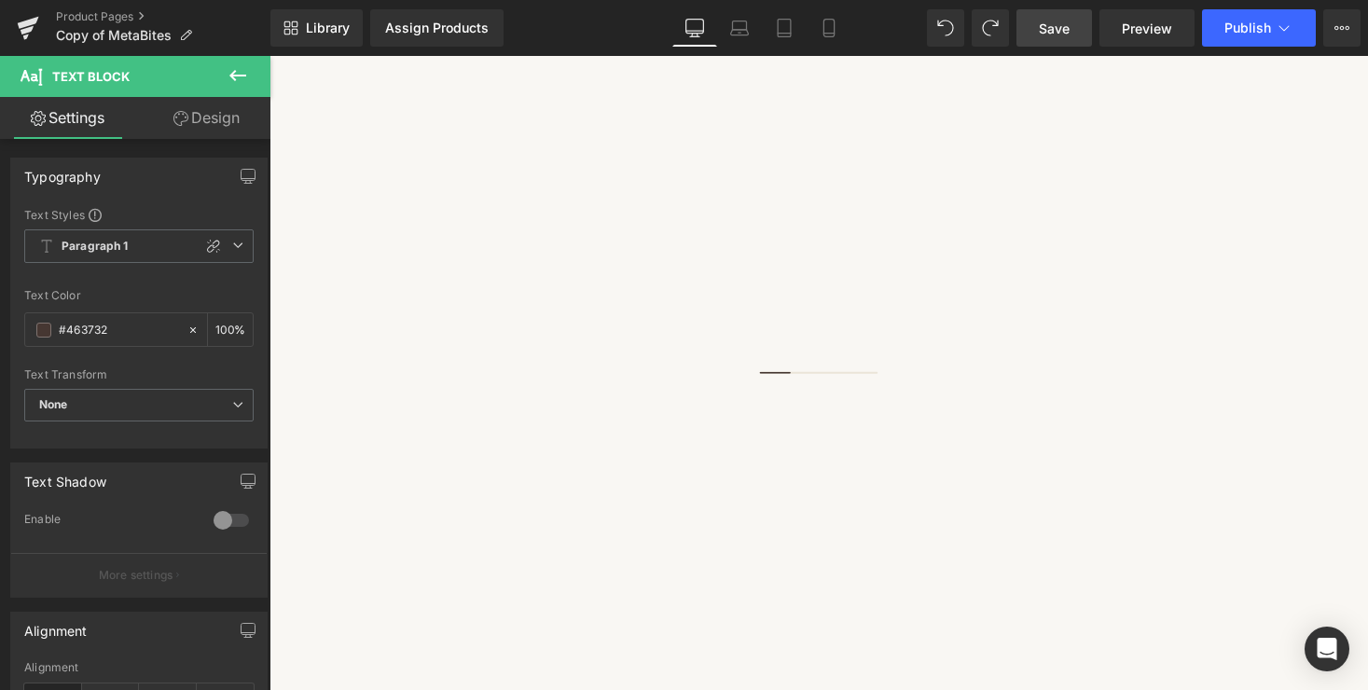
drag, startPoint x: 892, startPoint y: 345, endPoint x: 1243, endPoint y: 352, distance: 351.7
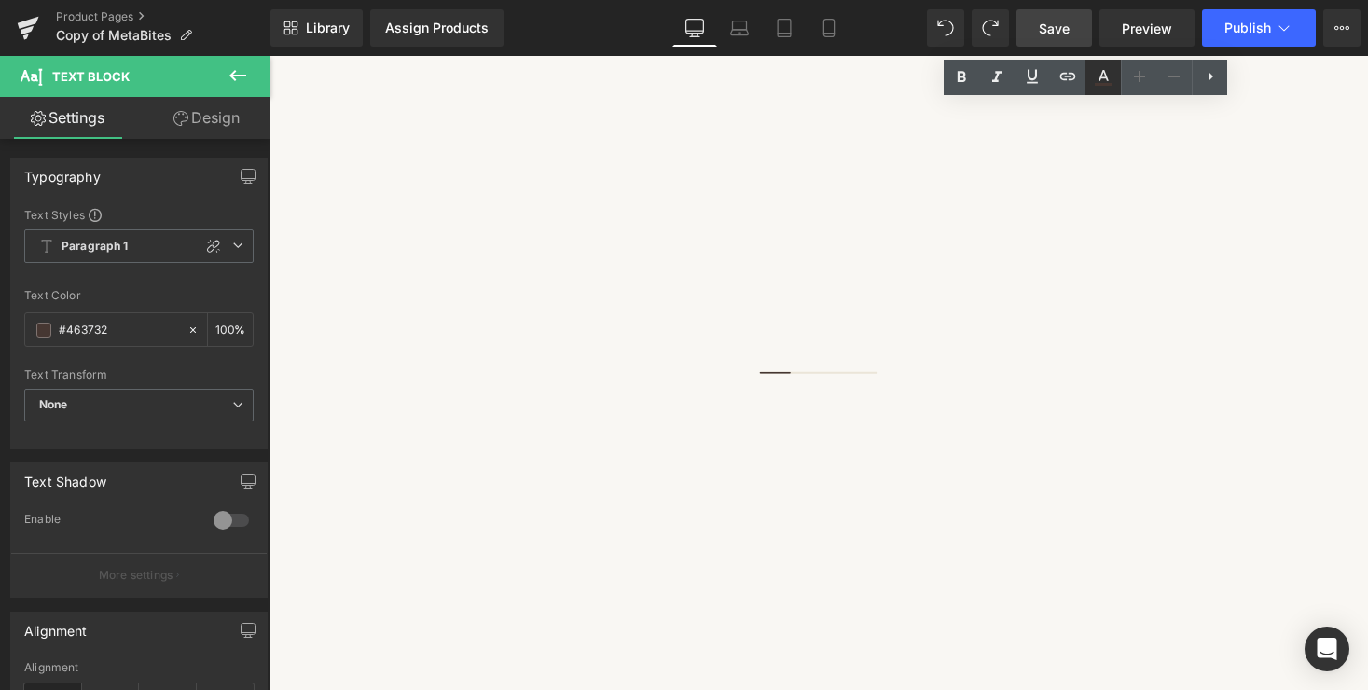
click at [1103, 76] on icon at bounding box center [1103, 77] width 22 height 22
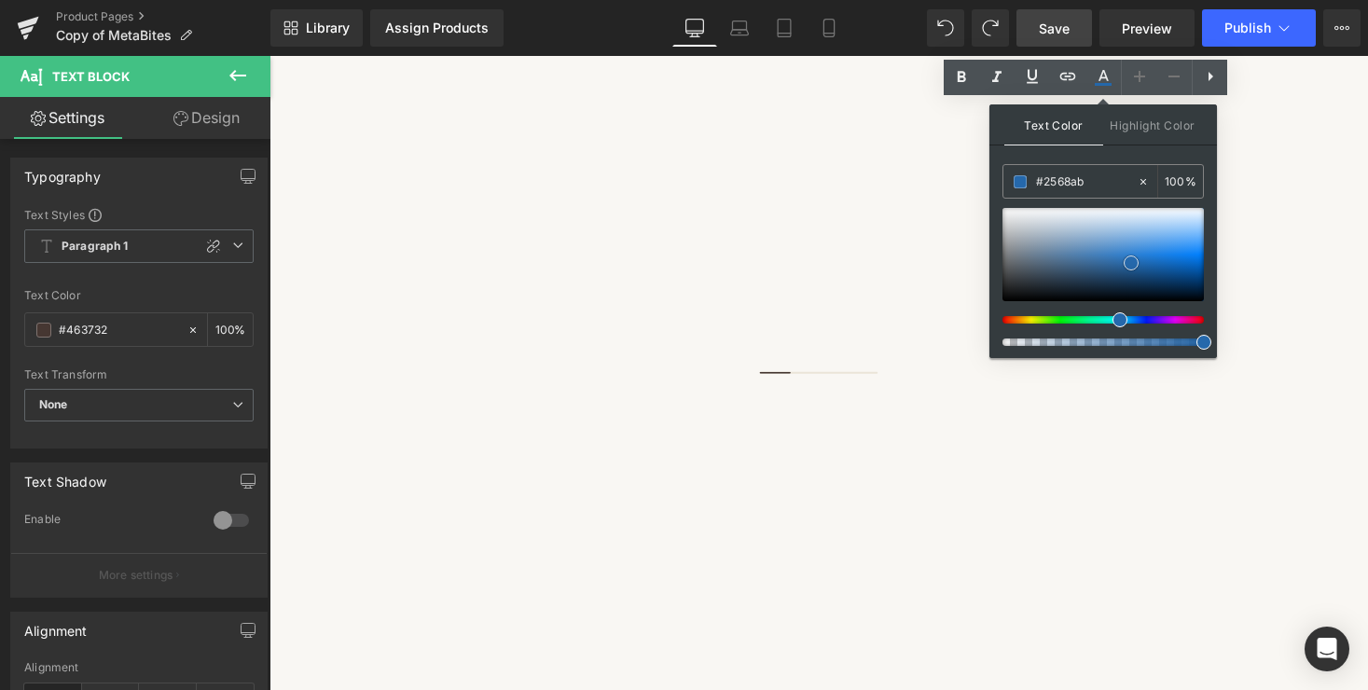
click at [1131, 263] on span at bounding box center [1131, 263] width 15 height 15
type input "#2558ab"
click at [1117, 323] on span at bounding box center [1124, 319] width 15 height 15
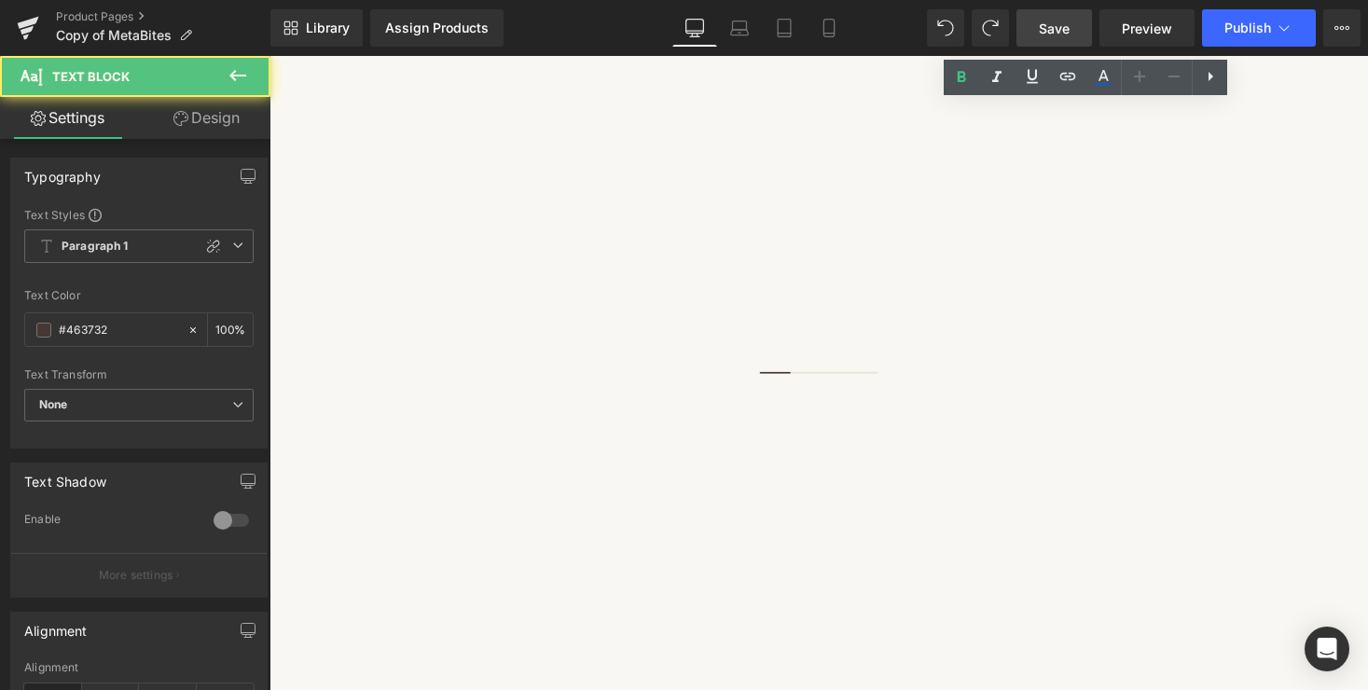
drag, startPoint x: 893, startPoint y: 346, endPoint x: 1247, endPoint y: 344, distance: 354.5
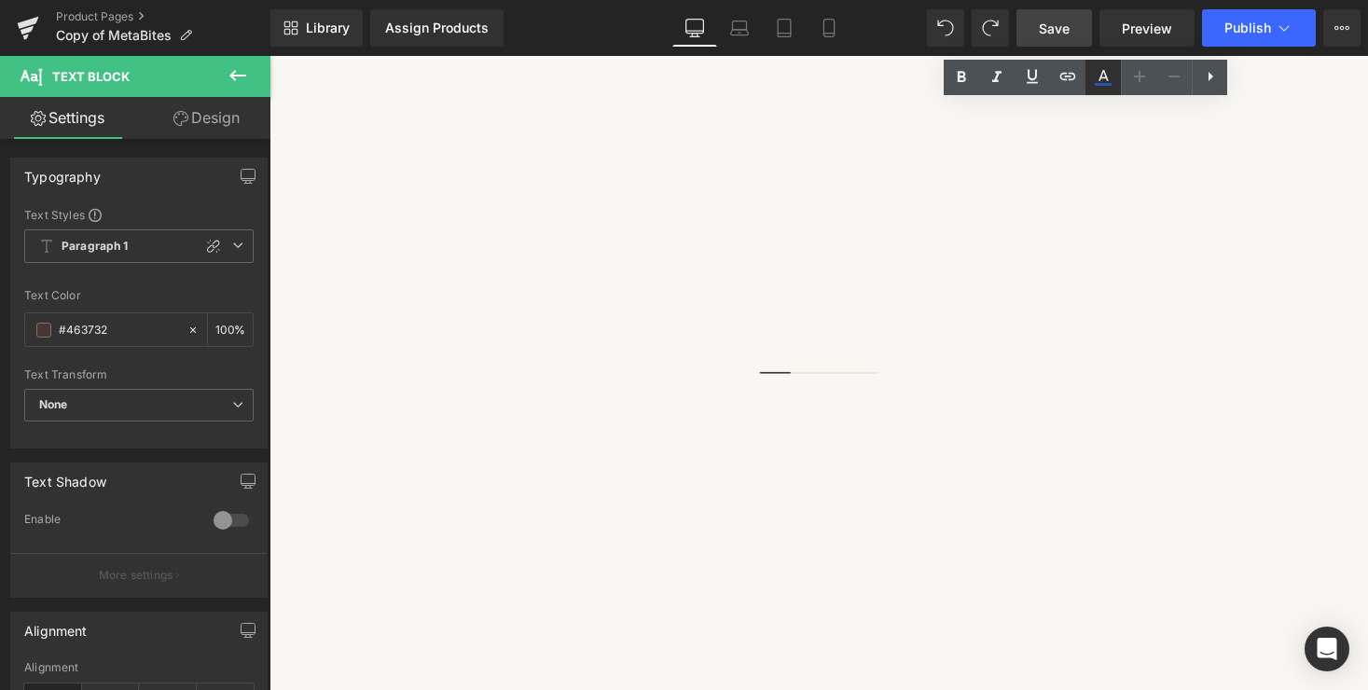
click at [1098, 81] on icon at bounding box center [1103, 77] width 22 height 22
type input "100"
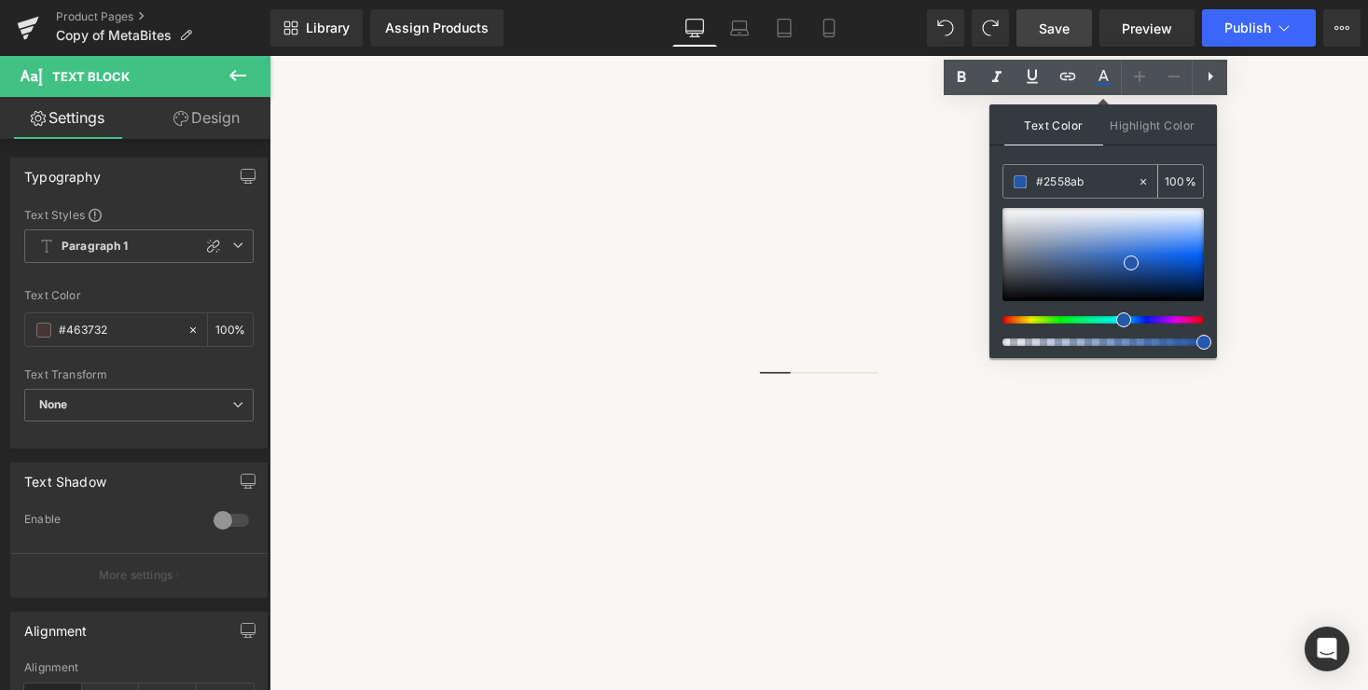
click at [1104, 184] on input "#2558ab" at bounding box center [1086, 182] width 101 height 21
drag, startPoint x: 1093, startPoint y: 183, endPoint x: 1035, endPoint y: 180, distance: 57.9
click at [1036, 180] on input "#2558ab" at bounding box center [1086, 182] width 101 height 21
paste input "36a96"
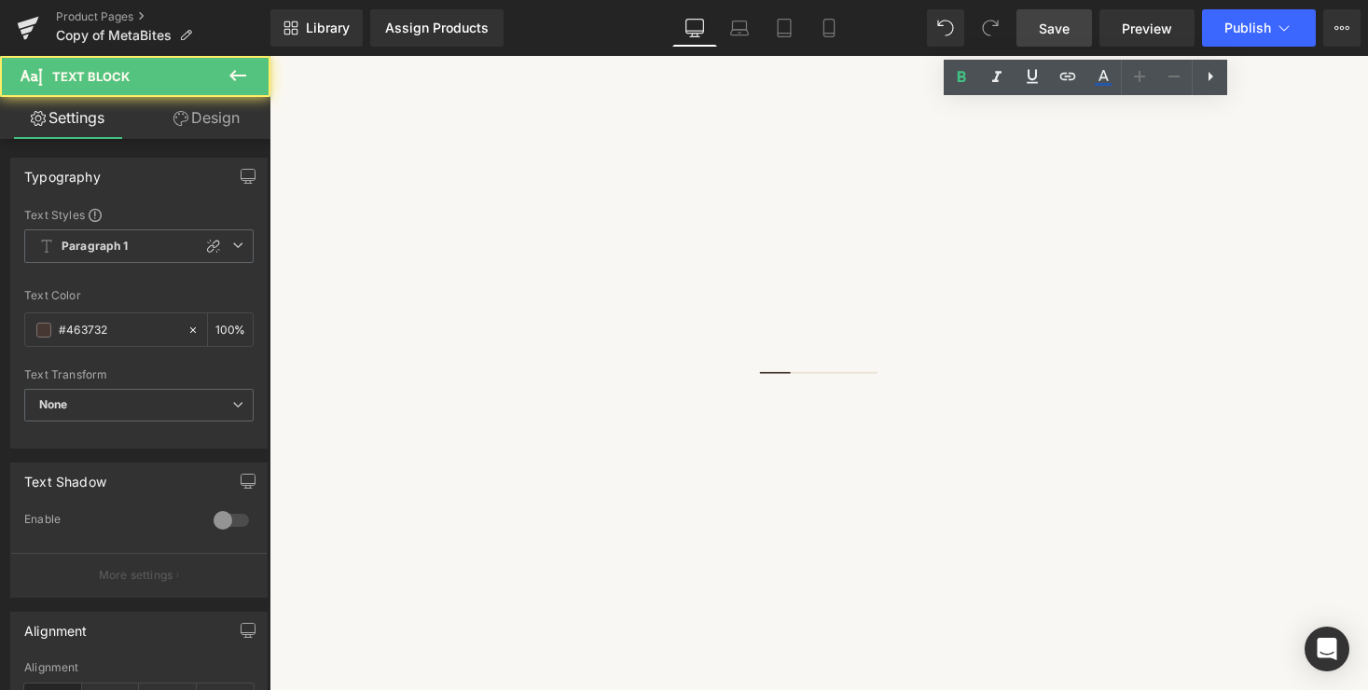
drag, startPoint x: 894, startPoint y: 345, endPoint x: 1324, endPoint y: 345, distance: 430.0
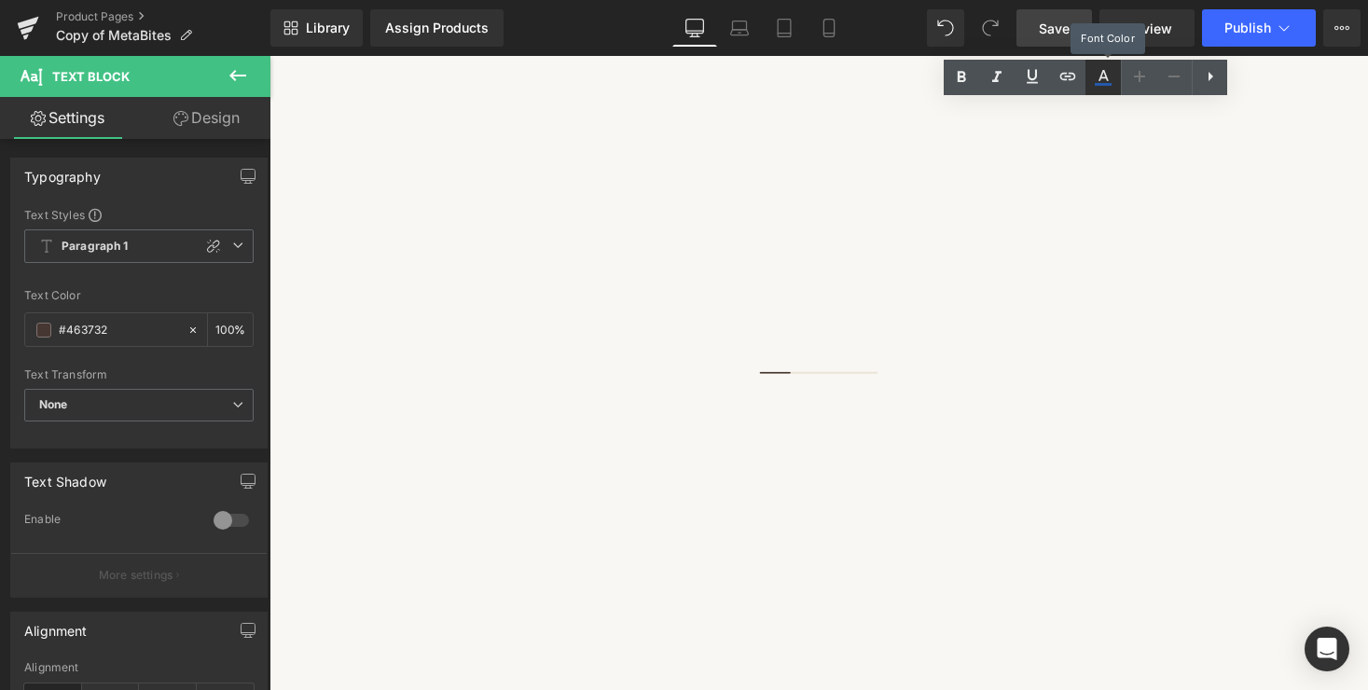
click at [1100, 72] on icon at bounding box center [1103, 77] width 22 height 22
type input "#2558ab"
type input "100"
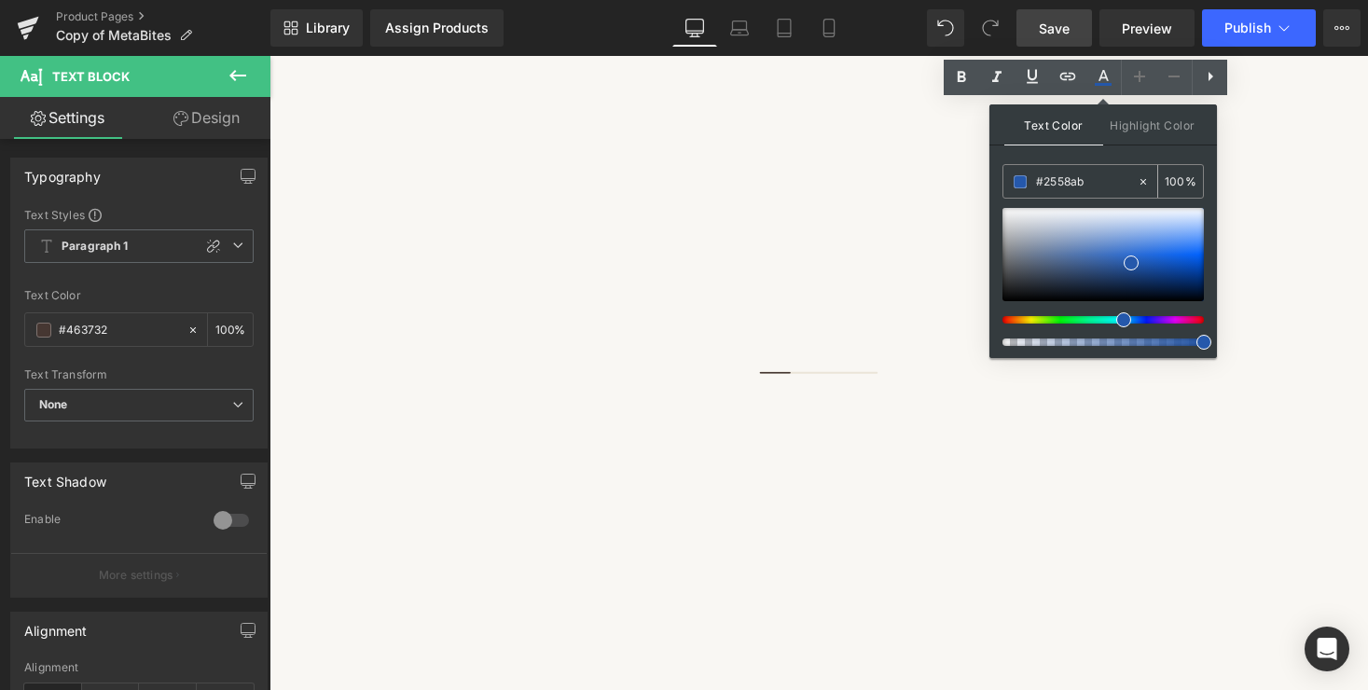
drag, startPoint x: 1096, startPoint y: 186, endPoint x: 1031, endPoint y: 175, distance: 66.1
click at [1031, 175] on div "#2558ab" at bounding box center [1070, 181] width 133 height 33
paste input "36a96"
click at [1100, 182] on input "#236a96" at bounding box center [1086, 182] width 101 height 21
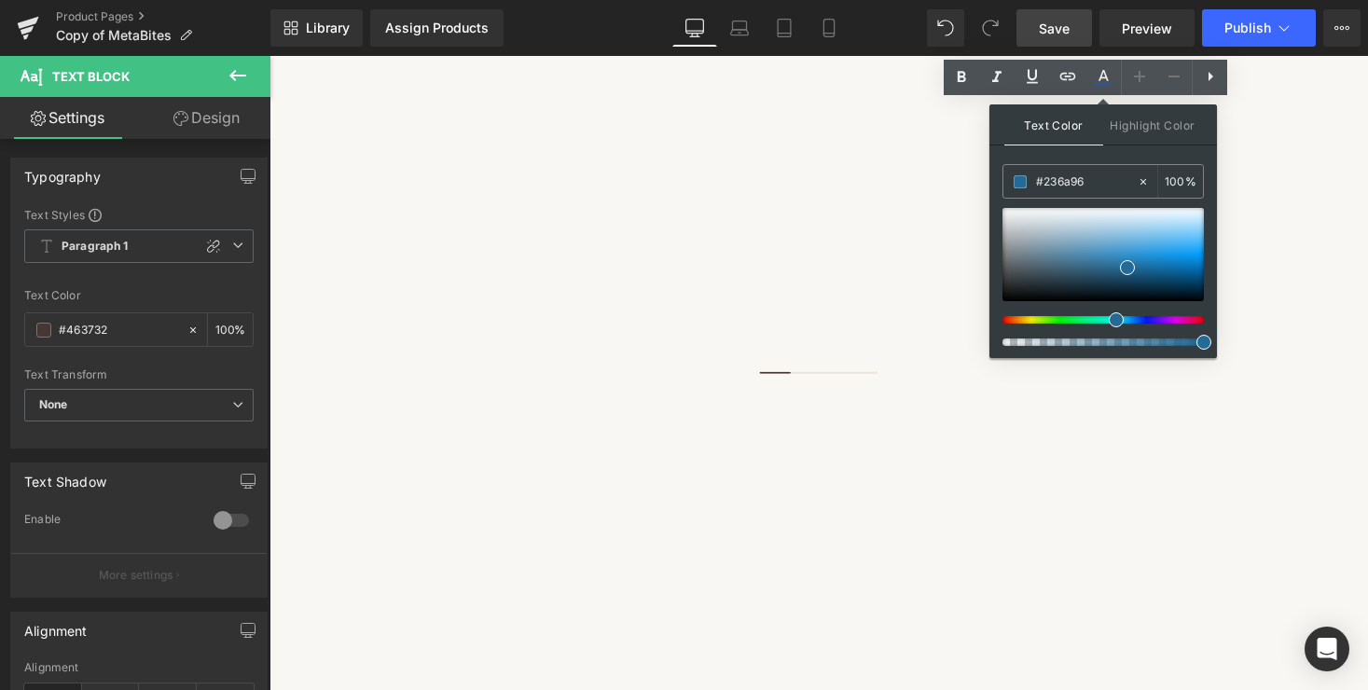
type input "#236a96"
drag, startPoint x: 1201, startPoint y: 341, endPoint x: 1215, endPoint y: 341, distance: 14.9
click at [1215, 341] on div "Text Color Highlight Color rgba(35, 106, 150, 1) #236a96 100 % transparent tran…" at bounding box center [1104, 231] width 228 height 254
click at [1132, 150] on div "Text Color Highlight Color rgba(35, 106, 150, 1) #236a96 100 % transparent tran…" at bounding box center [1104, 231] width 228 height 254
click at [1064, 354] on div at bounding box center [1103, 352] width 201 height 12
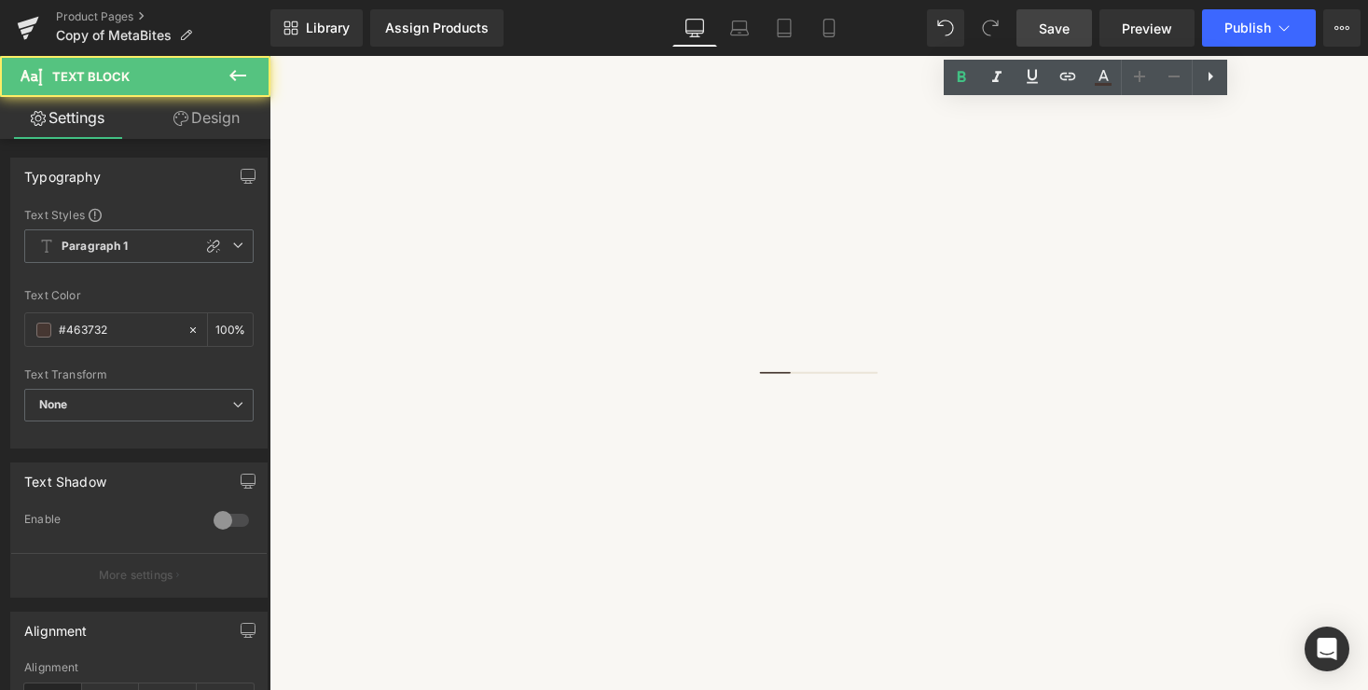
drag, startPoint x: 1247, startPoint y: 341, endPoint x: 873, endPoint y: 332, distance: 374.2
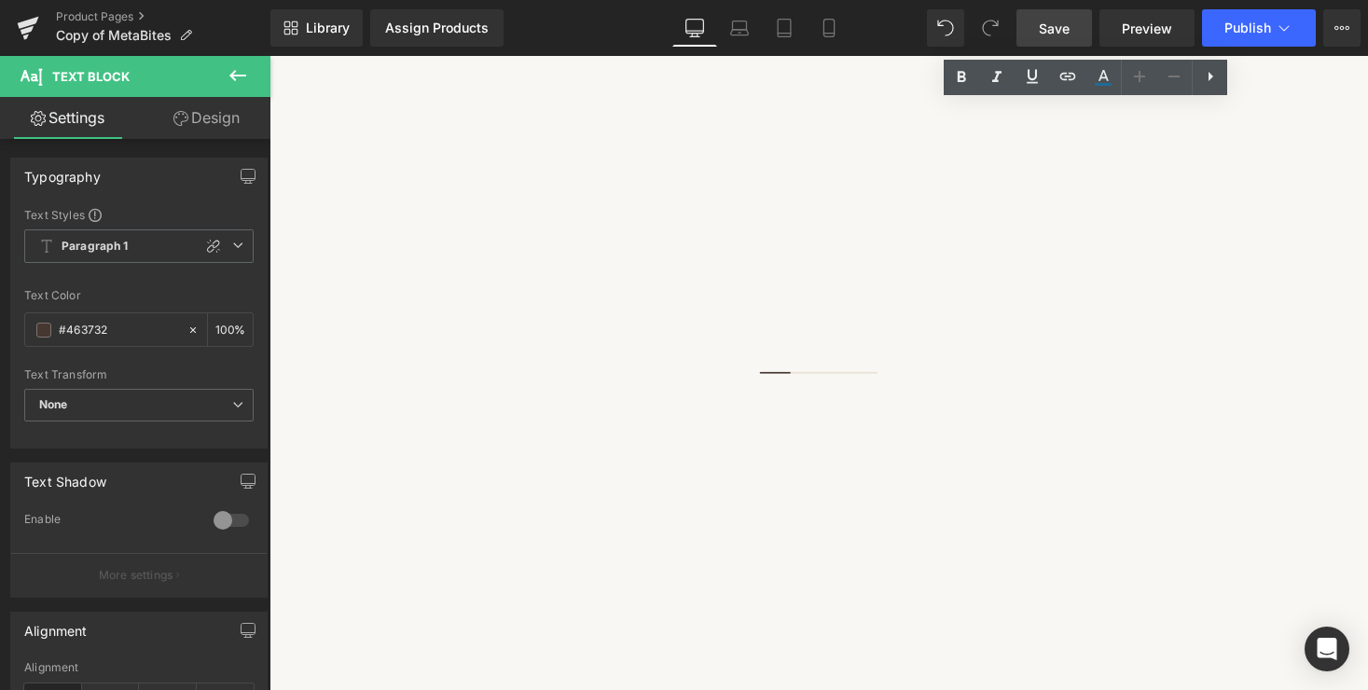
click at [1036, 29] on link "Save" at bounding box center [1055, 27] width 76 height 37
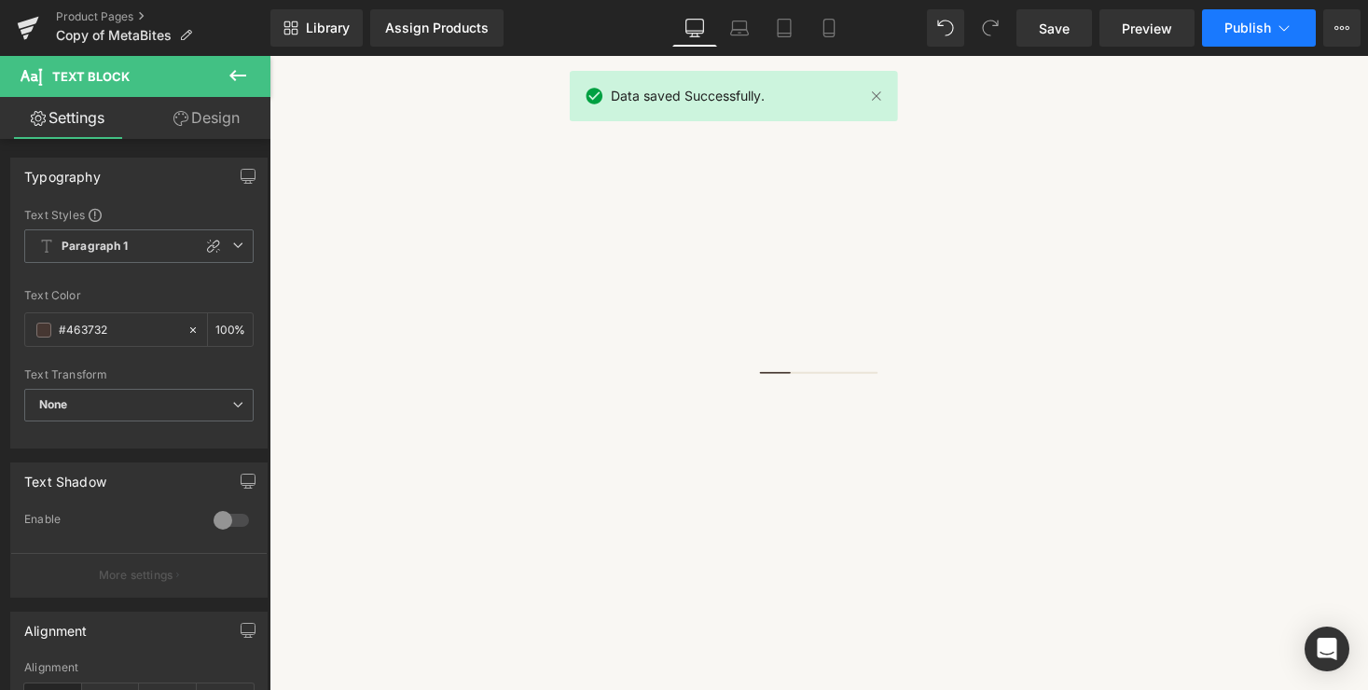
click at [1278, 29] on icon at bounding box center [1284, 28] width 19 height 19
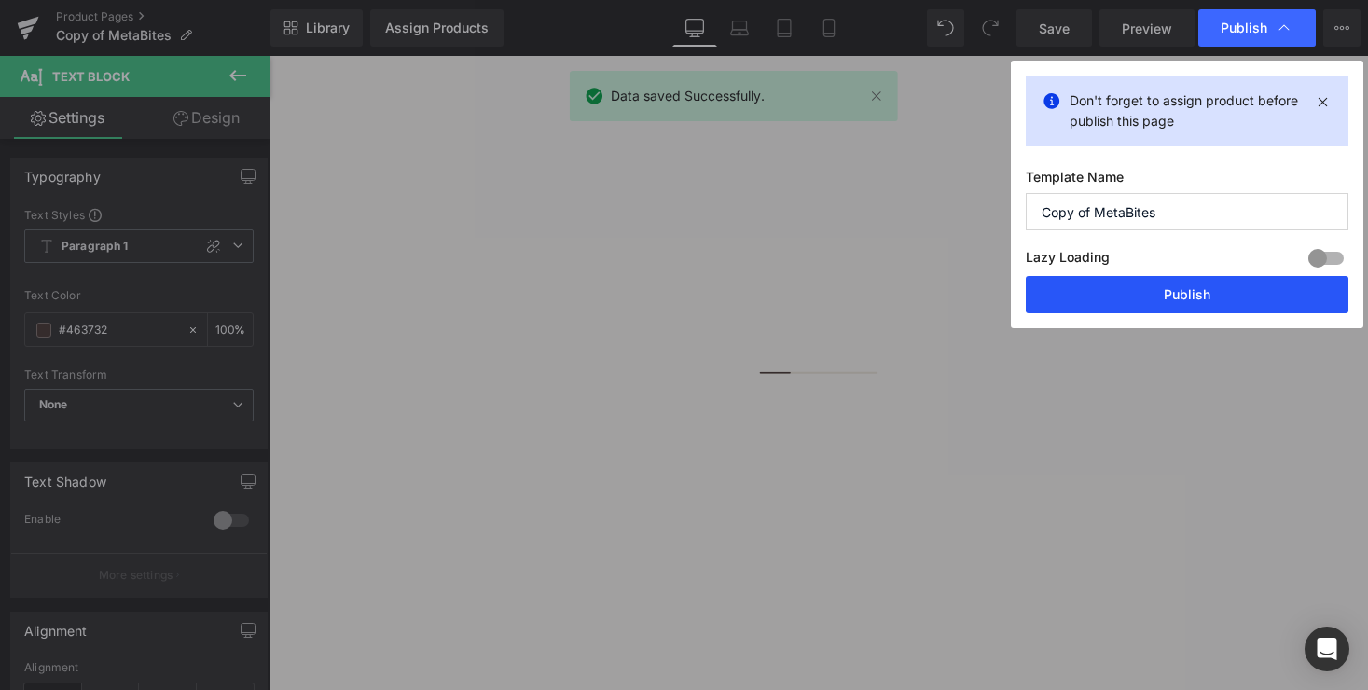
click at [1211, 293] on button "Publish" at bounding box center [1187, 294] width 323 height 37
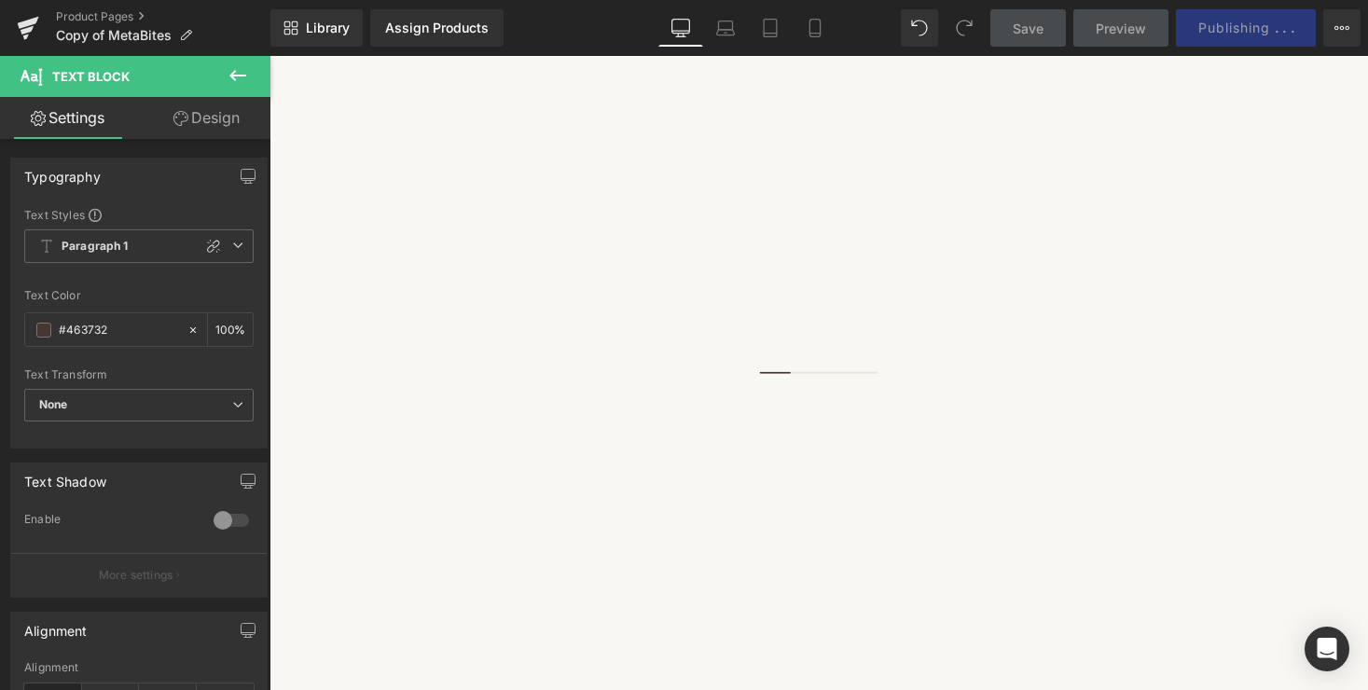
scroll to position [235, 0]
